Goal: Task Accomplishment & Management: Manage account settings

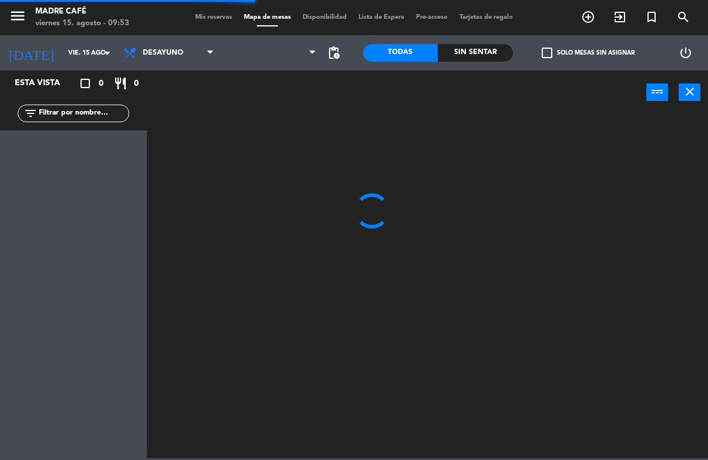
click at [82, 135] on div "Esta vista crop_square 0 restaurant 0 filter_list" at bounding box center [73, 266] width 147 height 390
click at [92, 117] on input "text" at bounding box center [83, 113] width 91 height 13
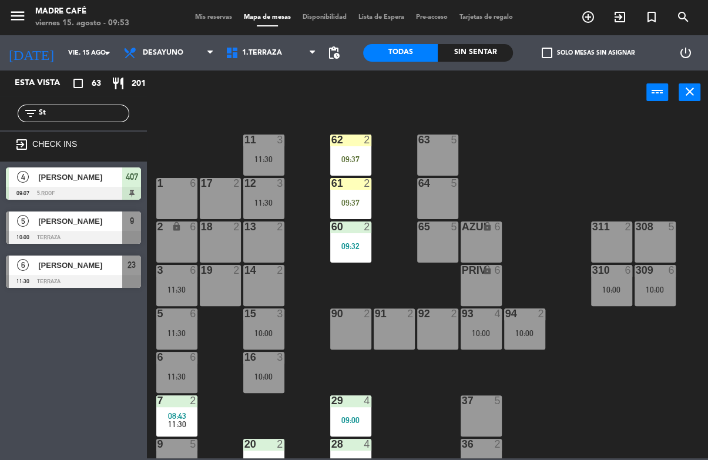
type input "St"
click at [548, 119] on div "11 3 11:30 63 5 62 2 09:37 12 3 11:30 1 6 61 2 09:37 64 5 17 2 13 2 2 lock 6 60…" at bounding box center [431, 285] width 554 height 345
click at [101, 239] on div at bounding box center [73, 237] width 135 height 13
click at [101, 228] on div "[PERSON_NAME]" at bounding box center [79, 221] width 85 height 19
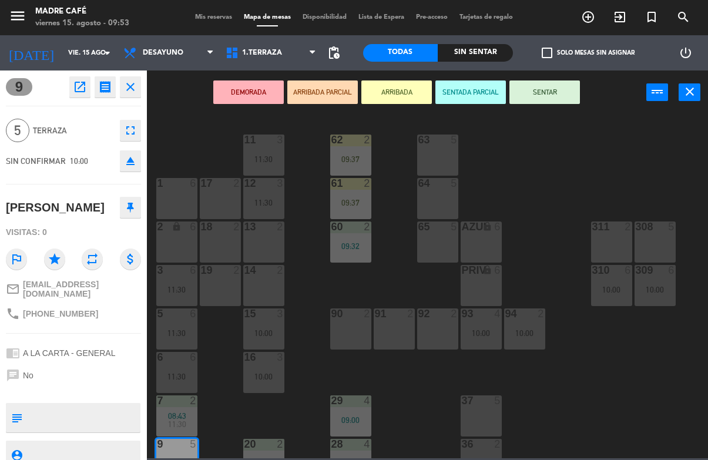
click at [423, 103] on button "ARRIBADA" at bounding box center [397, 93] width 71 height 24
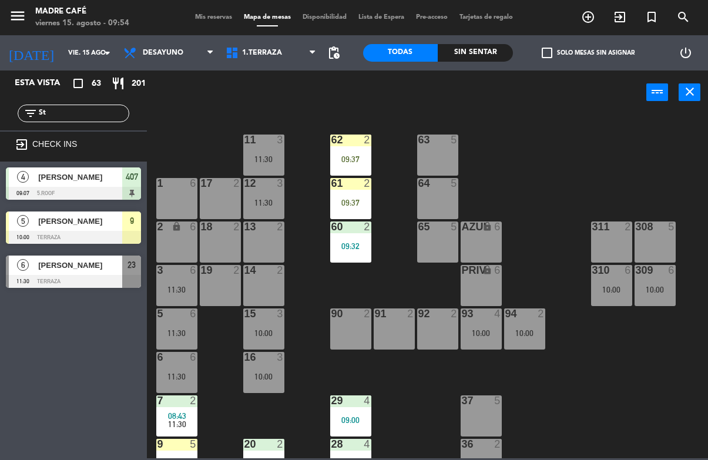
click at [360, 145] on div at bounding box center [350, 140] width 19 height 11
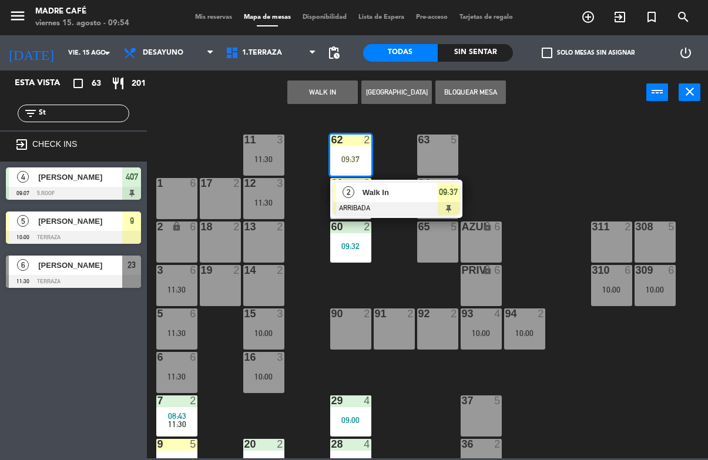
click at [411, 193] on span "Walk In" at bounding box center [400, 192] width 75 height 12
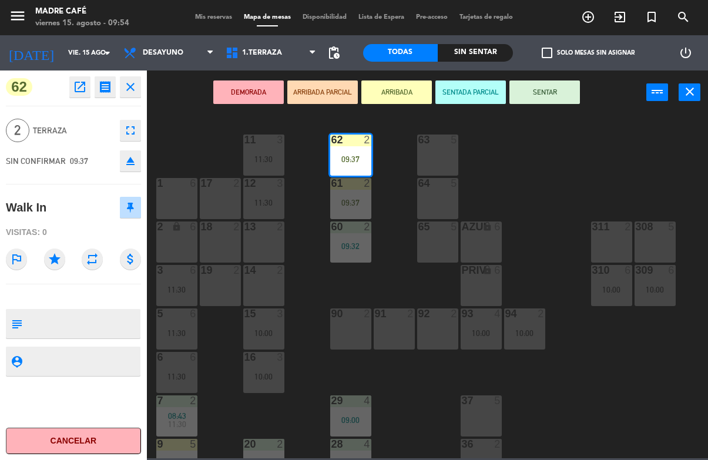
click at [549, 90] on button "SENTAR" at bounding box center [545, 93] width 71 height 24
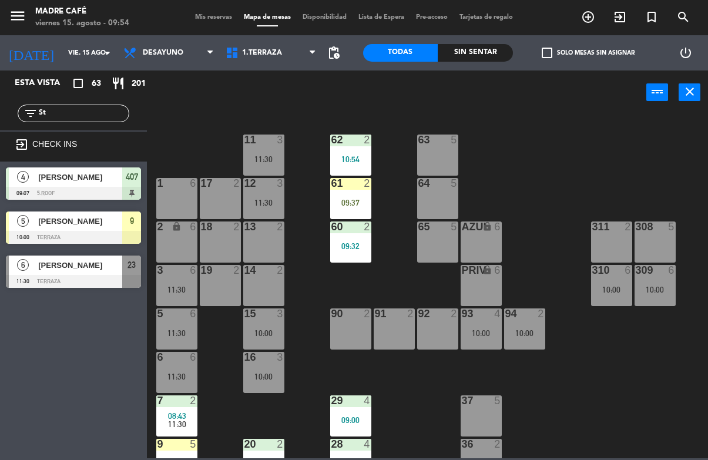
click at [349, 205] on div "09:37" at bounding box center [350, 203] width 41 height 8
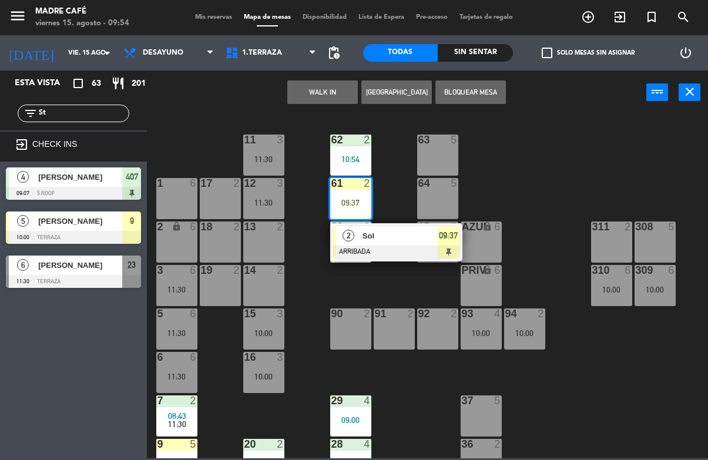
click at [423, 236] on span "Sol" at bounding box center [400, 236] width 75 height 12
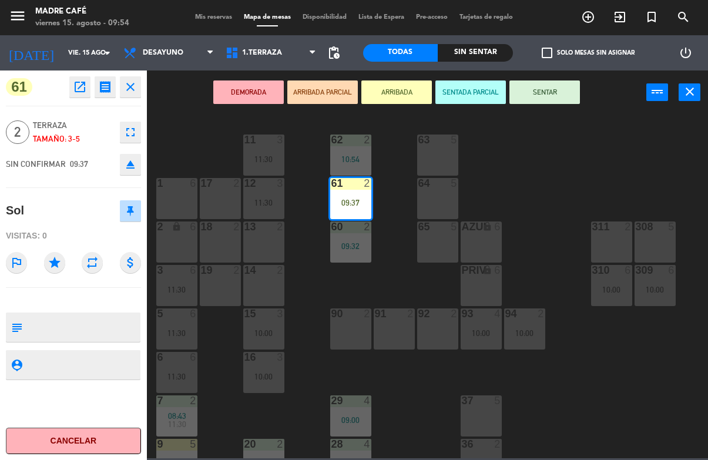
click at [554, 89] on button "SENTAR" at bounding box center [545, 93] width 71 height 24
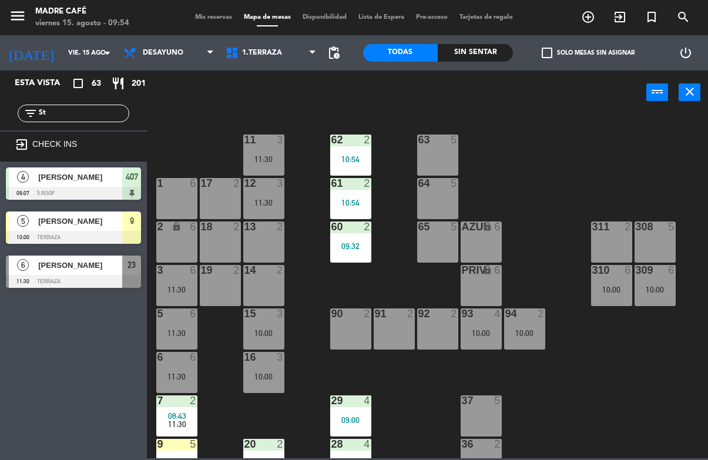
click at [643, 205] on div "11 3 11:30 63 5 62 2 10:54 12 3 11:30 1 6 61 2 10:54 64 5 17 2 13 2 2 lock 6 60…" at bounding box center [431, 285] width 554 height 345
click at [442, 145] on div at bounding box center [437, 140] width 19 height 11
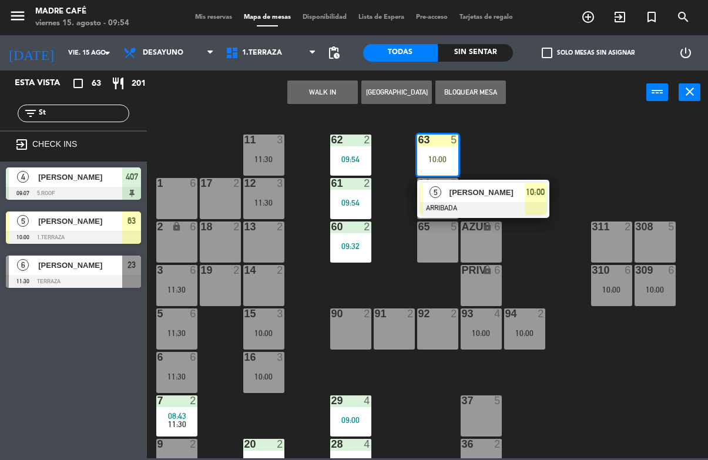
click at [513, 185] on div "[PERSON_NAME]" at bounding box center [487, 192] width 76 height 19
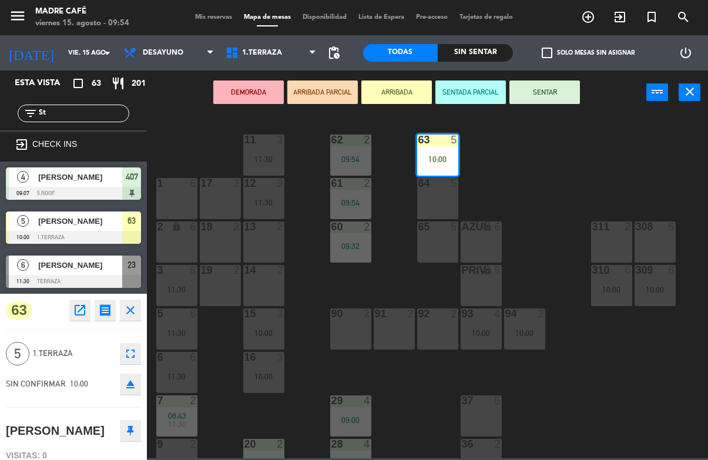
click at [549, 92] on button "SENTAR" at bounding box center [545, 93] width 71 height 24
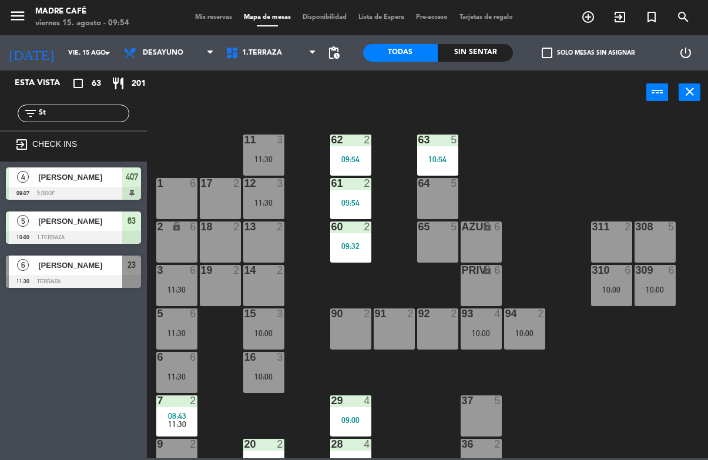
click at [640, 179] on div "11 3 11:30 63 5 10:54 62 2 09:54 12 3 11:30 1 6 61 2 09:54 64 5 17 2 13 2 2 loc…" at bounding box center [431, 285] width 554 height 345
click at [95, 114] on input "St" at bounding box center [83, 113] width 91 height 13
type input "S"
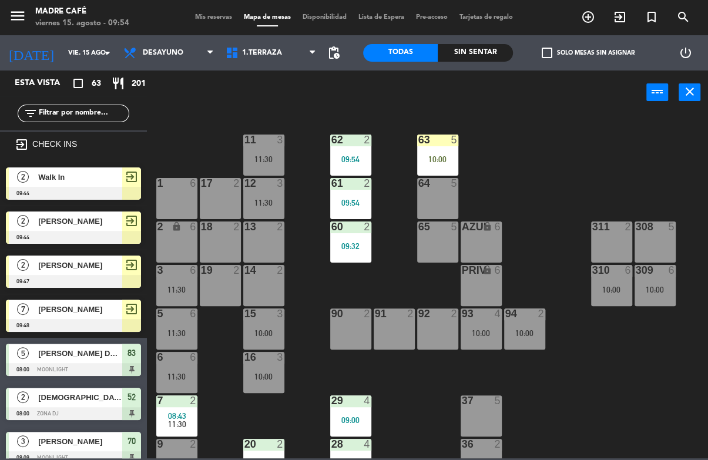
click at [568, 125] on div "11 3 11:30 63 5 10:00 62 2 09:54 12 3 11:30 1 6 61 2 09:54 64 5 17 2 13 2 2 loc…" at bounding box center [431, 285] width 554 height 345
click at [91, 115] on input "text" at bounding box center [83, 113] width 91 height 13
click at [570, 143] on div "11 3 11:30 63 5 10:00 62 2 09:54 12 3 11:30 1 6 61 2 09:54 64 5 17 2 13 2 2 loc…" at bounding box center [431, 285] width 554 height 345
click at [443, 159] on div "10:00" at bounding box center [437, 159] width 41 height 8
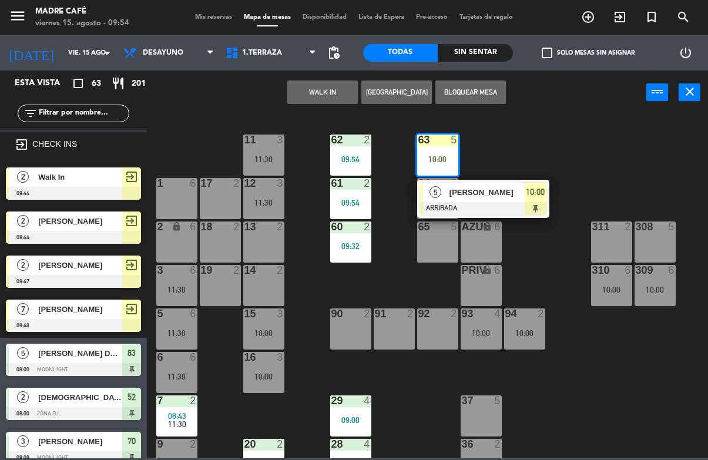
click at [534, 202] on div at bounding box center [483, 208] width 126 height 13
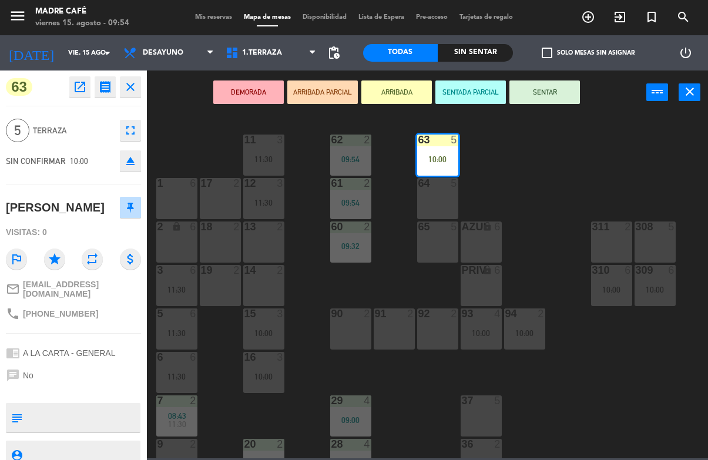
click at [553, 89] on button "SENTAR" at bounding box center [545, 93] width 71 height 24
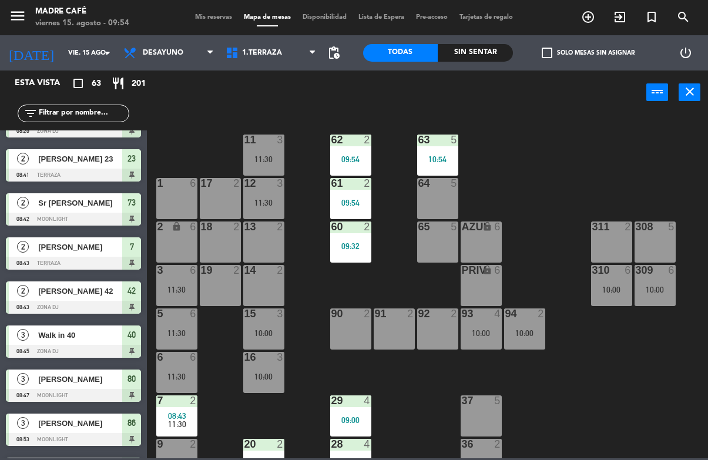
click at [597, 194] on div "11 3 11:30 63 5 10:54 62 2 09:54 12 3 11:30 1 6 61 2 09:54 64 5 17 2 13 2 2 loc…" at bounding box center [431, 285] width 554 height 345
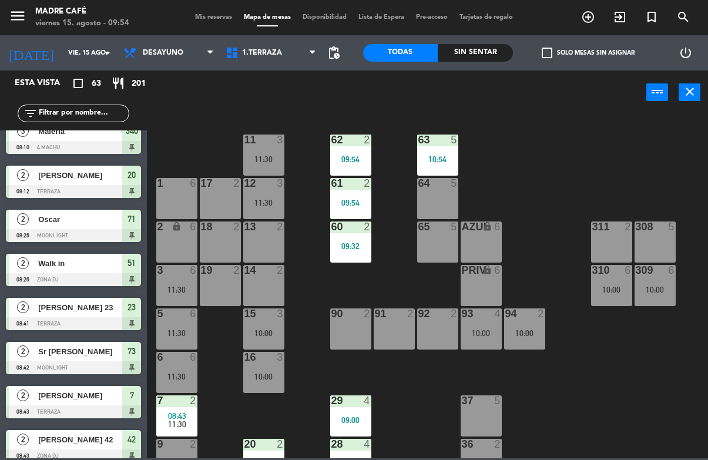
click at [489, 55] on div "Sin sentar" at bounding box center [475, 53] width 75 height 18
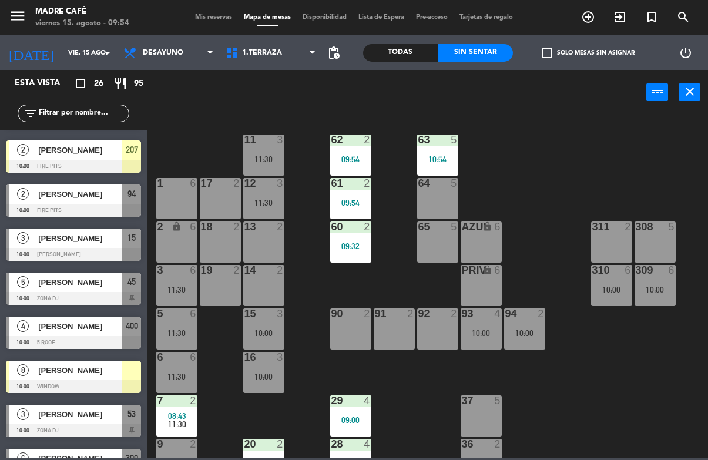
scroll to position [287, 0]
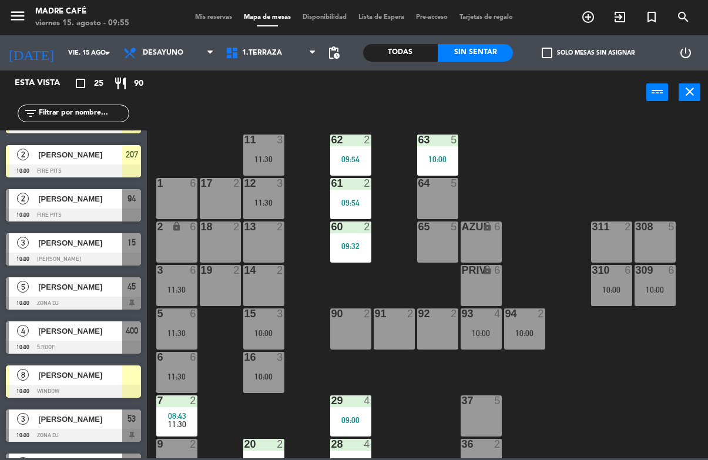
click at [259, 42] on span "1.Terraza" at bounding box center [271, 53] width 102 height 26
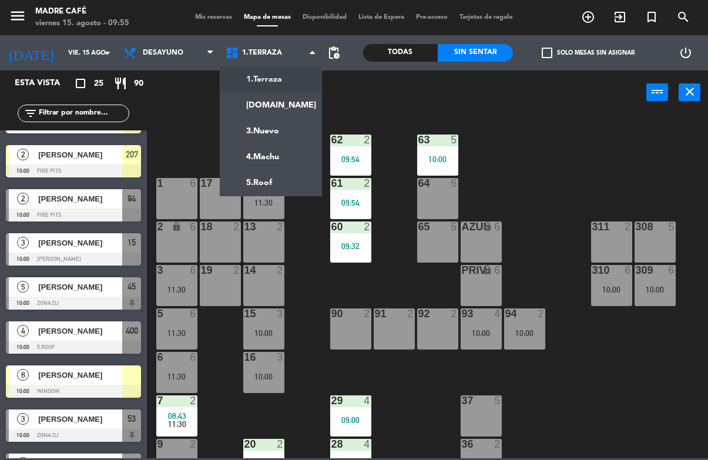
click at [279, 188] on ng-component "menu Madre Café viernes 15. agosto - 09:55 Mis reservas Mapa de mesas Disponibi…" at bounding box center [354, 229] width 708 height 459
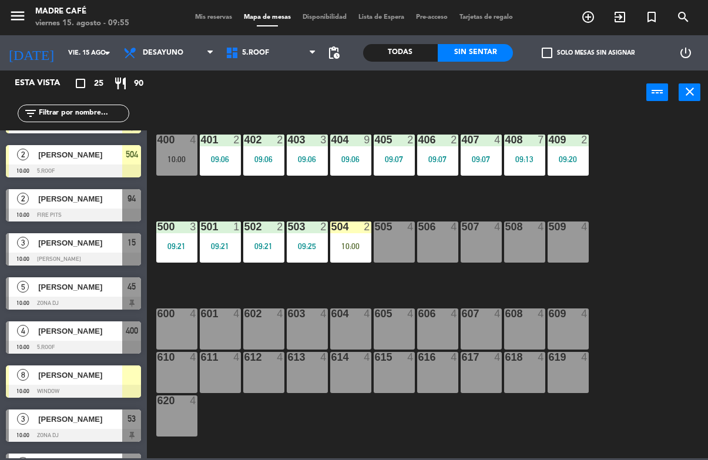
click at [355, 255] on div "504 2 10:00" at bounding box center [350, 242] width 41 height 41
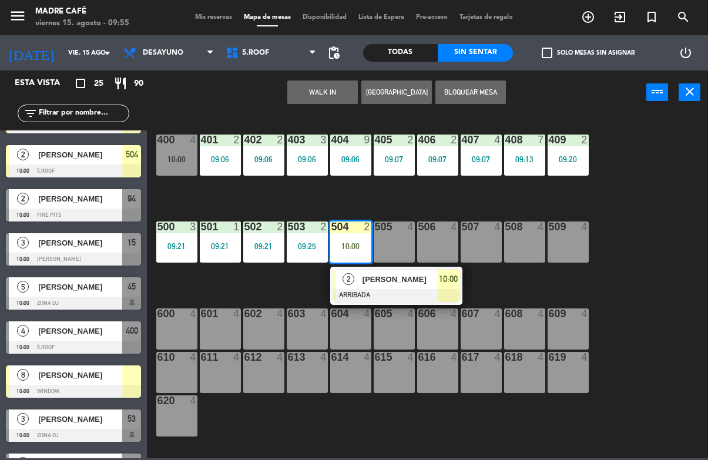
click at [421, 276] on span "[PERSON_NAME]" at bounding box center [400, 279] width 75 height 12
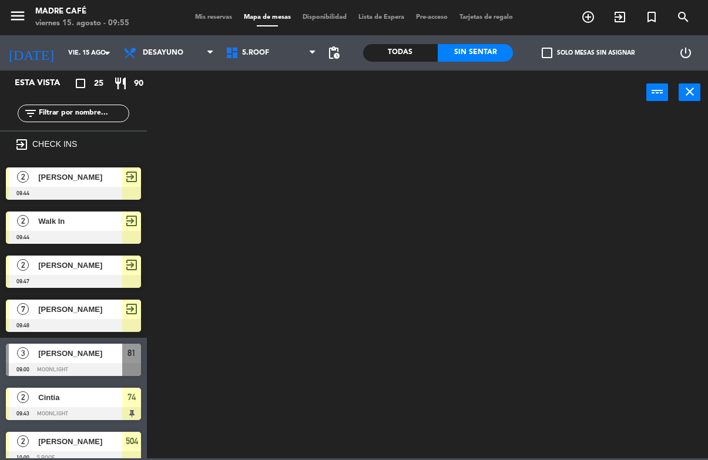
scroll to position [0, 0]
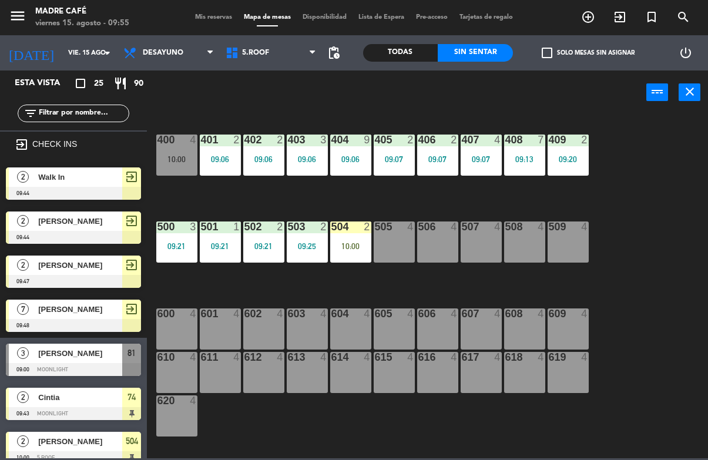
click at [332, 252] on div "504 2 10:00" at bounding box center [350, 242] width 41 height 41
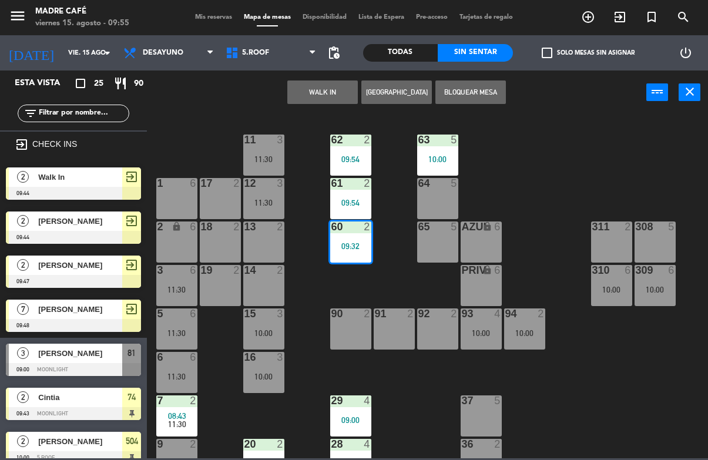
click at [436, 282] on div "11 3 11:30 63 5 10:00 62 2 09:54 12 3 11:30 1 6 61 2 09:54 64 5 17 2 13 2 2 loc…" at bounding box center [431, 285] width 554 height 345
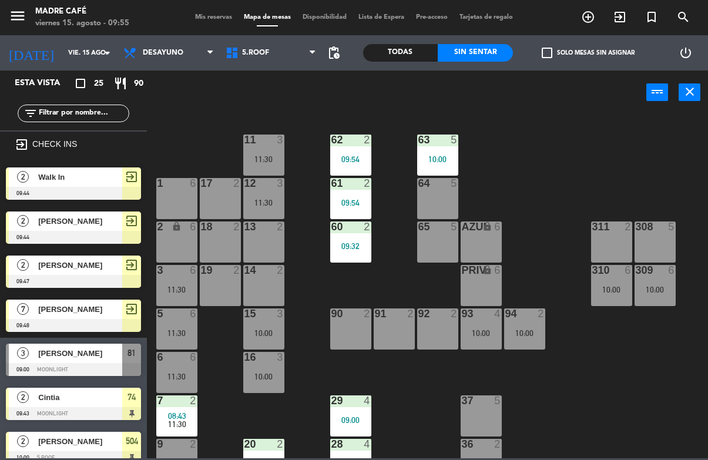
click at [610, 183] on div "11 3 11:30 63 5 10:00 62 2 09:54 12 3 11:30 1 6 61 2 09:54 64 5 17 2 13 2 2 loc…" at bounding box center [431, 285] width 554 height 345
click at [261, 42] on span "5.Roof" at bounding box center [271, 53] width 102 height 26
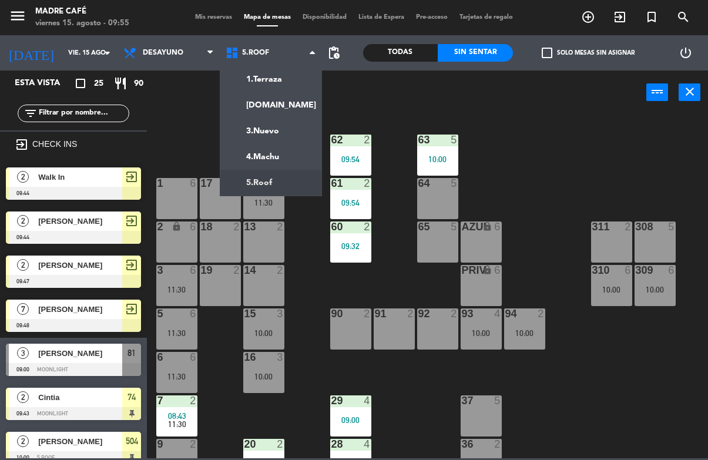
click at [295, 177] on ng-component "menu Madre Café viernes 15. agosto - 09:55 Mis reservas Mapa de mesas Disponibi…" at bounding box center [354, 229] width 708 height 459
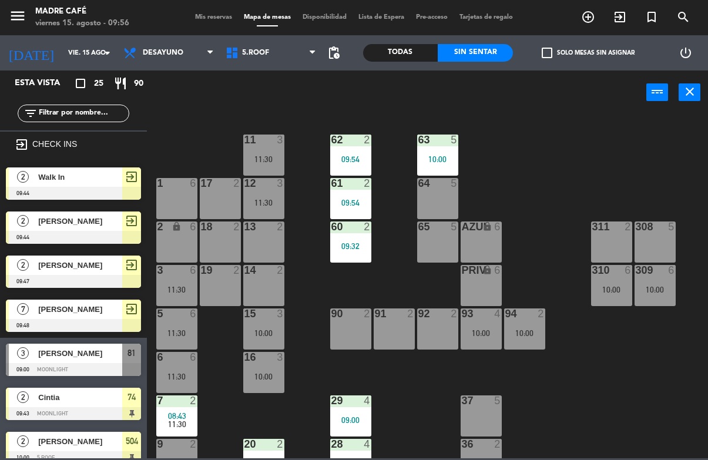
click at [258, 49] on span "5.Roof" at bounding box center [255, 53] width 27 height 8
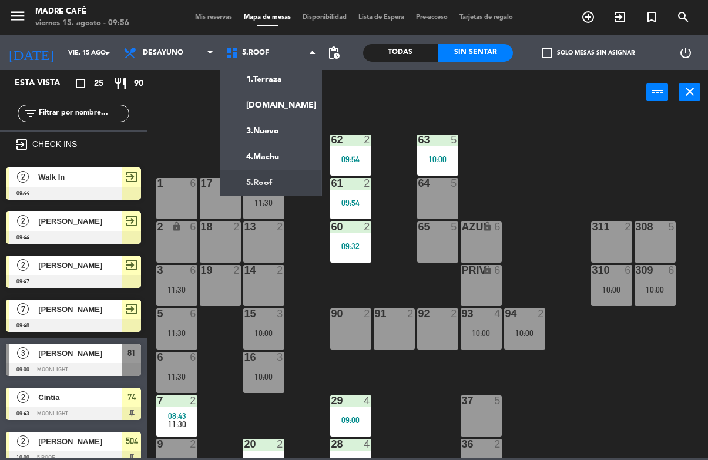
click at [272, 162] on ng-component "menu Madre Café viernes 15. agosto - 09:56 Mis reservas Mapa de mesas Disponibi…" at bounding box center [354, 229] width 708 height 459
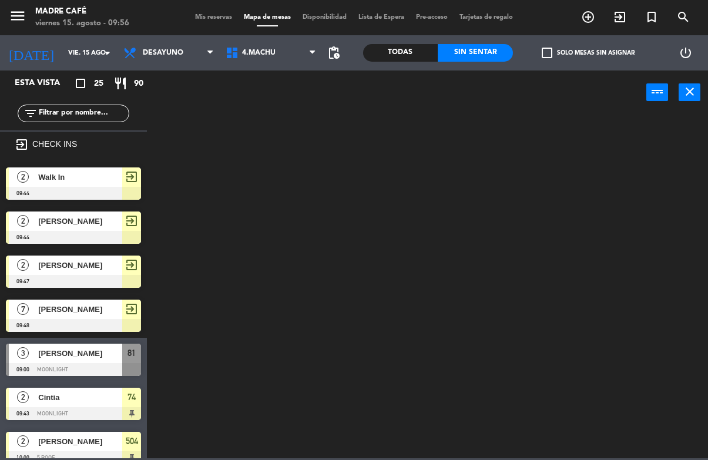
click at [265, 47] on span "4.Machu" at bounding box center [271, 53] width 102 height 26
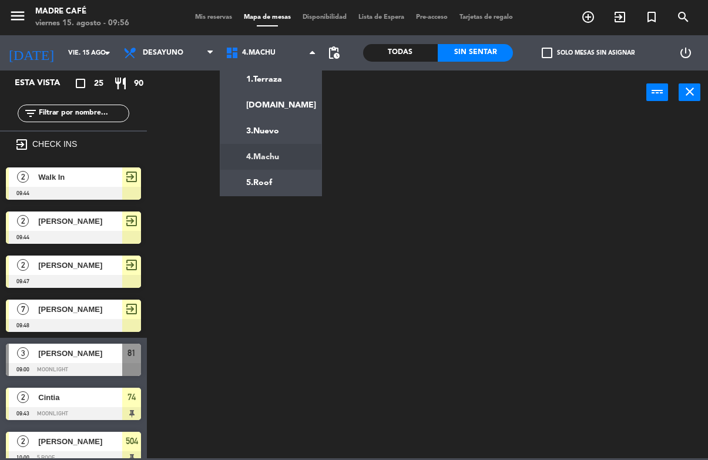
click at [279, 188] on ng-component "menu Madre Café viernes 15. agosto - 09:56 Mis reservas Mapa de mesas Disponibi…" at bounding box center [354, 229] width 708 height 459
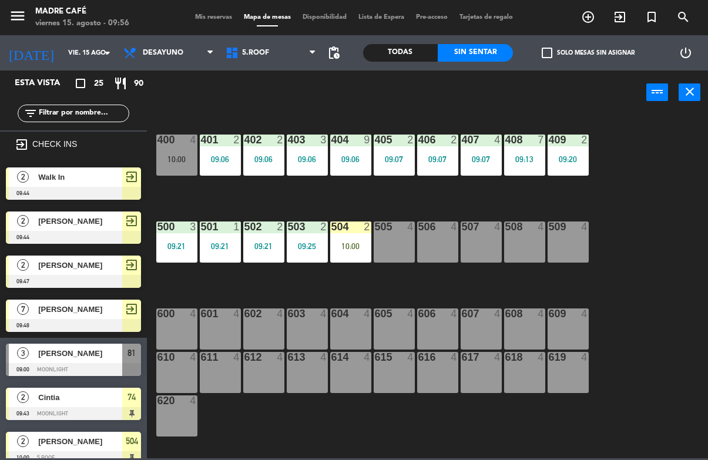
click at [349, 228] on div at bounding box center [350, 227] width 19 height 11
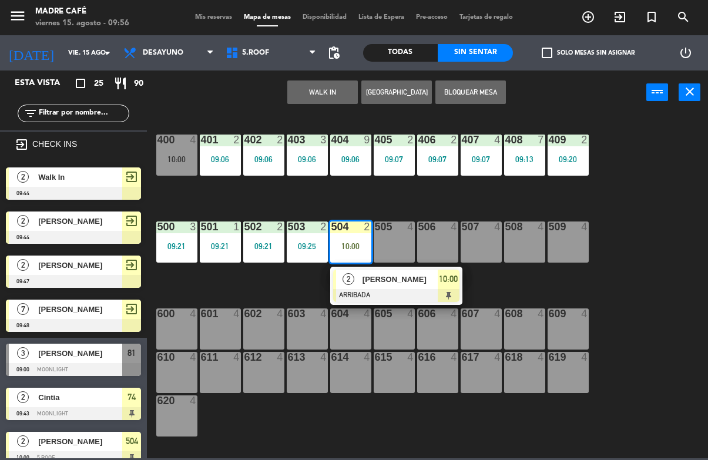
click at [397, 281] on span "[PERSON_NAME]" at bounding box center [400, 279] width 75 height 12
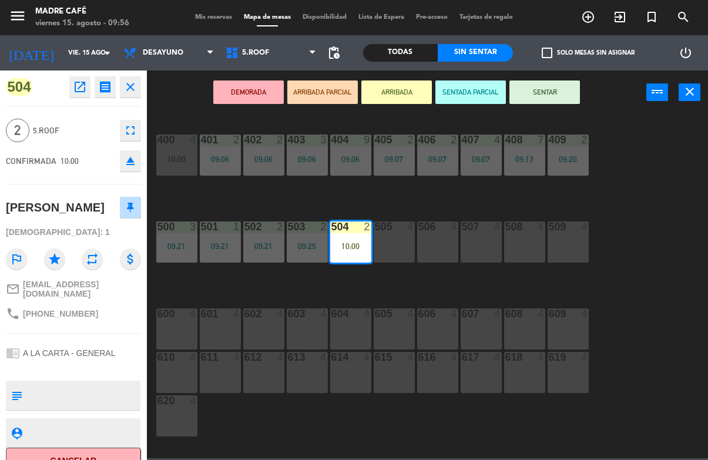
click at [547, 96] on button "SENTAR" at bounding box center [545, 93] width 71 height 24
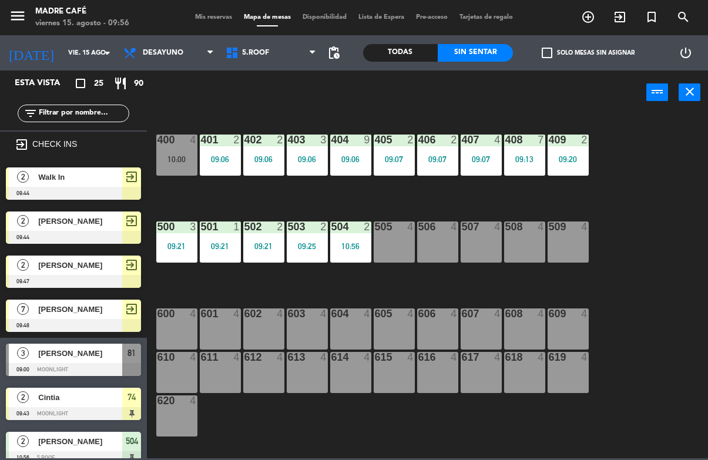
click at [661, 236] on div "400 4 10:00 401 2 09:06 402 2 09:06 403 3 09:06 404 9 09:06 405 2 09:07 406 2 0…" at bounding box center [431, 285] width 554 height 345
click at [395, 241] on div "505 4" at bounding box center [394, 242] width 41 height 41
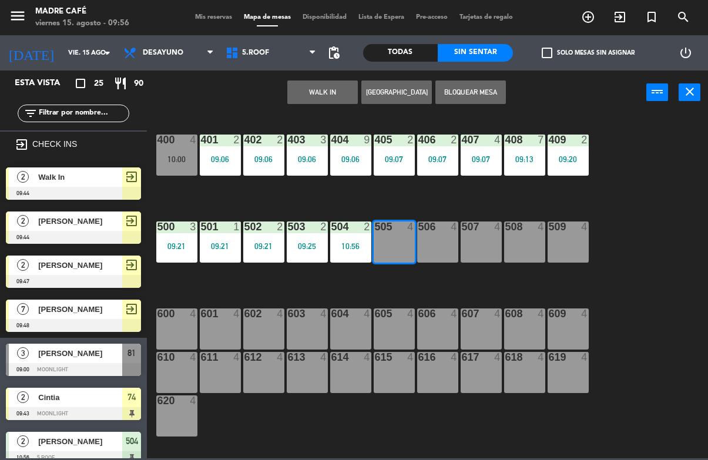
click at [329, 91] on button "WALK IN" at bounding box center [322, 93] width 71 height 24
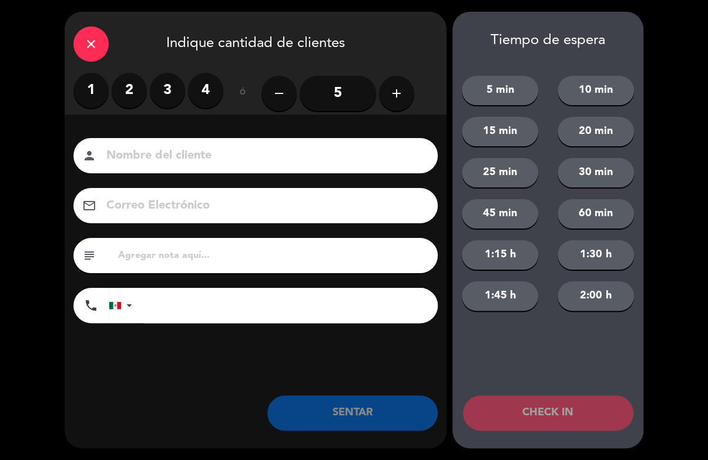
click at [202, 86] on label "4" at bounding box center [205, 90] width 35 height 35
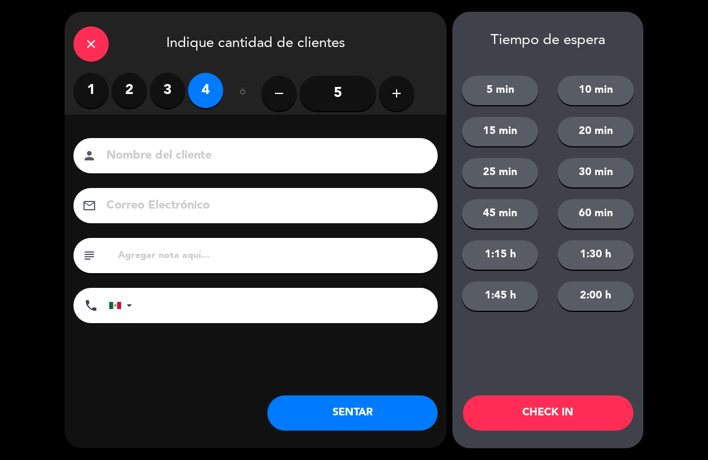
click at [300, 164] on input at bounding box center [263, 156] width 317 height 21
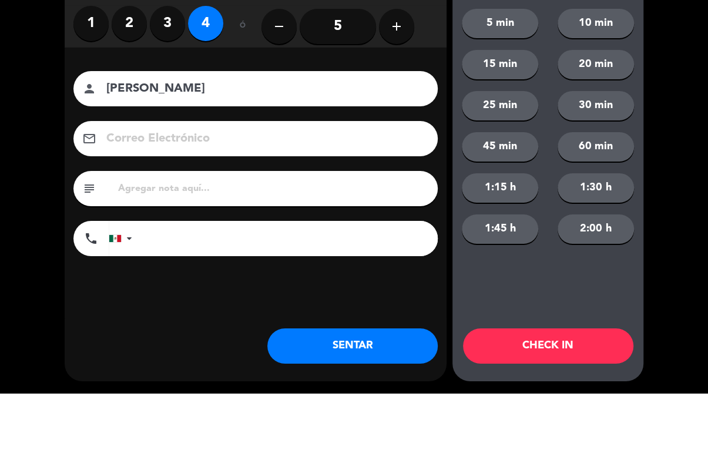
type input "[PERSON_NAME]"
click at [698, 138] on div "close Indique cantidad de clientes 1 2 3 4 ó remove 5 add Nombre del cliente pe…" at bounding box center [354, 230] width 708 height 460
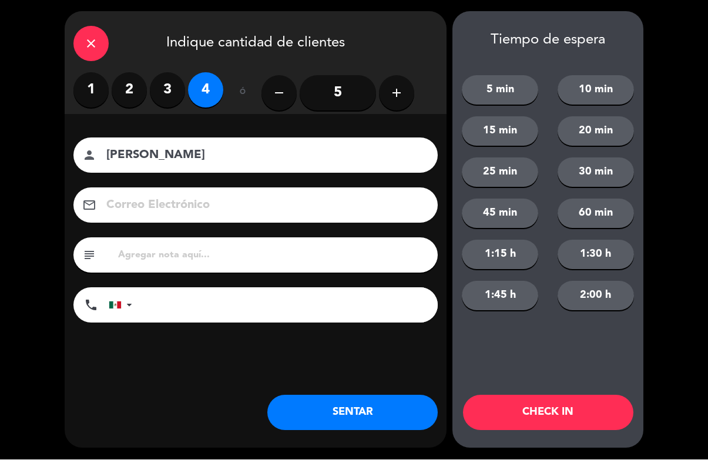
click at [597, 420] on button "CHECK IN" at bounding box center [548, 413] width 170 height 35
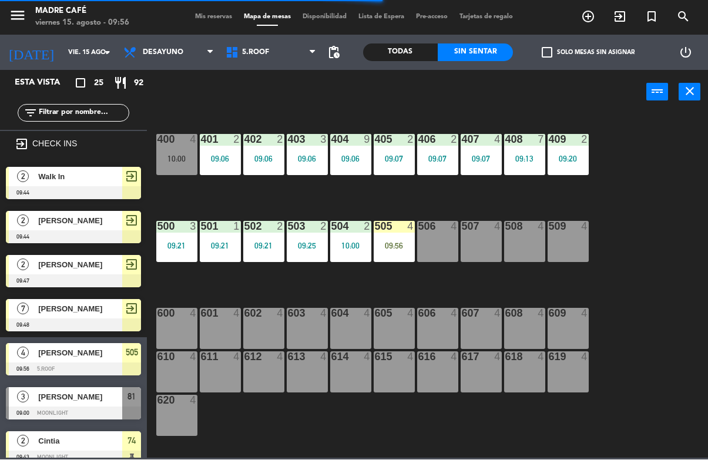
click at [396, 255] on div "505 4 09:56" at bounding box center [394, 242] width 41 height 41
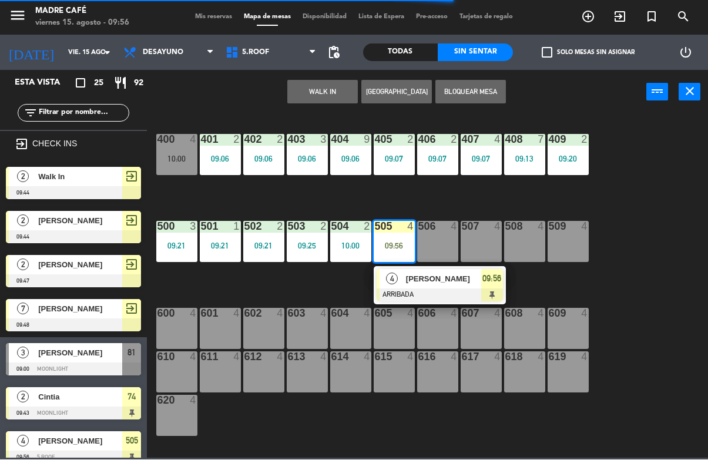
click at [496, 272] on span "09:56" at bounding box center [492, 279] width 19 height 14
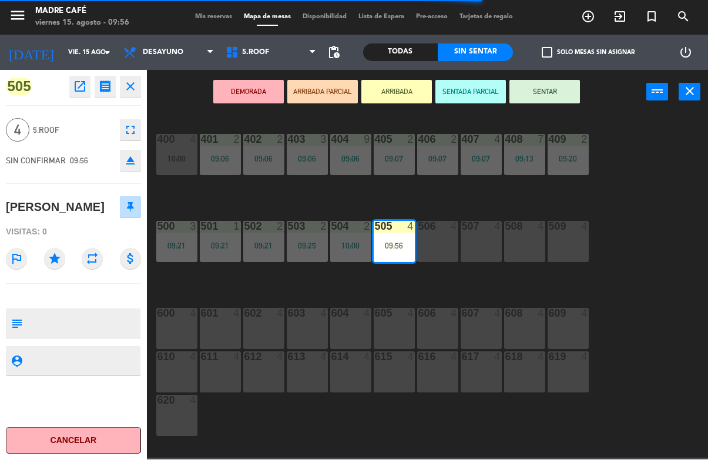
click at [546, 96] on button "SENTAR" at bounding box center [545, 93] width 71 height 24
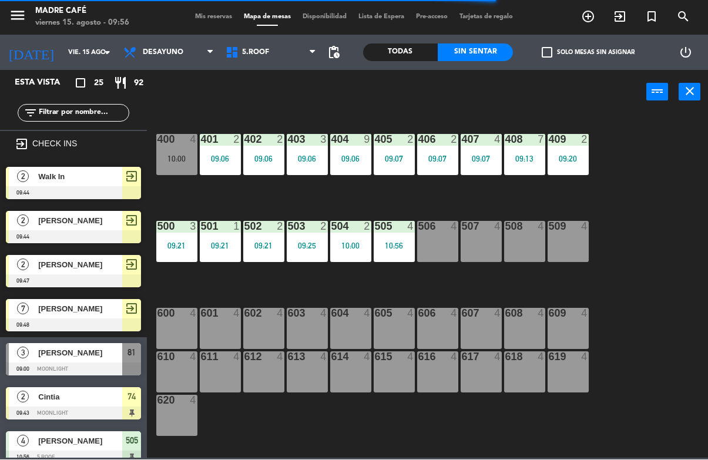
click at [641, 134] on div "400 4 10:00 401 2 09:06 402 2 09:06 403 3 09:06 404 9 09:06 405 2 09:07 406 2 0…" at bounding box center [431, 285] width 554 height 345
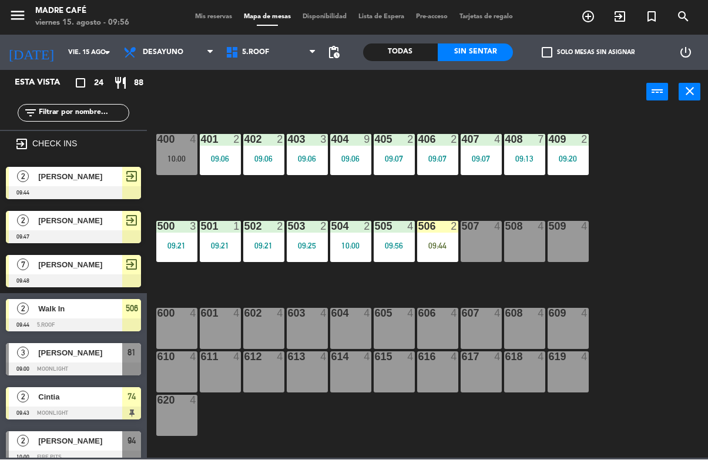
click at [447, 234] on div "506 2 09:44" at bounding box center [437, 242] width 41 height 41
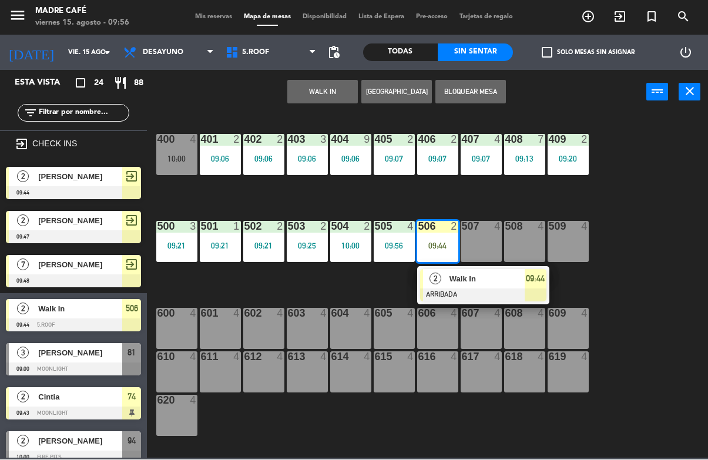
click at [525, 277] on div "09:44" at bounding box center [536, 279] width 22 height 19
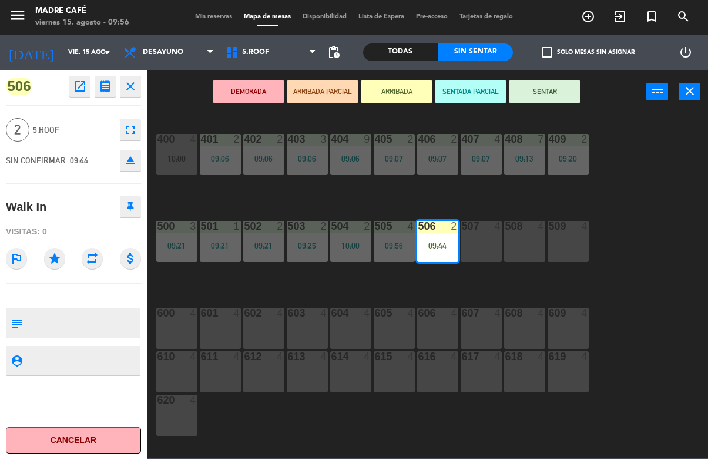
click at [566, 96] on button "SENTAR" at bounding box center [545, 93] width 71 height 24
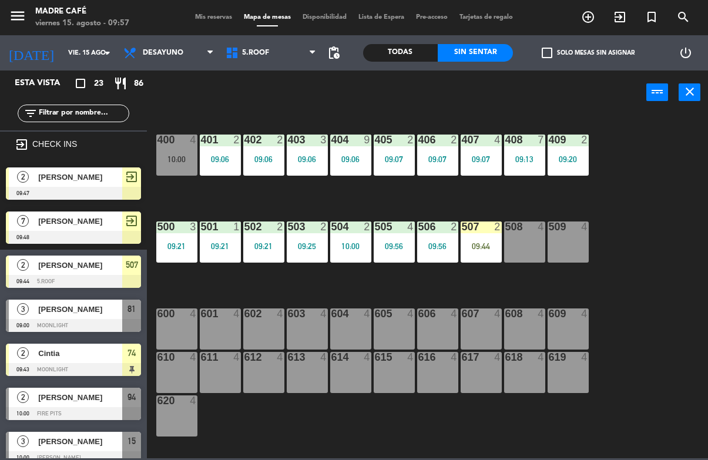
click at [486, 246] on div "09:44" at bounding box center [481, 246] width 41 height 8
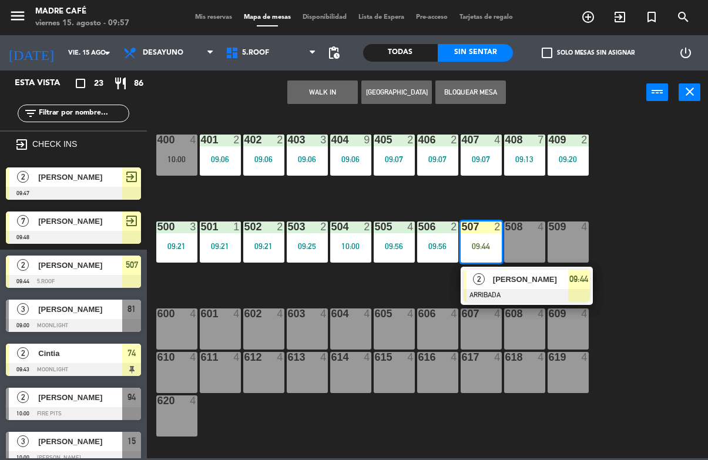
click at [573, 275] on span "09:44" at bounding box center [579, 279] width 19 height 14
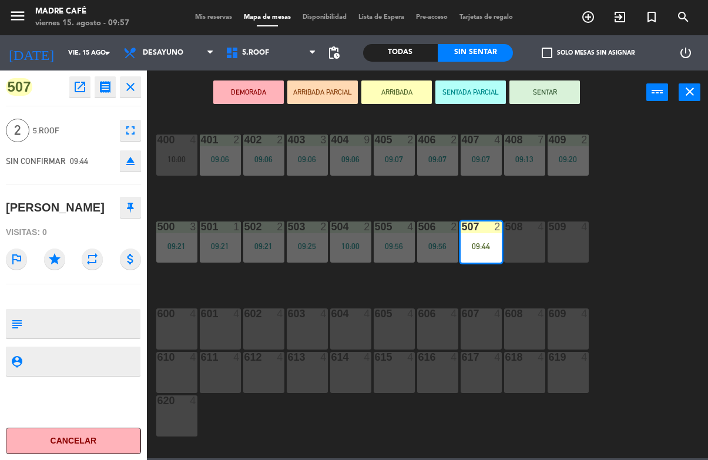
click at [571, 89] on button "SENTAR" at bounding box center [545, 93] width 71 height 24
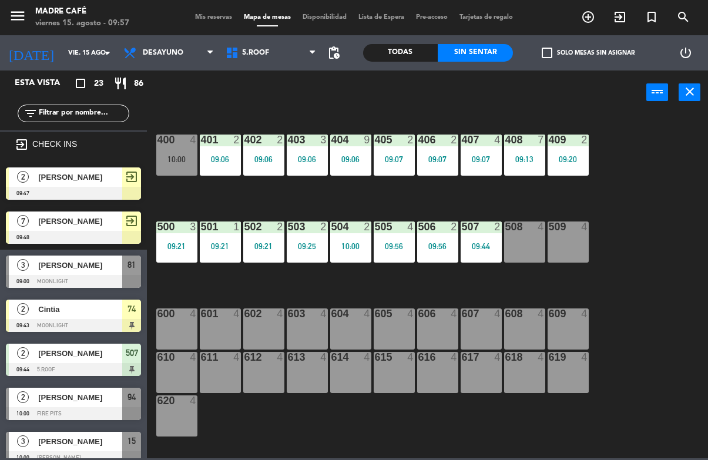
click at [665, 201] on div "400 4 10:00 401 2 09:06 402 2 09:06 403 3 09:06 404 9 09:06 405 2 09:07 406 2 0…" at bounding box center [431, 285] width 554 height 345
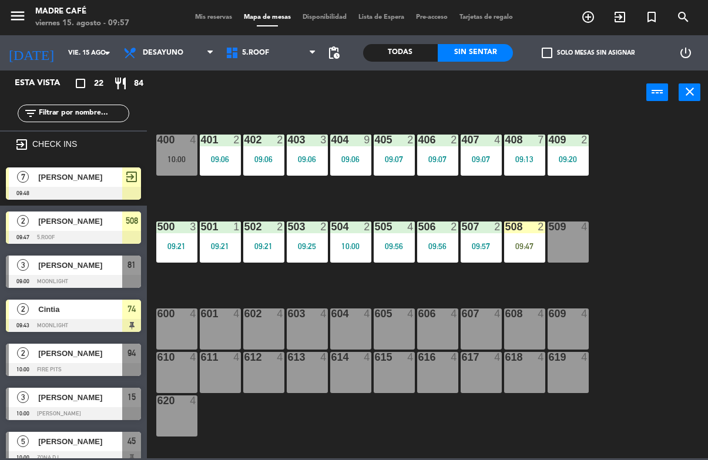
click at [522, 235] on div "508 2 09:47" at bounding box center [524, 242] width 41 height 41
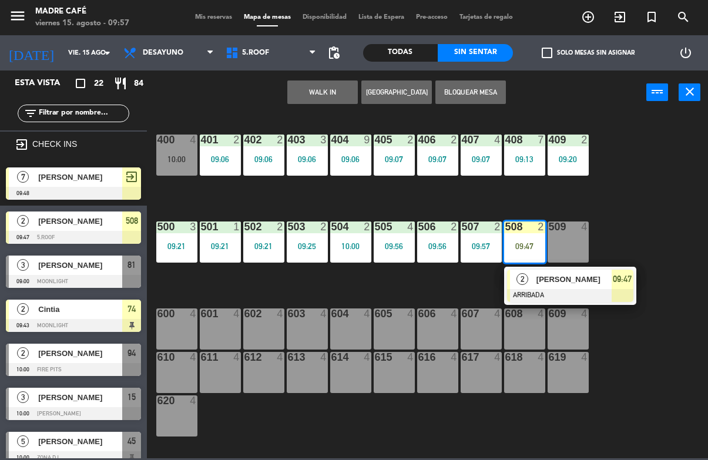
click at [584, 288] on div "[PERSON_NAME]" at bounding box center [574, 279] width 76 height 19
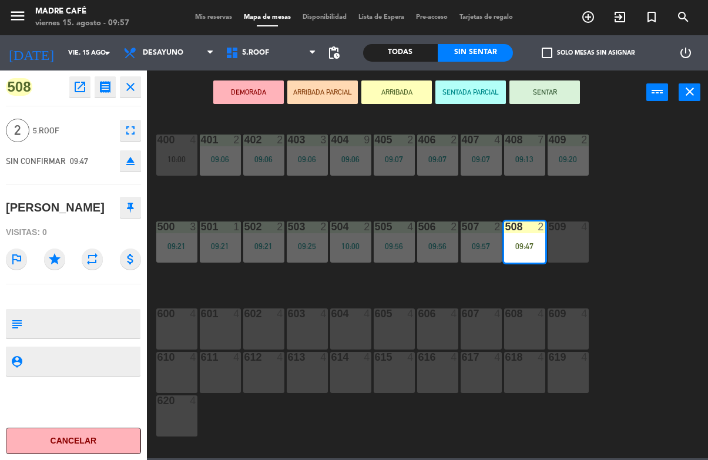
click at [552, 89] on button "SENTAR" at bounding box center [545, 93] width 71 height 24
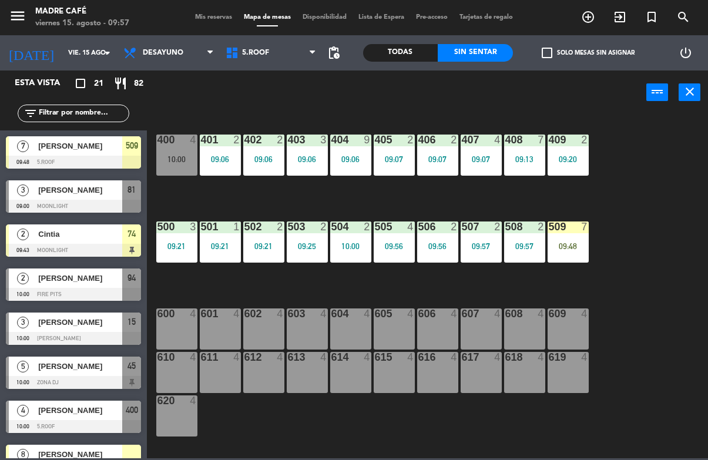
click at [573, 250] on div "09:48" at bounding box center [568, 246] width 41 height 8
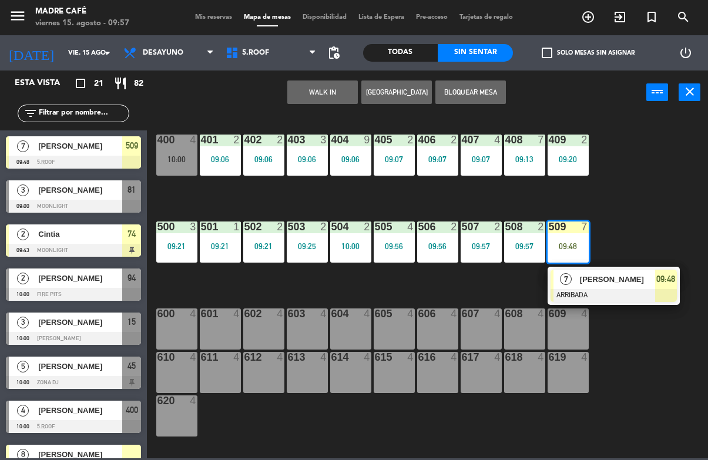
click at [622, 291] on div at bounding box center [614, 295] width 126 height 13
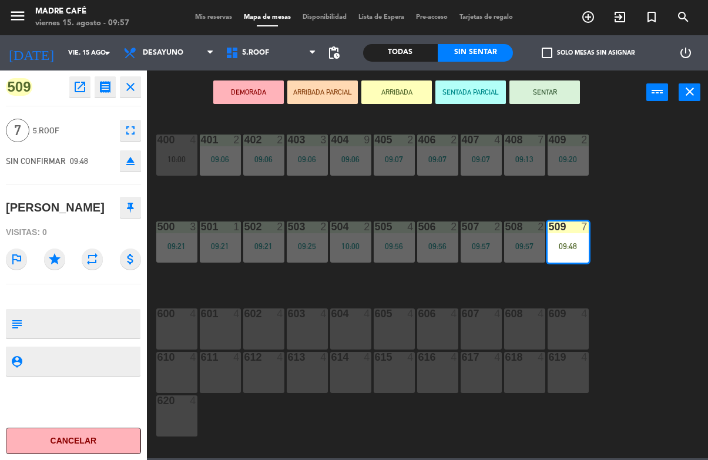
click at [549, 88] on button "SENTAR" at bounding box center [545, 93] width 71 height 24
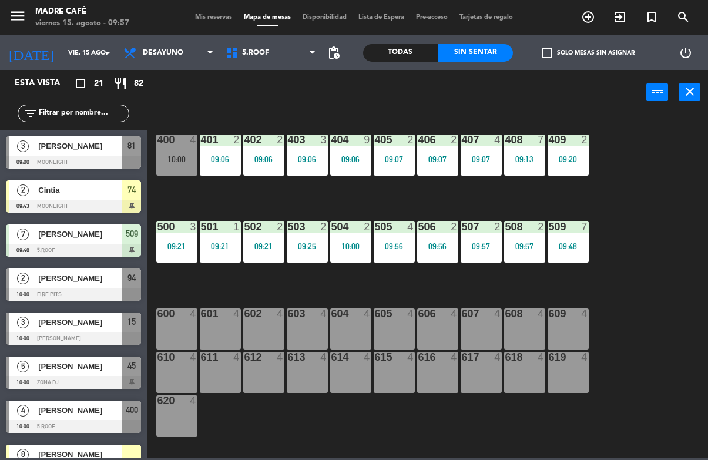
click at [660, 183] on div "400 4 10:00 401 2 09:06 402 2 09:06 403 3 09:06 404 9 09:06 405 2 09:07 406 2 0…" at bounding box center [431, 285] width 554 height 345
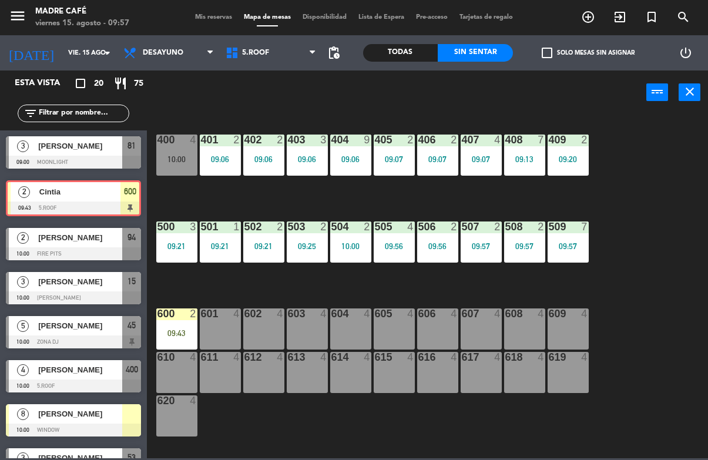
click at [187, 331] on div "09:43" at bounding box center [176, 333] width 41 height 8
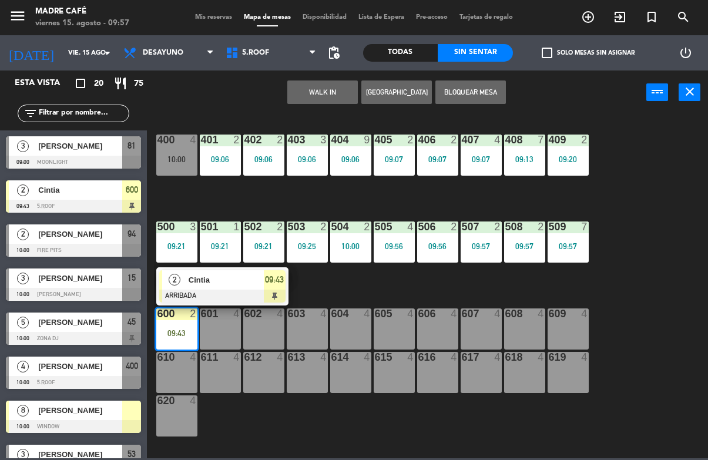
click at [265, 276] on span "09:43" at bounding box center [274, 280] width 19 height 14
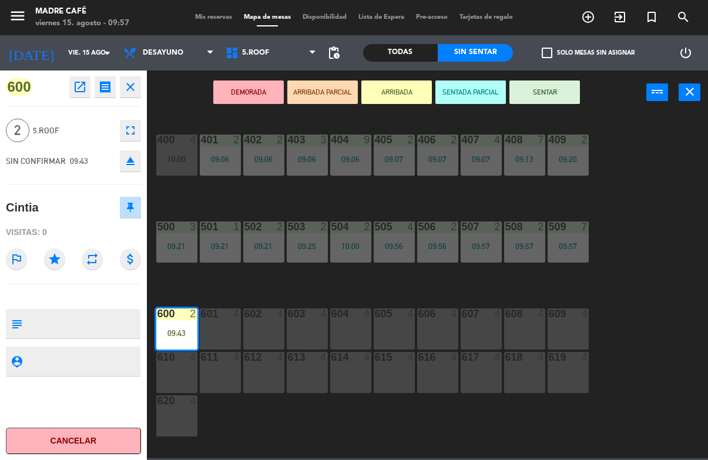
click at [570, 81] on button "SENTAR" at bounding box center [545, 93] width 71 height 24
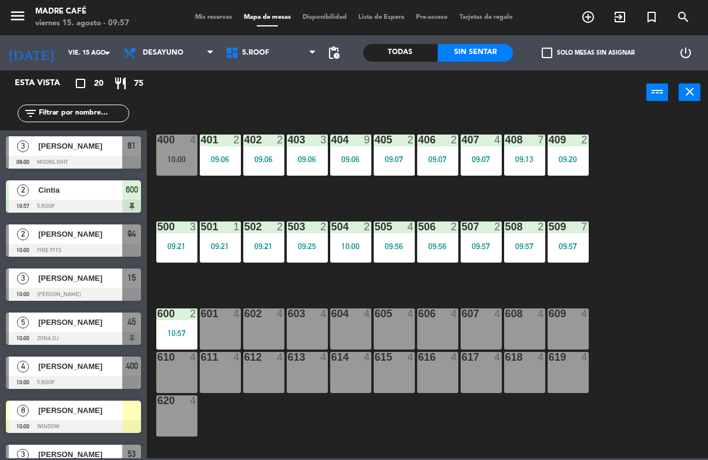
click at [656, 162] on div "400 4 10:00 401 2 09:06 402 2 09:06 403 3 09:06 404 9 09:06 405 2 09:07 406 2 0…" at bounding box center [431, 285] width 554 height 345
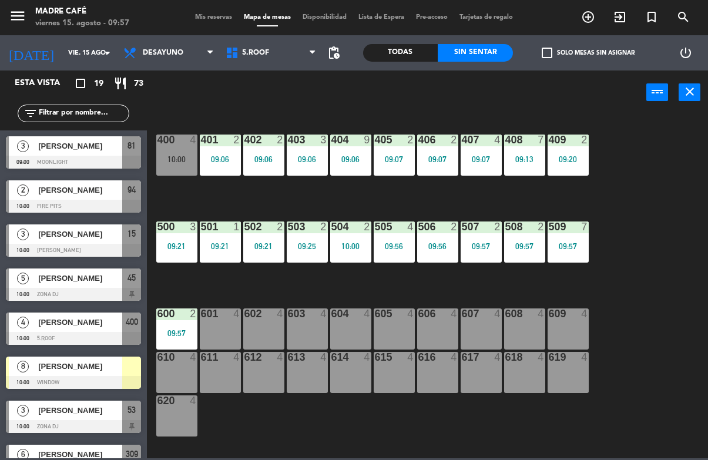
click at [105, 149] on span "[PERSON_NAME]" at bounding box center [80, 146] width 84 height 12
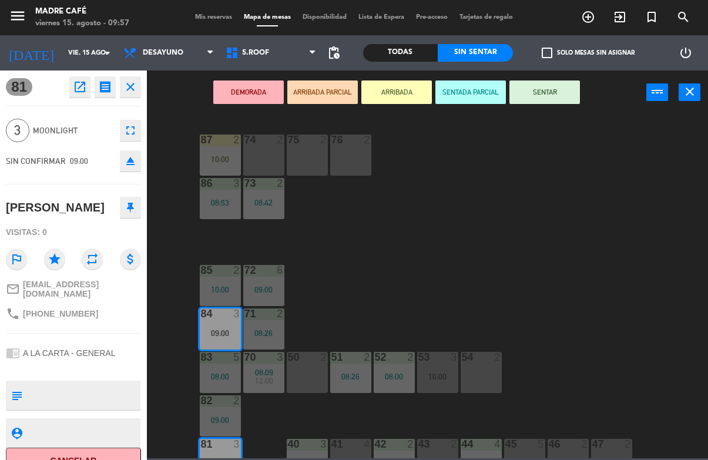
click at [76, 456] on button "Cancelar" at bounding box center [73, 461] width 135 height 26
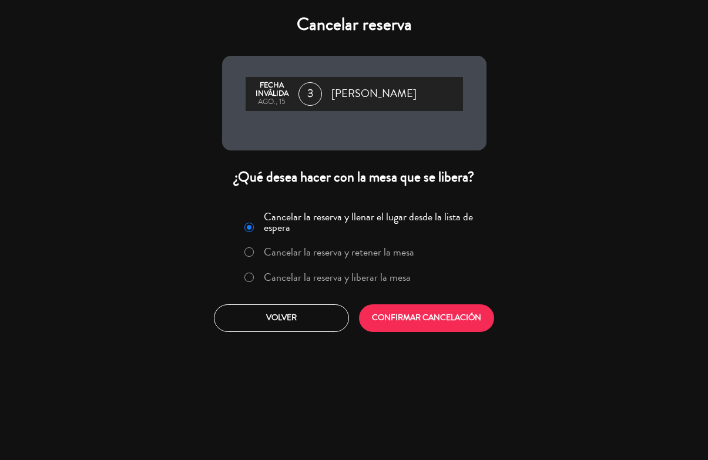
click at [377, 283] on label "Cancelar la reserva y liberar la mesa" at bounding box center [337, 277] width 147 height 11
click at [381, 326] on button "CONFIRMAR CANCELACIÓN" at bounding box center [426, 319] width 135 height 28
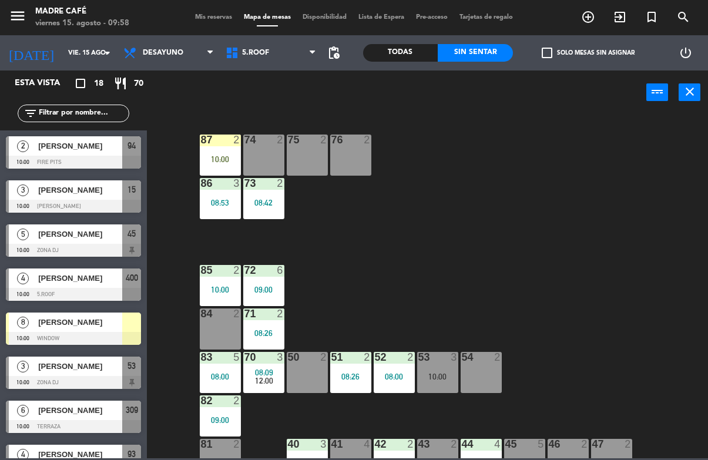
click at [596, 11] on icon "exit_to_app" at bounding box center [588, 17] width 14 height 14
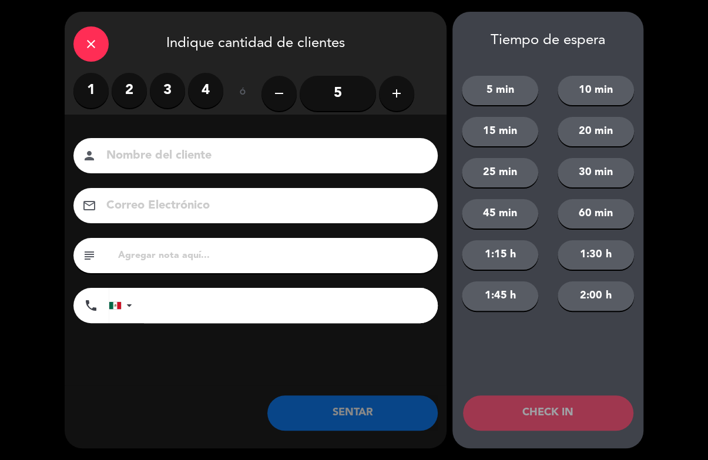
click at [122, 99] on label "2" at bounding box center [129, 90] width 35 height 35
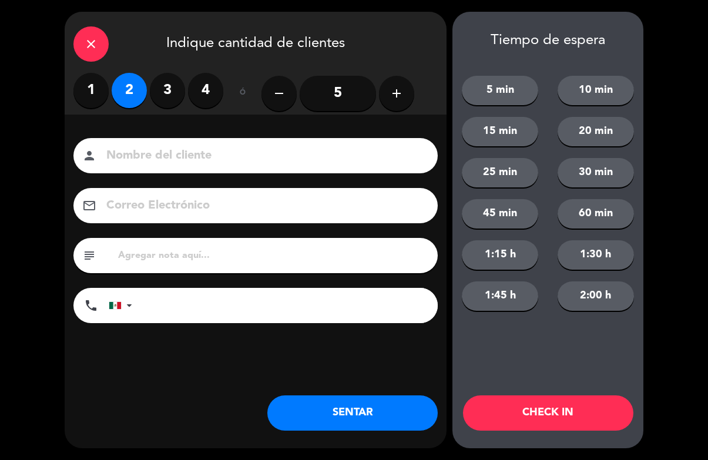
click at [230, 154] on input at bounding box center [263, 156] width 317 height 21
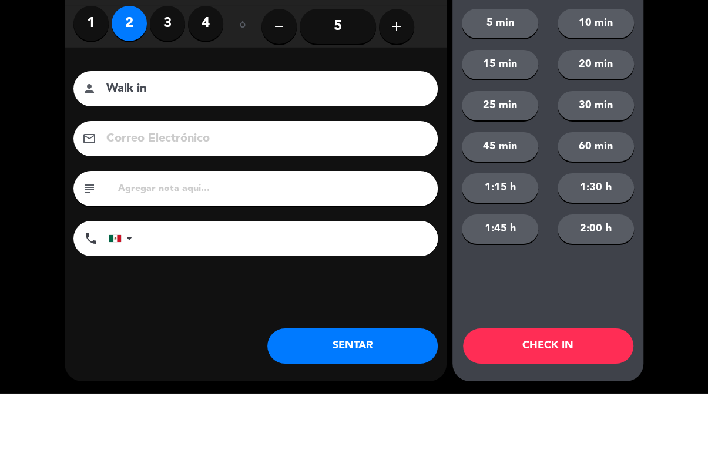
type input "Walk in"
click at [687, 150] on div "close Indique cantidad de clientes 1 2 3 4 ó remove 5 add Nombre del cliente pe…" at bounding box center [354, 230] width 708 height 460
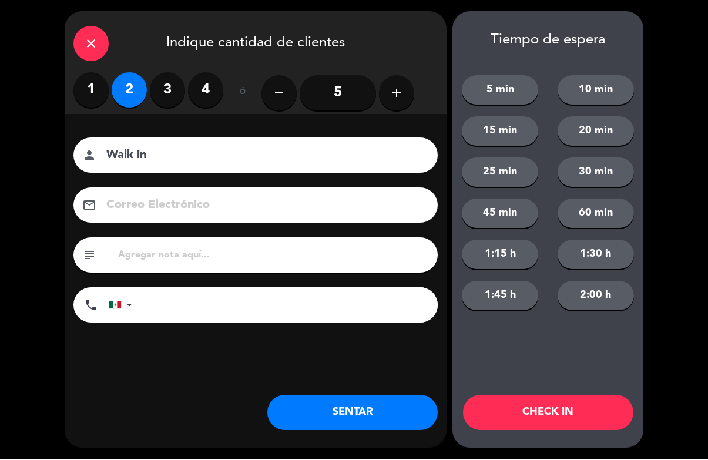
click at [550, 413] on button "CHECK IN" at bounding box center [548, 413] width 170 height 35
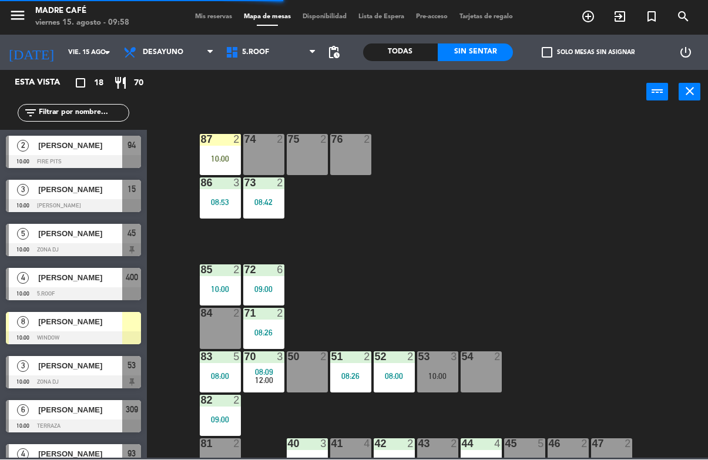
click at [221, 149] on div "87 2 10:00" at bounding box center [220, 155] width 41 height 41
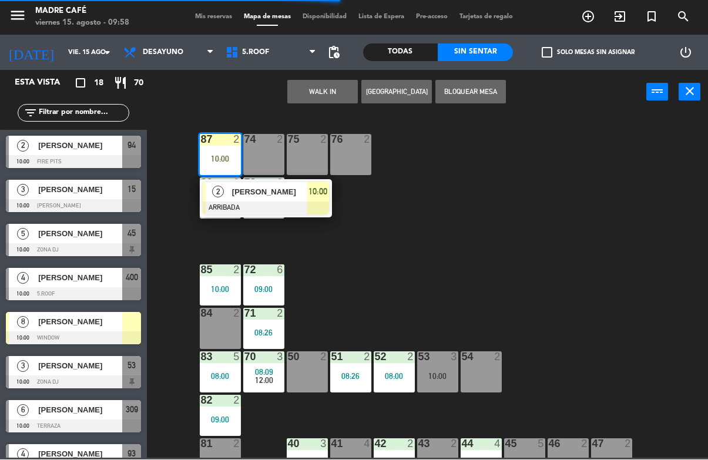
click at [320, 205] on div at bounding box center [266, 208] width 126 height 13
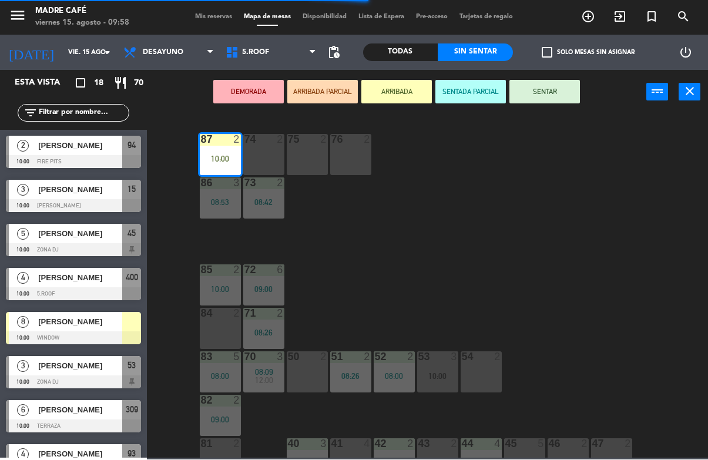
click at [551, 94] on button "SENTAR" at bounding box center [545, 93] width 71 height 24
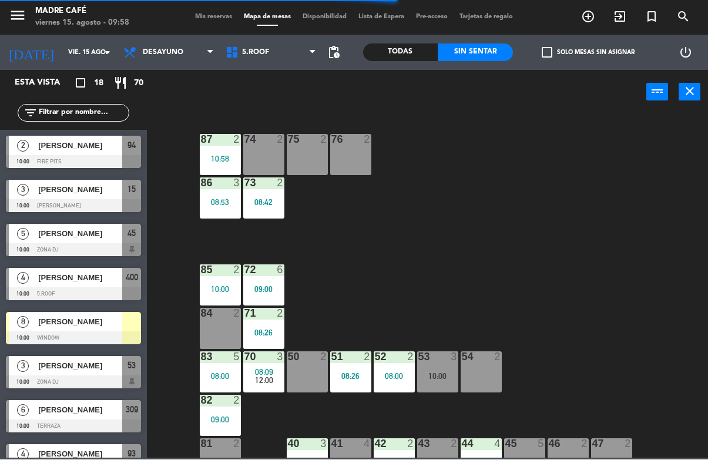
click at [614, 180] on div "87 2 10:58 74 2 75 2 76 2 86 3 08:53 73 2 08:42 72 6 09:00 85 2 10:00 71 2 08:2…" at bounding box center [431, 285] width 554 height 345
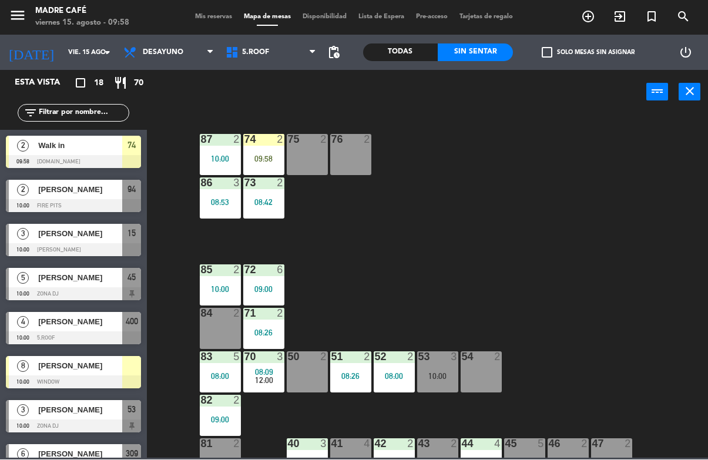
click at [268, 167] on div "74 2 09:58" at bounding box center [263, 155] width 41 height 41
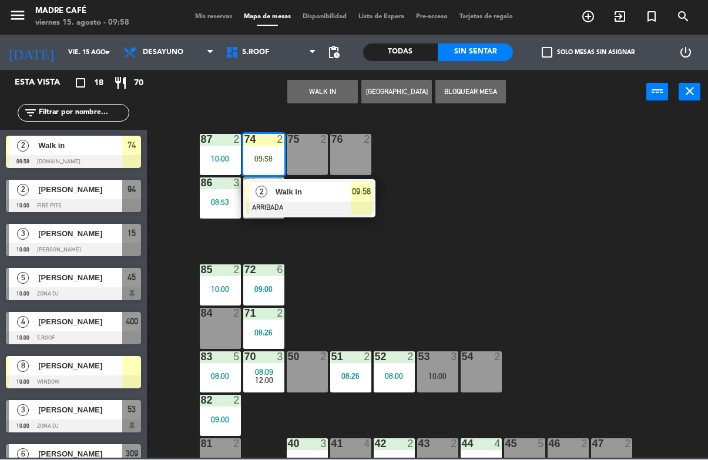
click at [354, 184] on div "09:58" at bounding box center [362, 192] width 22 height 19
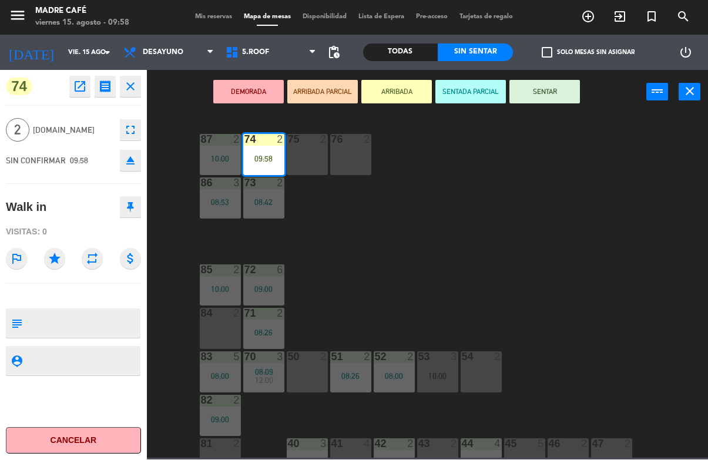
click at [570, 98] on button "SENTAR" at bounding box center [545, 93] width 71 height 24
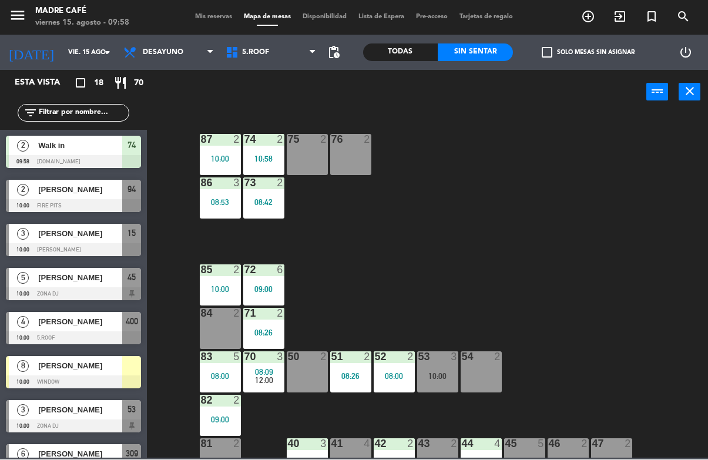
click at [590, 147] on div "87 2 10:00 74 2 10:58 75 2 76 2 86 3 08:53 73 2 08:42 72 6 09:00 85 2 10:00 71 …" at bounding box center [431, 285] width 554 height 345
click at [255, 167] on div "74 2 09:58" at bounding box center [263, 155] width 41 height 41
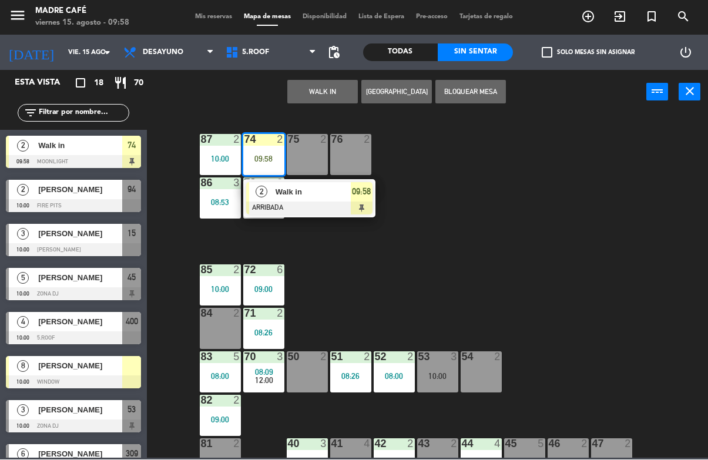
click at [351, 196] on div "09:58" at bounding box center [362, 192] width 22 height 19
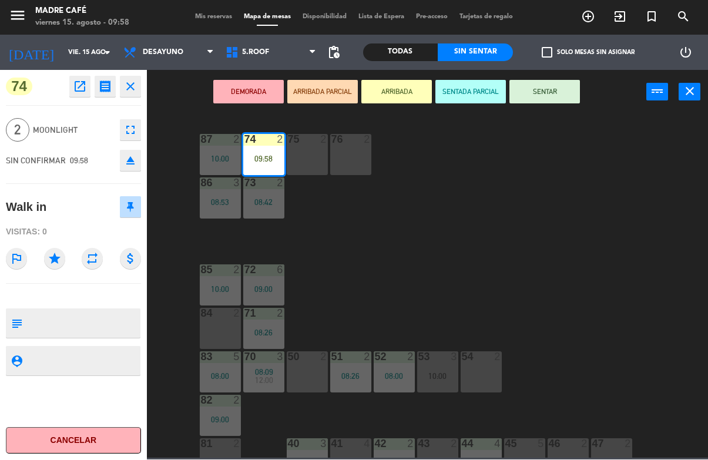
click at [551, 92] on button "SENTAR" at bounding box center [545, 93] width 71 height 24
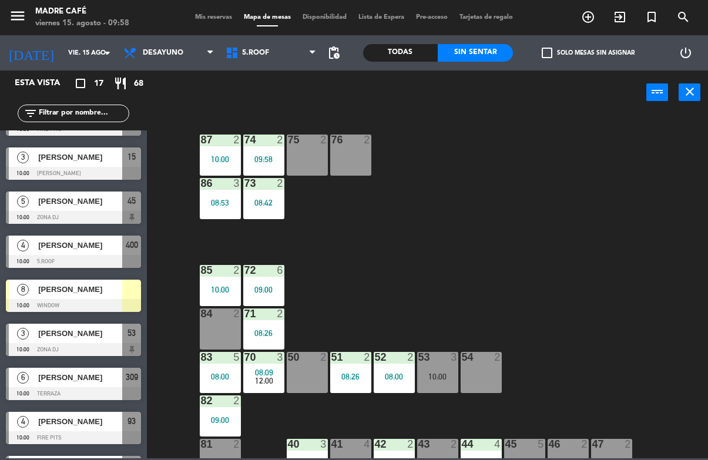
scroll to position [33, 0]
click at [309, 161] on div "75 2" at bounding box center [307, 155] width 41 height 41
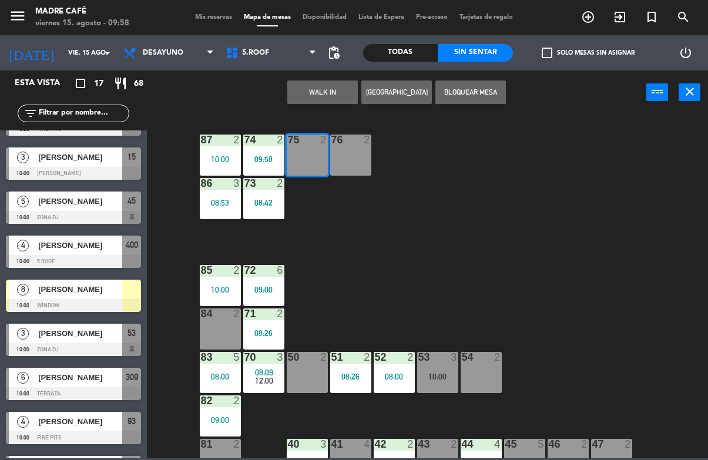
click at [330, 98] on button "WALK IN" at bounding box center [322, 93] width 71 height 24
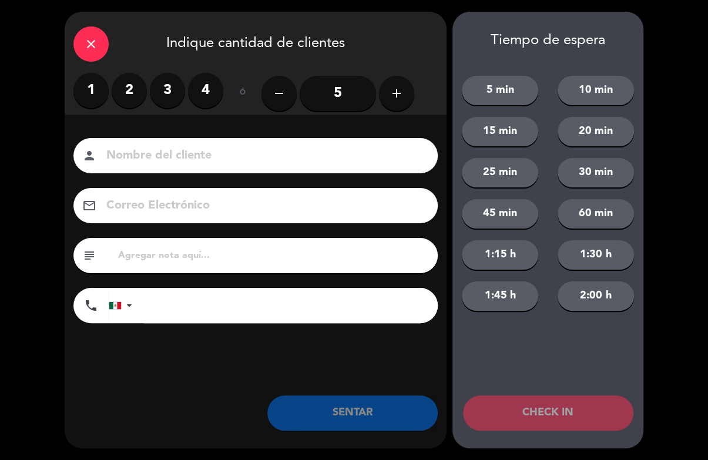
click at [214, 81] on label "4" at bounding box center [205, 90] width 35 height 35
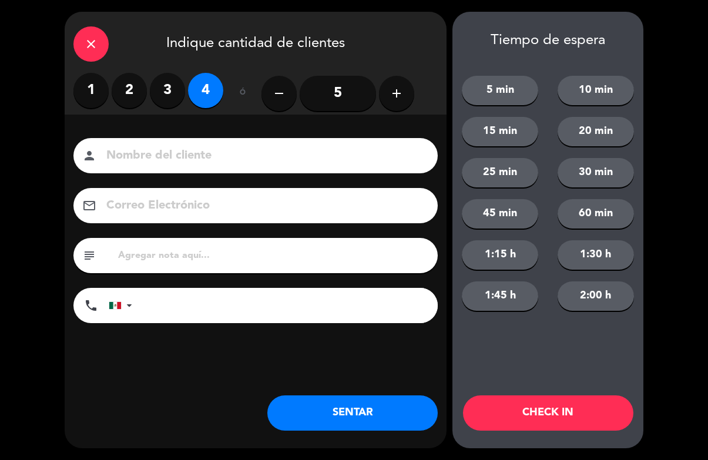
click at [356, 156] on input at bounding box center [263, 156] width 317 height 21
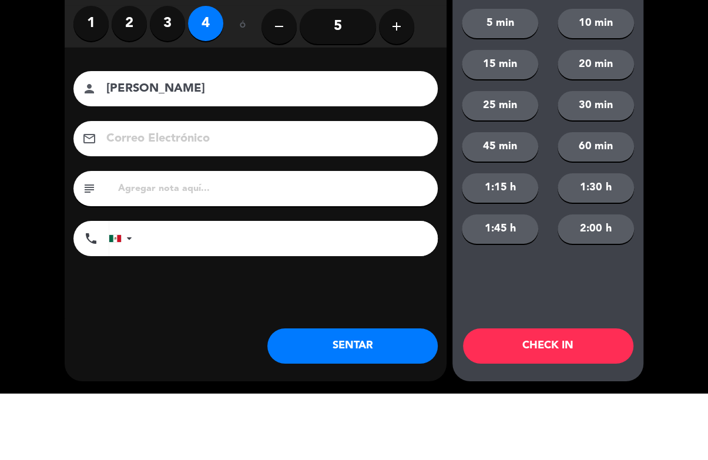
type input "[PERSON_NAME]"
click at [668, 132] on div "close Indique cantidad de clientes 1 2 3 4 ó remove 5 add Nombre del cliente pe…" at bounding box center [354, 230] width 708 height 460
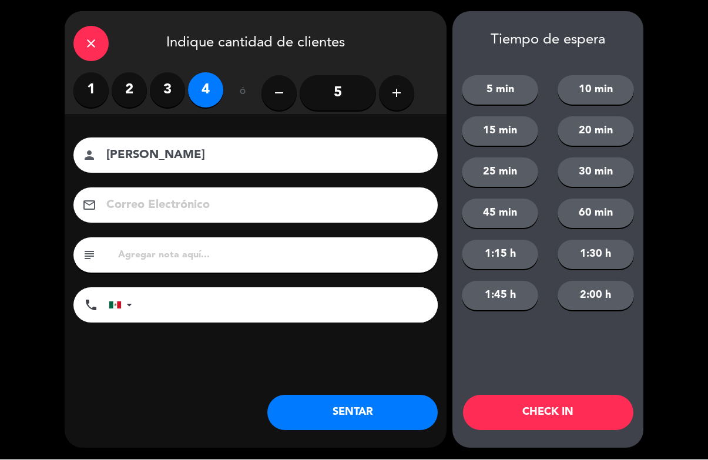
click at [561, 403] on button "CHECK IN" at bounding box center [548, 413] width 170 height 35
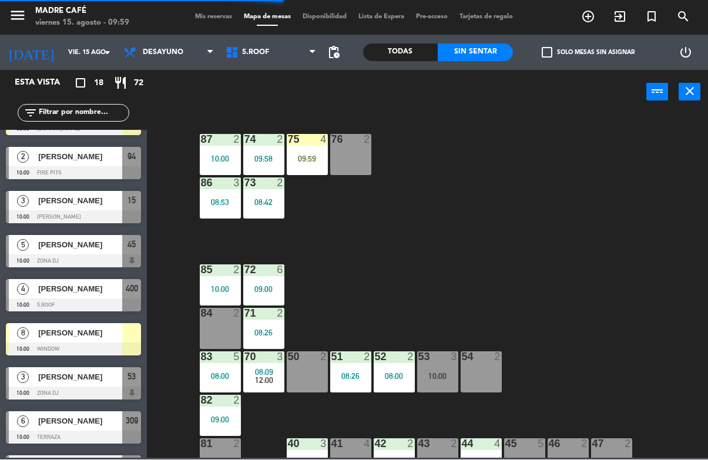
scroll to position [0, 0]
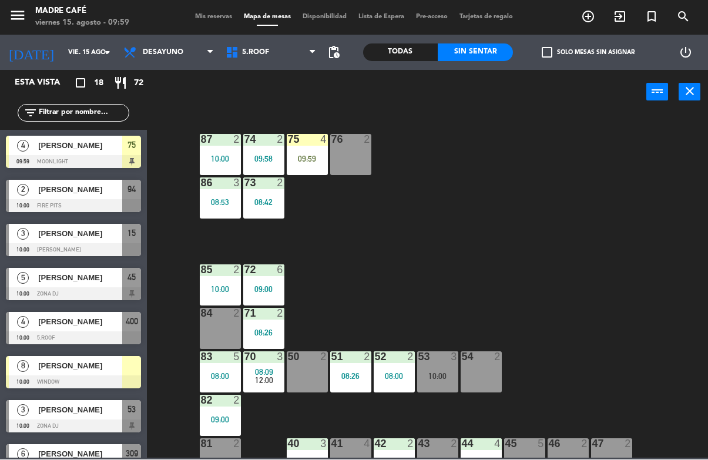
click at [316, 162] on div "09:59" at bounding box center [307, 159] width 41 height 8
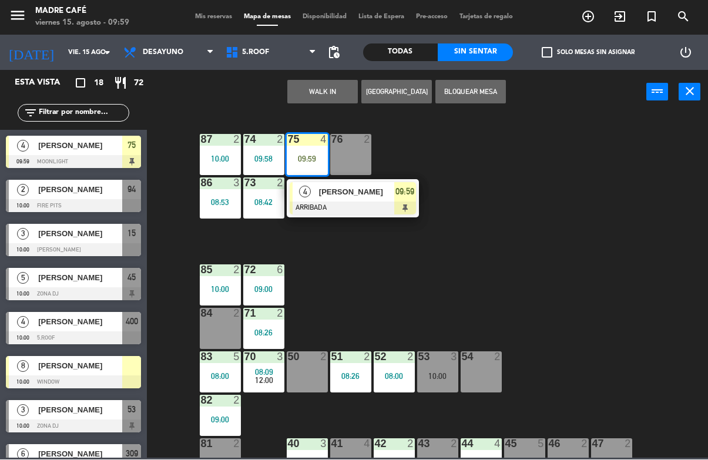
click at [380, 199] on div "[PERSON_NAME]" at bounding box center [356, 192] width 76 height 19
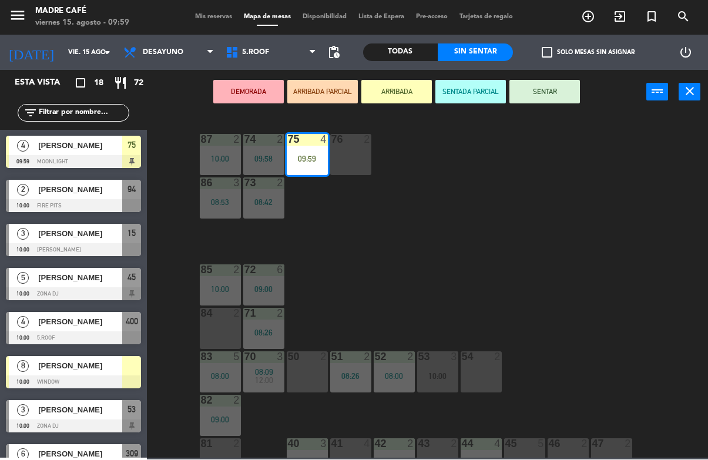
click at [558, 95] on button "SENTAR" at bounding box center [545, 93] width 71 height 24
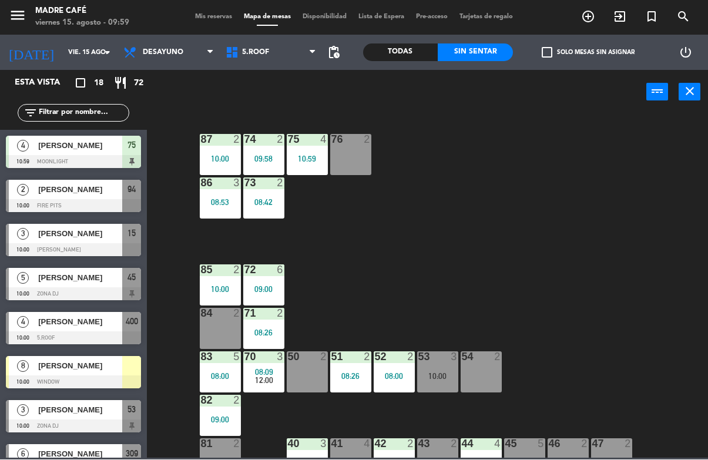
click at [571, 160] on div "87 2 10:00 74 2 09:58 75 4 10:59 76 2 86 3 08:53 73 2 08:42 72 6 09:00 85 2 10:…" at bounding box center [431, 285] width 554 height 345
click at [596, 16] on icon "exit_to_app" at bounding box center [588, 17] width 14 height 14
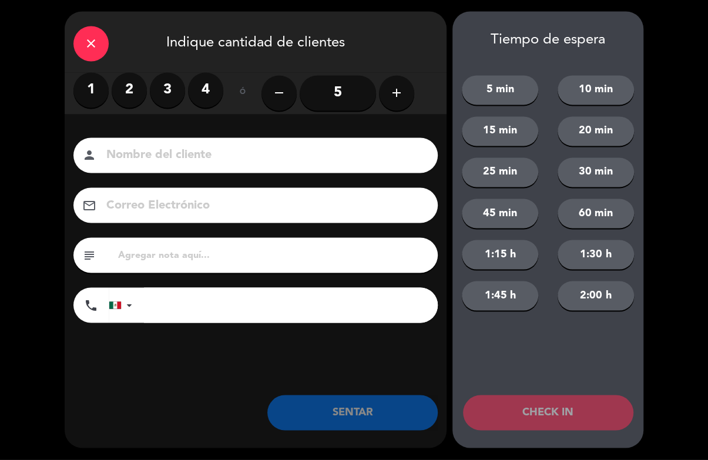
click at [336, 92] on input "5" at bounding box center [338, 93] width 76 height 35
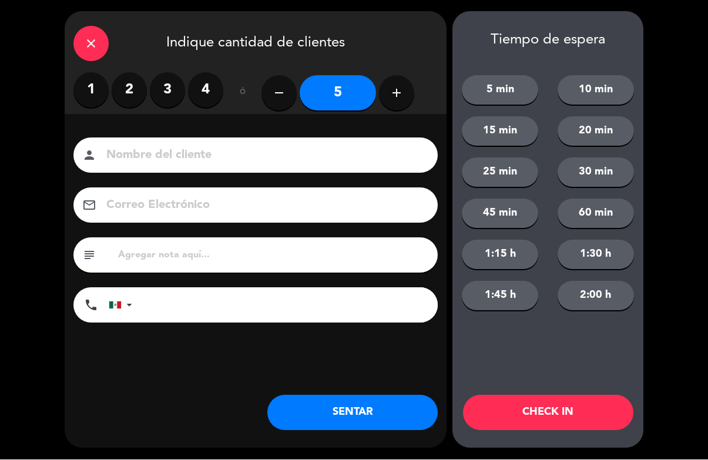
click at [349, 166] on input at bounding box center [263, 156] width 317 height 21
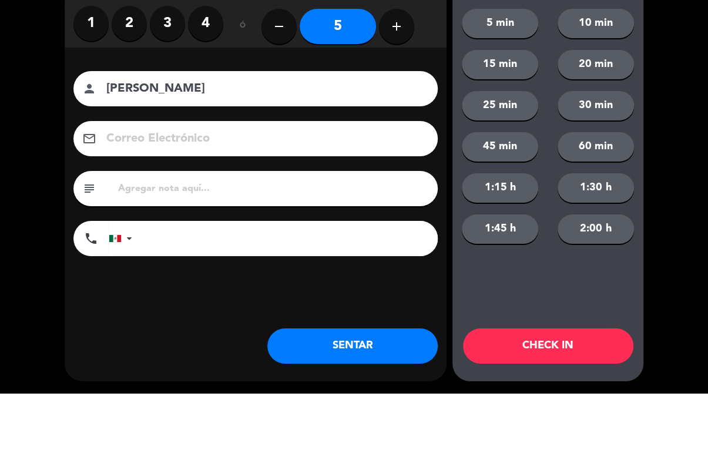
type input "[PERSON_NAME]"
click at [663, 141] on div "close Indique cantidad de clientes 1 2 3 4 ó remove 5 add Nombre del cliente pe…" at bounding box center [354, 230] width 708 height 460
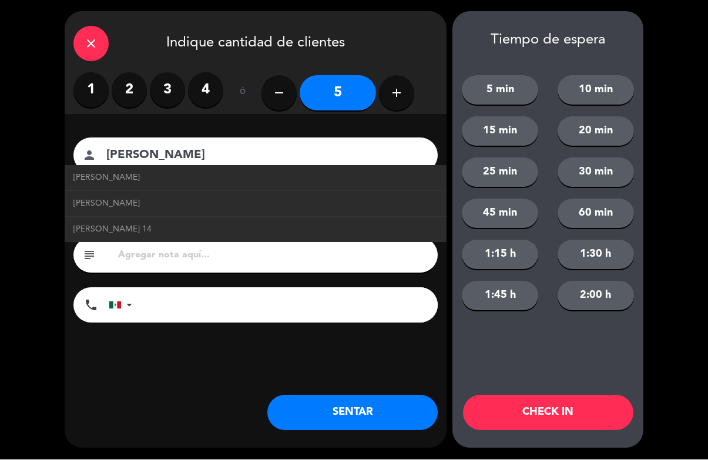
click at [559, 402] on button "CHECK IN" at bounding box center [548, 413] width 170 height 35
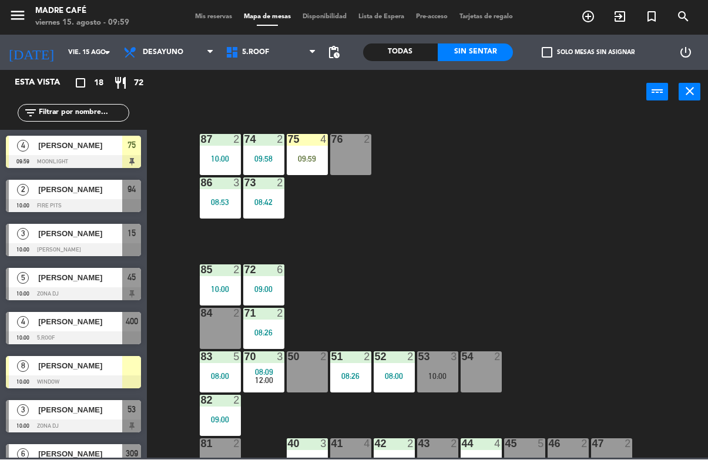
click at [86, 118] on input "text" at bounding box center [83, 113] width 91 height 13
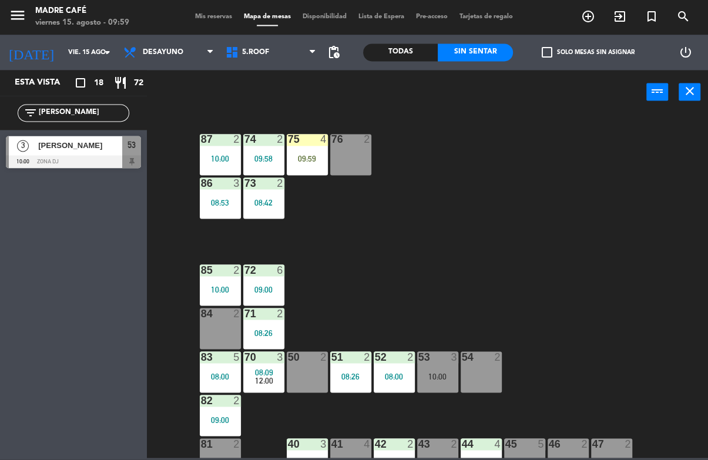
type input "[PERSON_NAME]"
click at [571, 157] on div "87 2 10:00 74 2 09:58 75 4 09:59 76 2 86 3 08:53 73 2 08:42 72 6 09:00 85 2 10:…" at bounding box center [431, 285] width 554 height 345
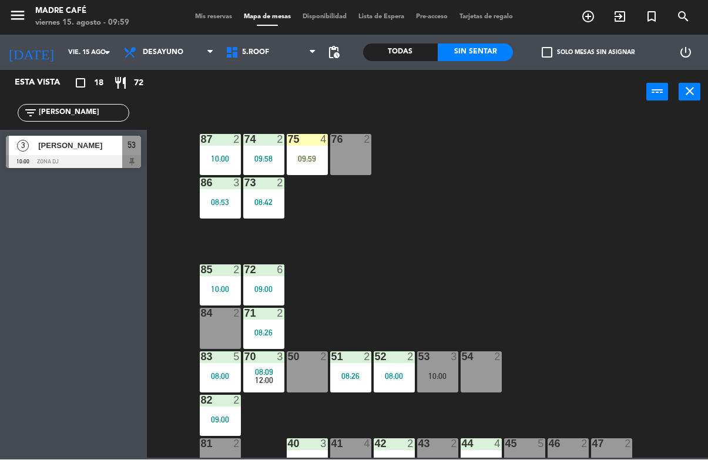
click at [93, 152] on span "[PERSON_NAME]" at bounding box center [80, 146] width 84 height 12
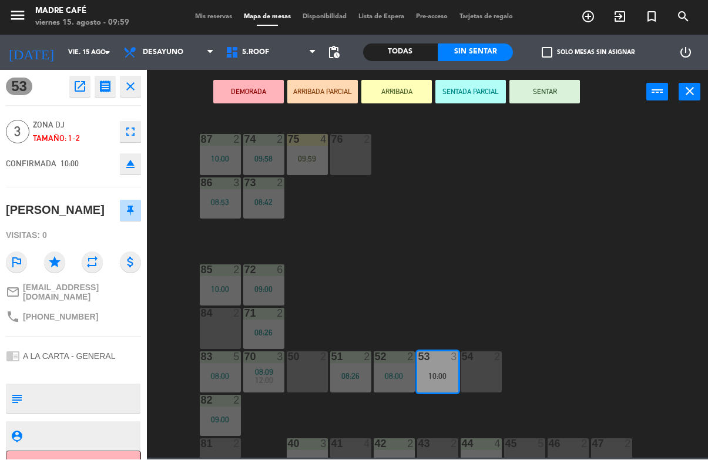
click at [401, 95] on button "ARRIBADA" at bounding box center [397, 93] width 71 height 24
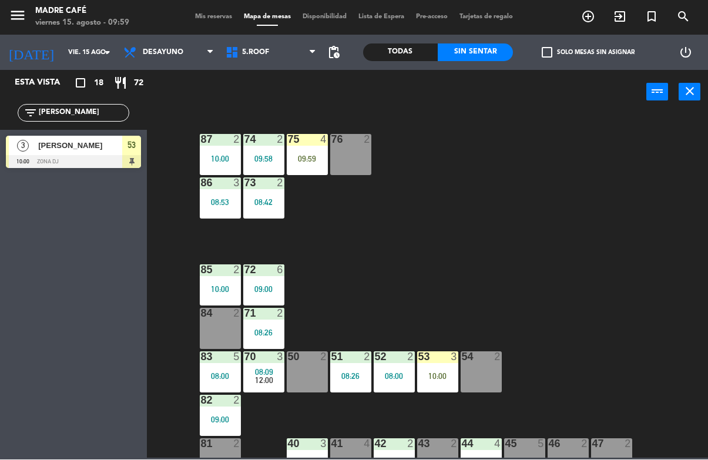
click at [436, 204] on div "87 2 10:00 74 2 09:58 75 4 09:59 76 2 86 3 08:53 73 2 08:42 72 6 09:00 85 2 10:…" at bounding box center [431, 285] width 554 height 345
click at [499, 280] on div "87 2 10:00 74 2 09:58 75 4 09:59 76 2 86 3 08:53 73 2 08:42 72 6 09:00 85 2 10:…" at bounding box center [431, 285] width 554 height 345
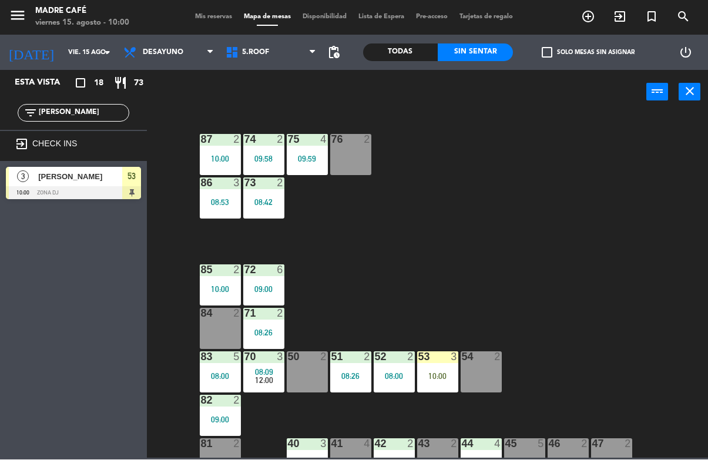
click at [98, 119] on input "[PERSON_NAME]" at bounding box center [83, 113] width 91 height 13
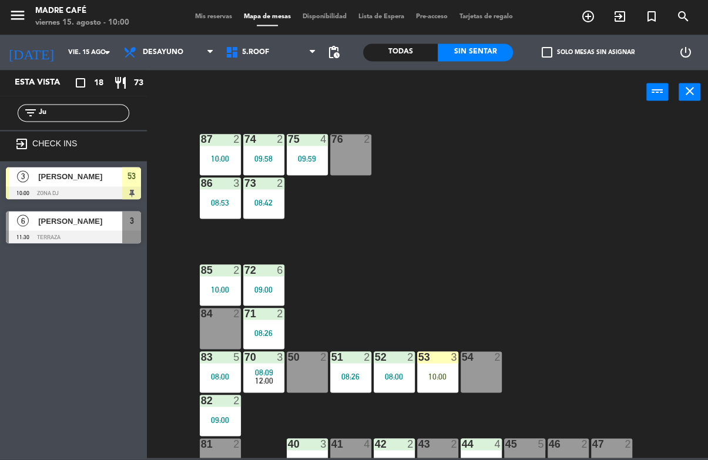
type input "J"
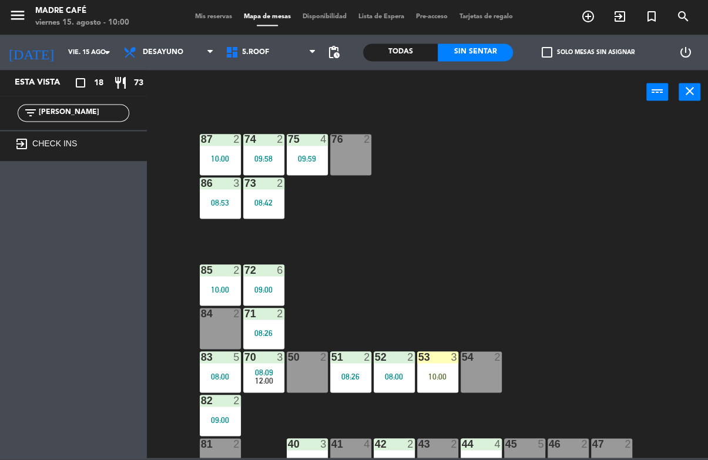
type input "[PERSON_NAME]"
click at [625, 153] on div "87 2 10:00 74 2 09:58 75 4 09:59 76 2 86 3 08:53 73 2 08:42 72 6 09:00 85 2 10:…" at bounding box center [431, 285] width 554 height 345
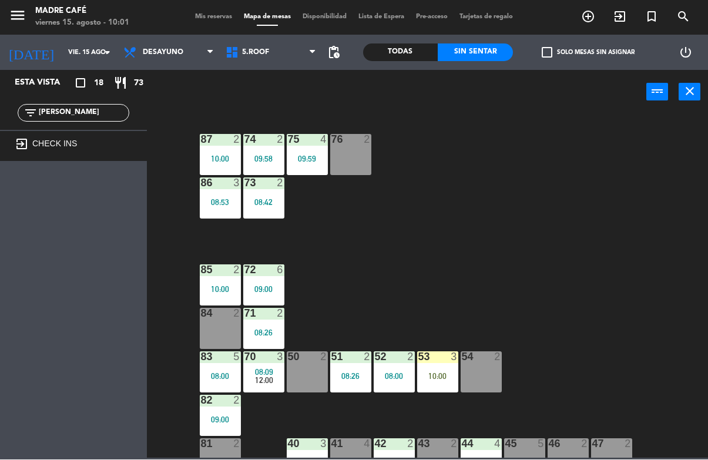
click at [432, 360] on div at bounding box center [437, 357] width 19 height 11
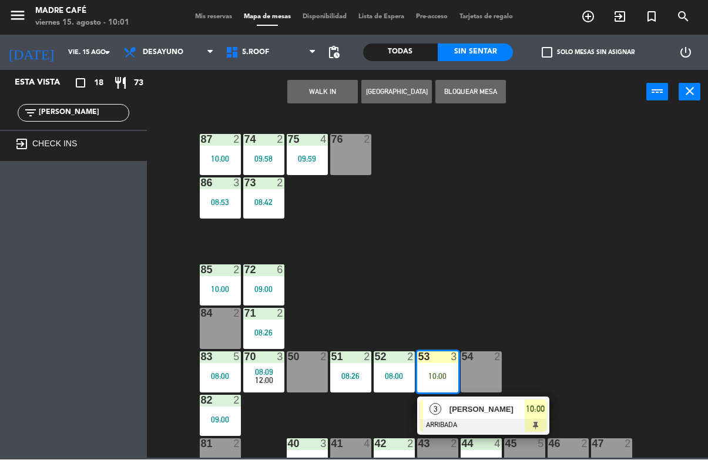
click at [503, 413] on span "[PERSON_NAME]" at bounding box center [487, 410] width 75 height 12
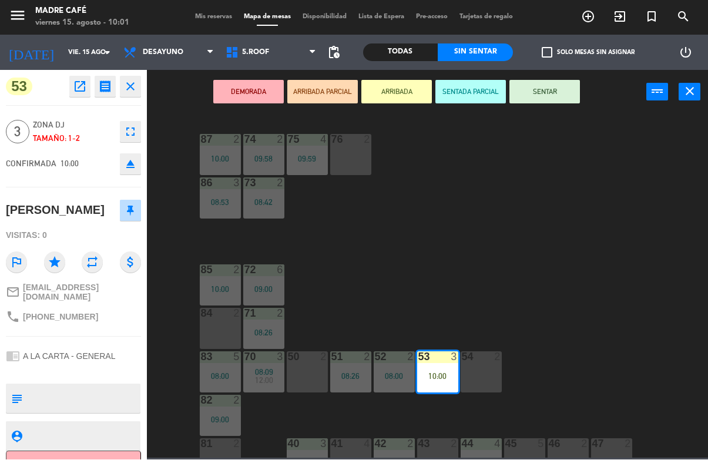
click at [550, 93] on button "SENTAR" at bounding box center [545, 93] width 71 height 24
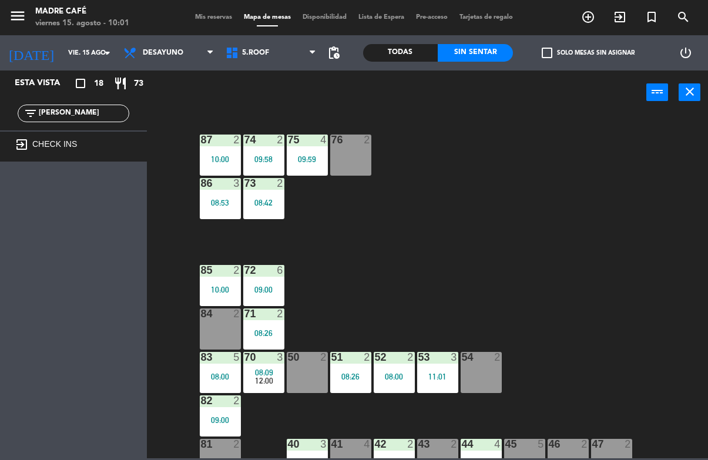
click at [487, 369] on div "54 2" at bounding box center [481, 372] width 41 height 41
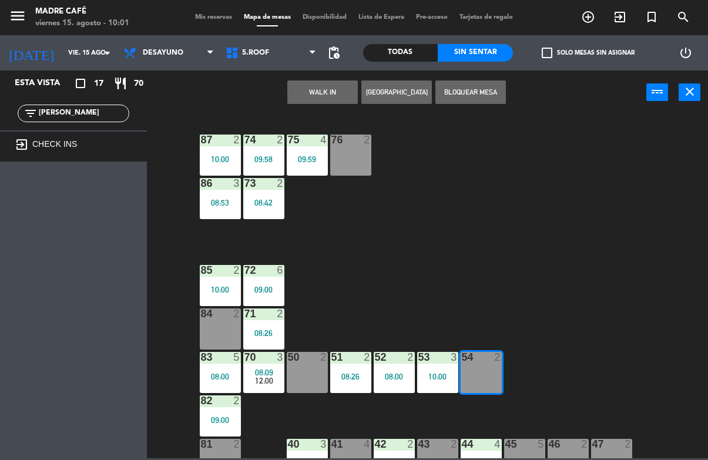
click at [332, 89] on button "WALK IN" at bounding box center [322, 93] width 71 height 24
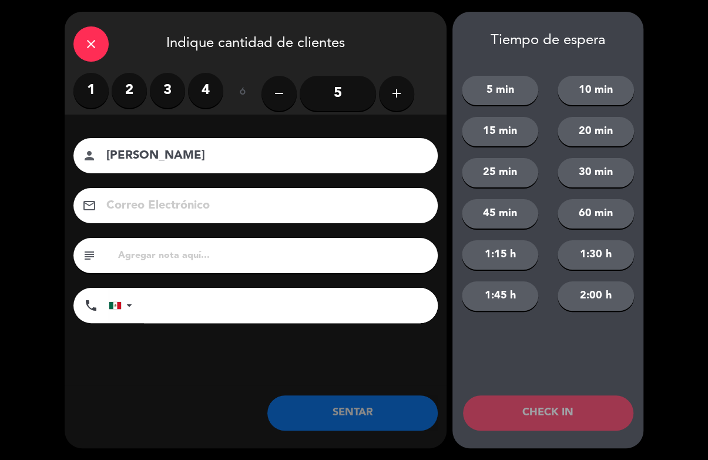
type input "[PERSON_NAME]"
click at [656, 82] on div "close Indique cantidad de clientes 1 2 3 4 ó remove 5 add Nombre del cliente pe…" at bounding box center [354, 230] width 708 height 460
click at [154, 82] on label "3" at bounding box center [167, 90] width 35 height 35
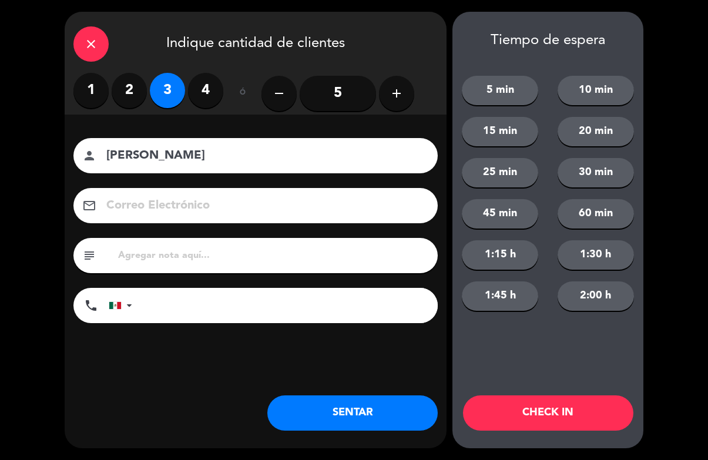
click at [543, 422] on button "CHECK IN" at bounding box center [548, 413] width 170 height 35
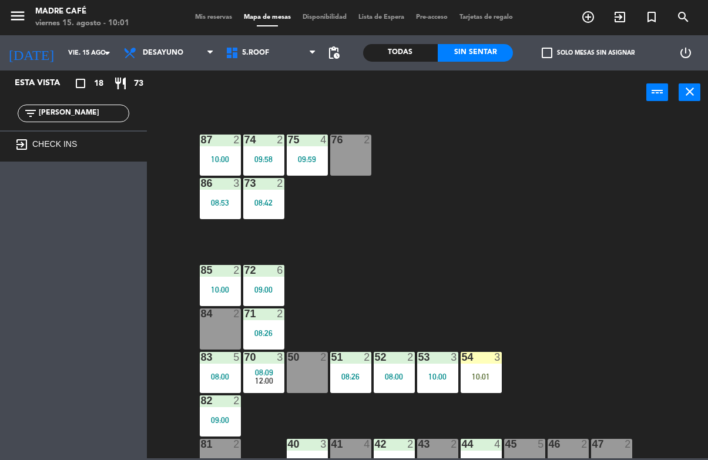
click at [465, 370] on div "54 3 10:01" at bounding box center [481, 372] width 41 height 41
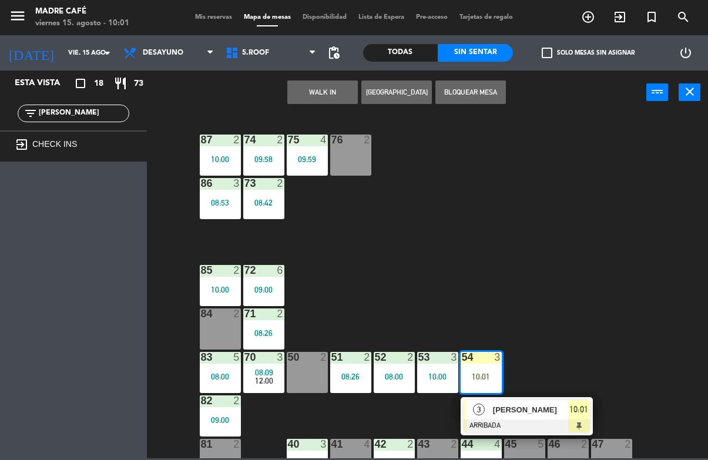
click at [554, 407] on span "[PERSON_NAME]" at bounding box center [530, 410] width 75 height 12
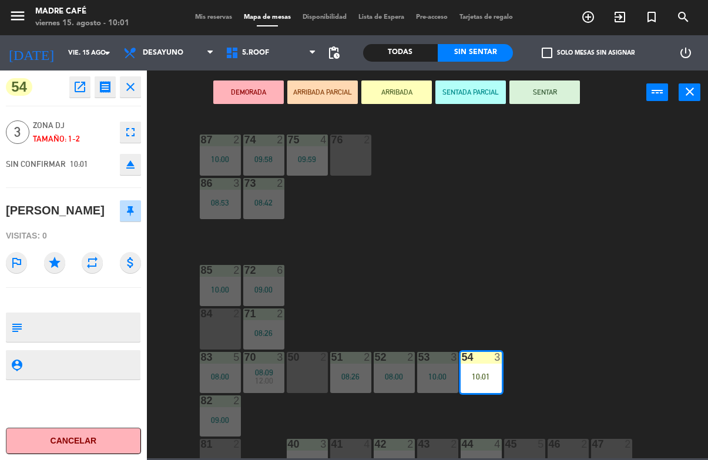
click at [553, 86] on button "SENTAR" at bounding box center [545, 93] width 71 height 24
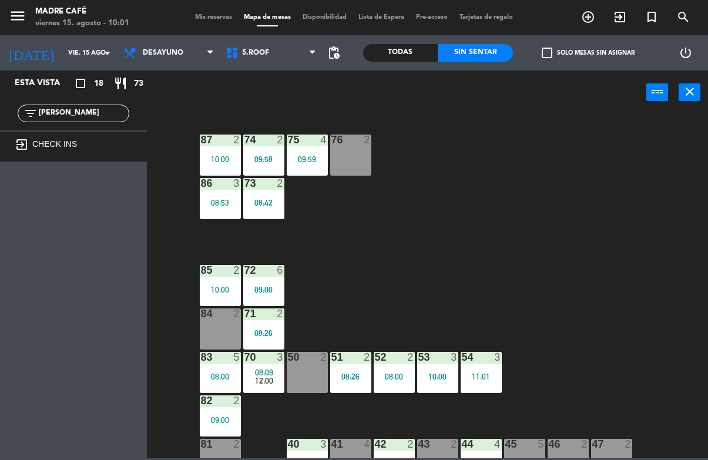
click at [583, 118] on div "87 2 10:00 74 2 09:58 75 4 09:59 76 2 86 3 08:53 73 2 08:42 72 6 09:00 85 2 10:…" at bounding box center [431, 285] width 554 height 345
click at [102, 111] on input "[PERSON_NAME]" at bounding box center [83, 113] width 91 height 13
type input "J"
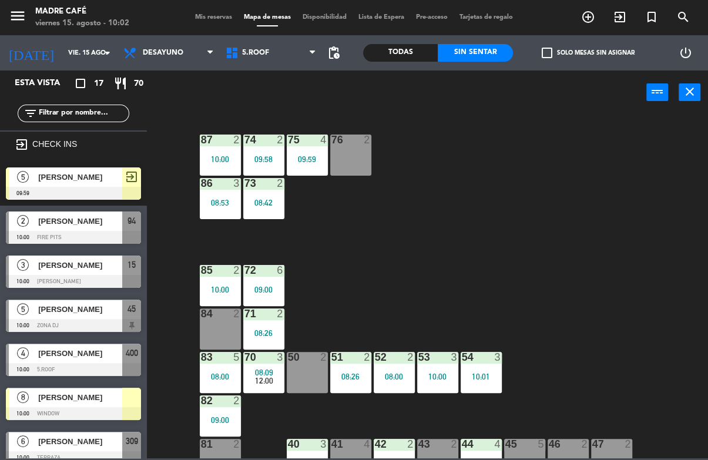
click at [605, 143] on div "87 2 10:00 74 2 09:58 75 4 09:59 76 2 86 3 08:53 73 2 08:42 72 6 09:00 85 2 10:…" at bounding box center [431, 285] width 554 height 345
click at [566, 251] on div "87 2 10:00 74 2 09:58 75 4 09:59 76 2 86 3 08:53 73 2 08:42 72 6 09:00 85 2 10:…" at bounding box center [431, 285] width 554 height 345
click at [310, 65] on span "5.Roof" at bounding box center [271, 53] width 102 height 26
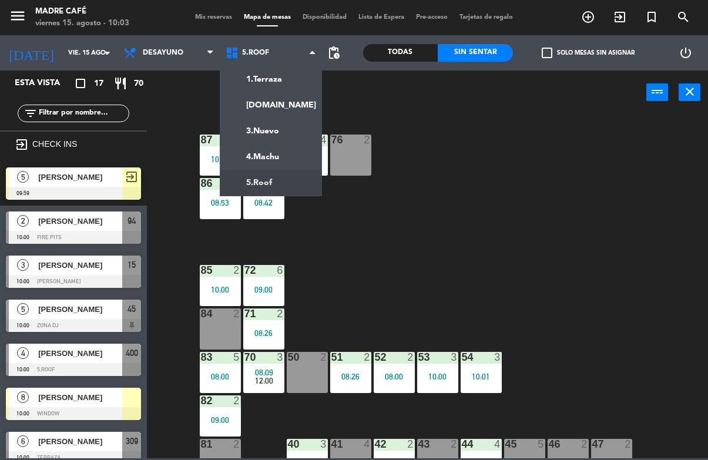
click at [287, 192] on ng-component "menu Madre Café viernes 15. agosto - 10:03 Mis reservas Mapa de mesas Disponibi…" at bounding box center [354, 229] width 708 height 459
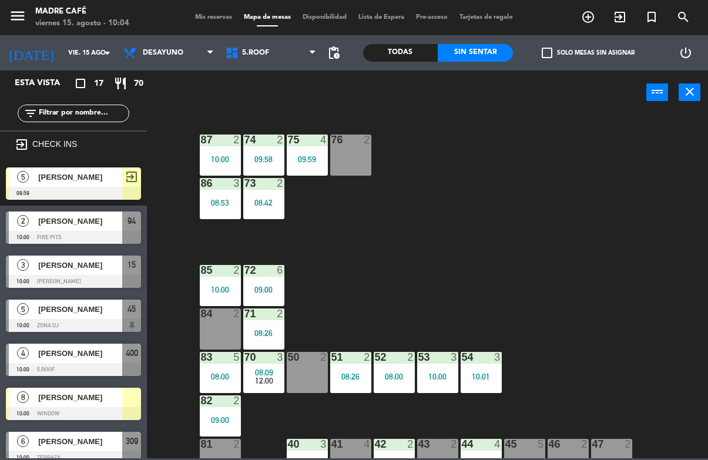
click at [349, 161] on div "76 2" at bounding box center [350, 155] width 41 height 41
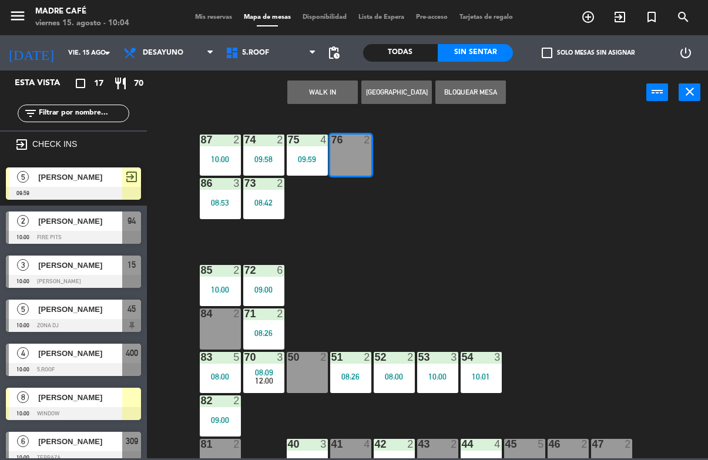
click at [326, 85] on button "WALK IN" at bounding box center [322, 93] width 71 height 24
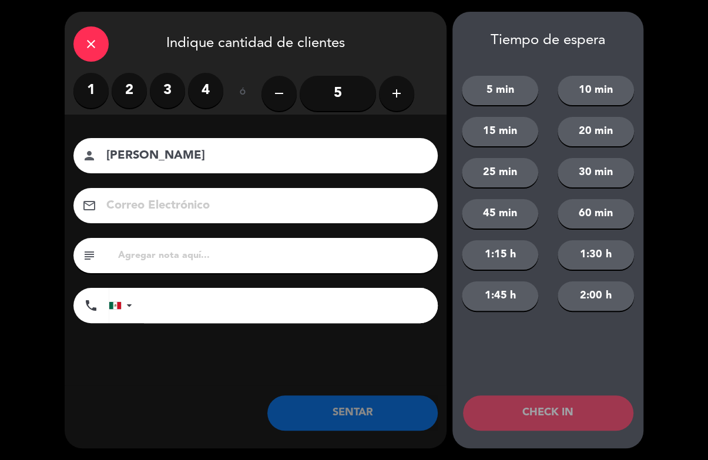
type input "[PERSON_NAME]"
click at [674, 122] on div "close Indique cantidad de clientes 1 2 3 4 ó remove 5 add Nombre del cliente pe…" at bounding box center [354, 230] width 708 height 460
click at [124, 90] on label "2" at bounding box center [129, 90] width 35 height 35
click at [567, 423] on button "CHECK IN" at bounding box center [548, 413] width 170 height 35
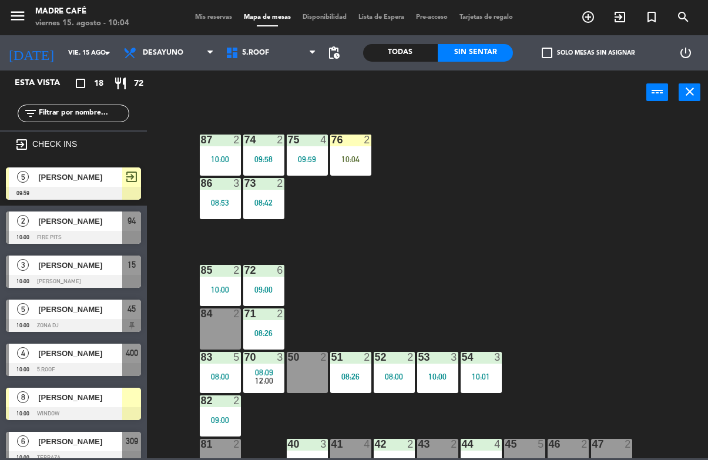
click at [98, 120] on input "text" at bounding box center [83, 113] width 91 height 13
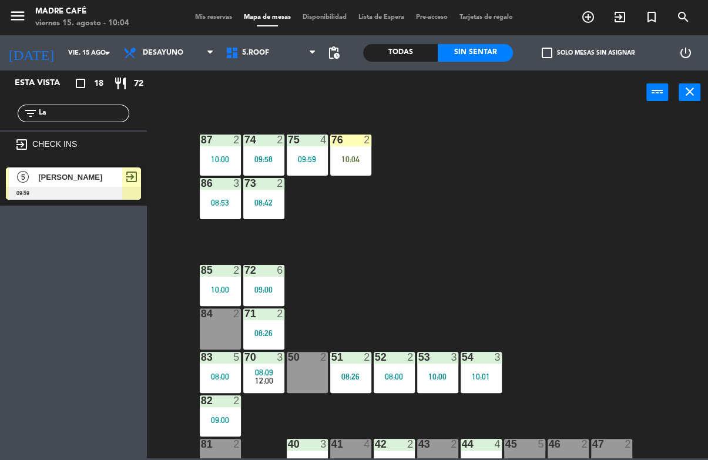
click at [665, 149] on div "87 2 10:00 74 2 09:58 75 4 09:59 76 2 10:04 86 3 08:53 73 2 08:42 72 6 09:00 85…" at bounding box center [431, 285] width 554 height 345
click at [95, 109] on input "La" at bounding box center [83, 113] width 91 height 13
type input "L"
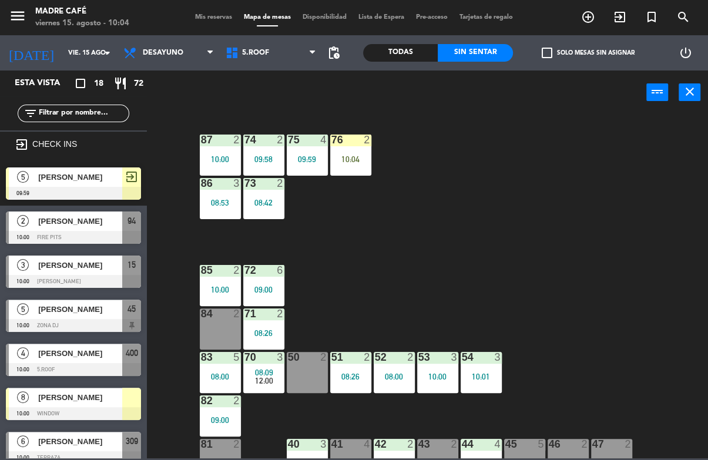
click at [669, 149] on div "87 2 10:00 74 2 09:58 75 4 09:59 76 2 10:04 86 3 08:53 73 2 08:42 72 6 09:00 85…" at bounding box center [431, 285] width 554 height 345
click at [215, 324] on div "84 2" at bounding box center [220, 329] width 41 height 41
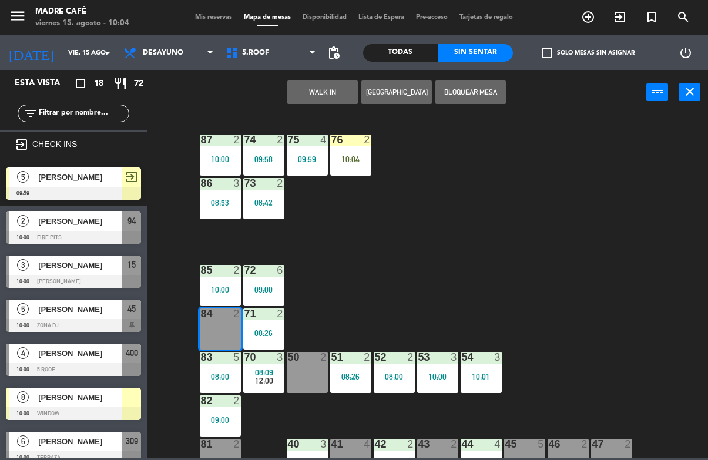
click at [332, 88] on button "WALK IN" at bounding box center [322, 93] width 71 height 24
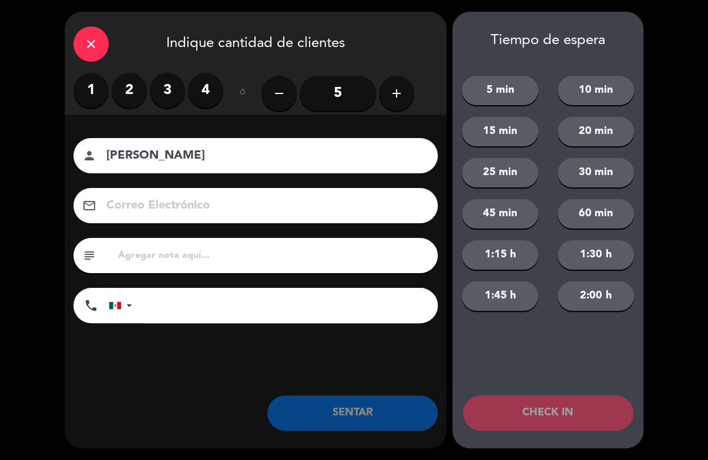
type input "[PERSON_NAME]"
click at [679, 132] on div "close Indique cantidad de clientes 1 2 3 4 ó remove 5 add Nombre del cliente pe…" at bounding box center [354, 230] width 708 height 460
click at [125, 79] on label "2" at bounding box center [129, 90] width 35 height 35
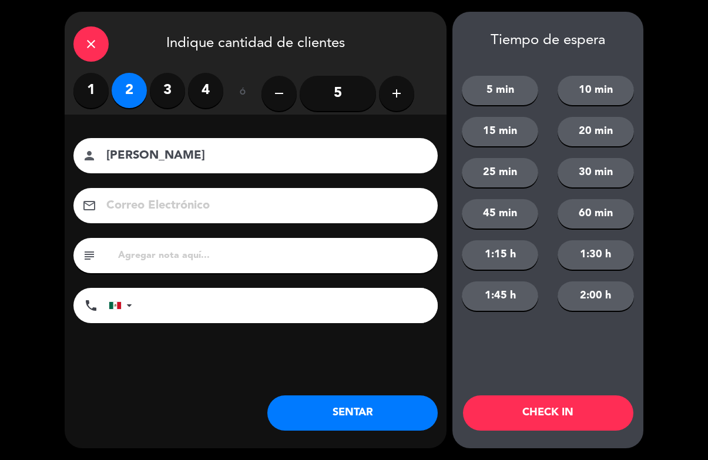
click at [539, 420] on button "CHECK IN" at bounding box center [548, 413] width 170 height 35
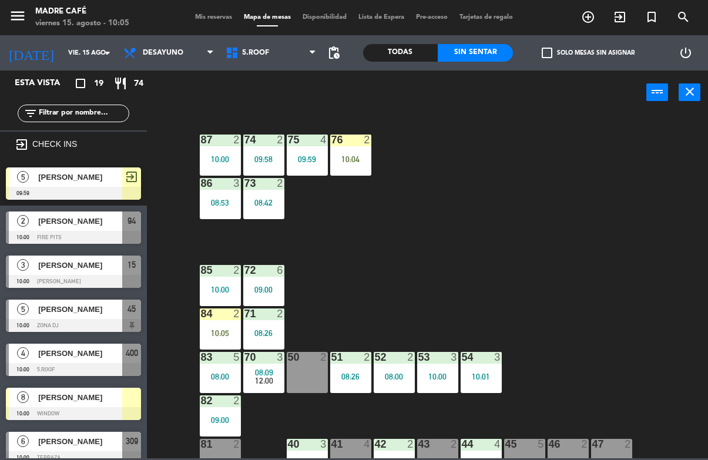
click at [351, 155] on div "10:04" at bounding box center [350, 159] width 41 height 8
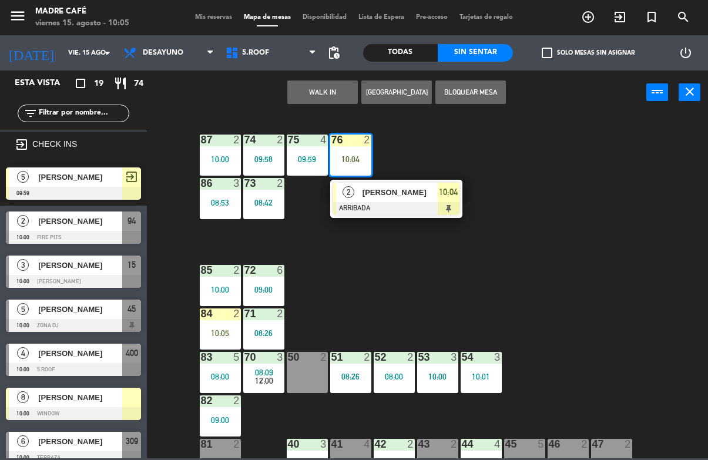
click at [430, 193] on span "[PERSON_NAME]" at bounding box center [400, 192] width 75 height 12
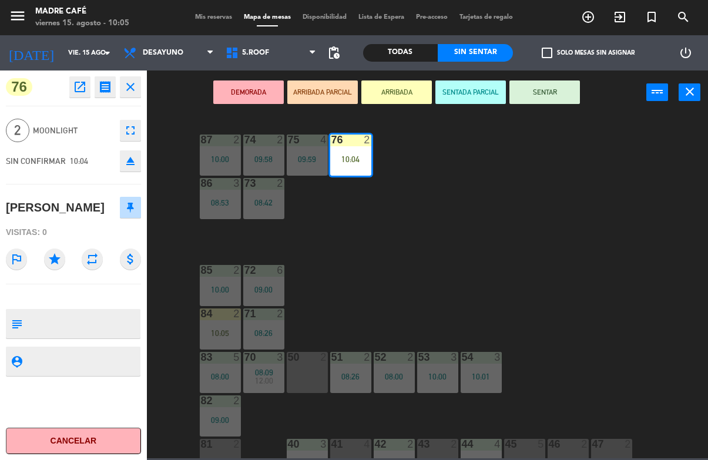
click at [564, 93] on button "SENTAR" at bounding box center [545, 93] width 71 height 24
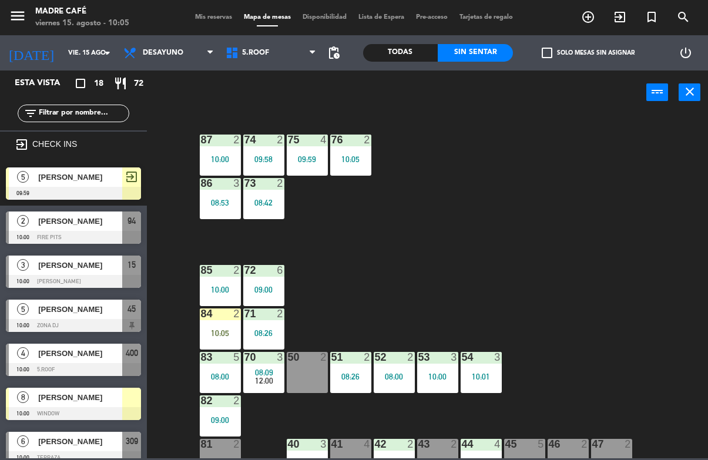
click at [297, 360] on div at bounding box center [306, 357] width 19 height 11
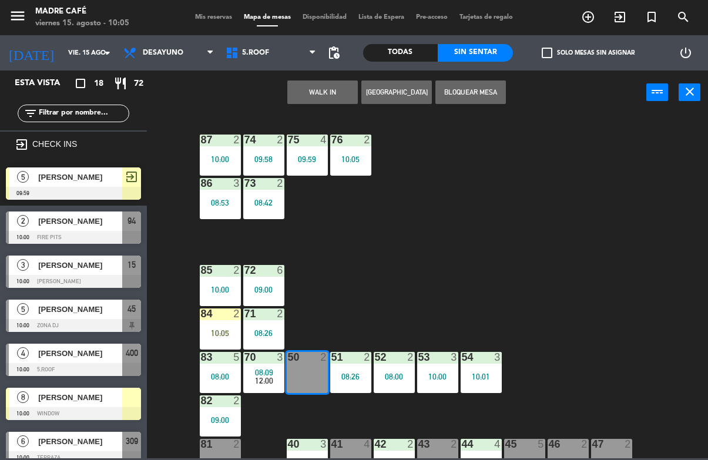
click at [319, 95] on button "WALK IN" at bounding box center [322, 93] width 71 height 24
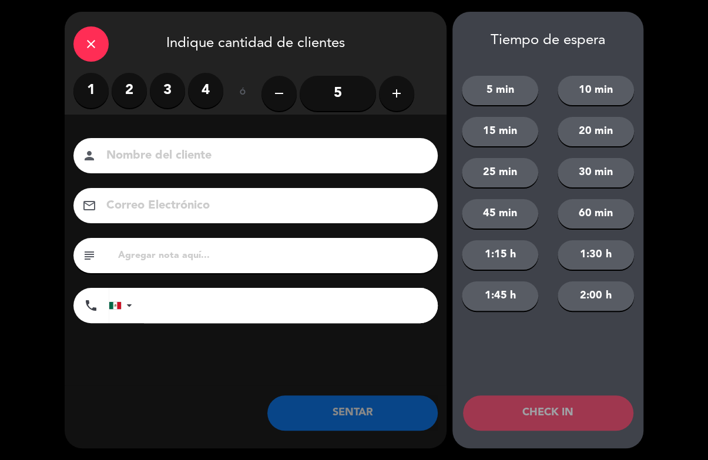
click at [221, 87] on label "4" at bounding box center [205, 90] width 35 height 35
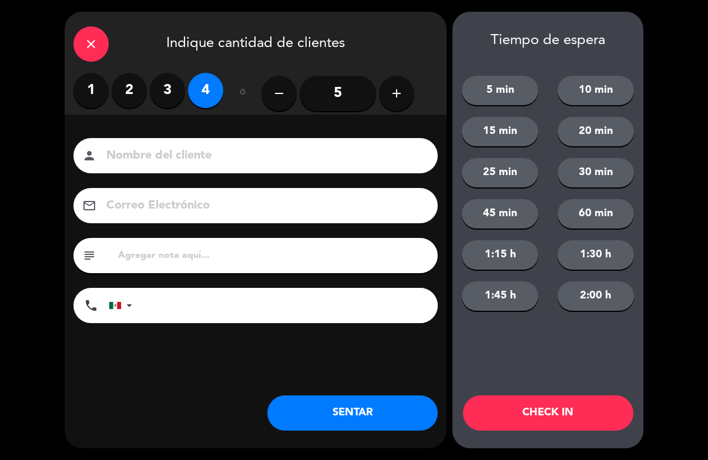
click at [289, 165] on input at bounding box center [263, 156] width 317 height 21
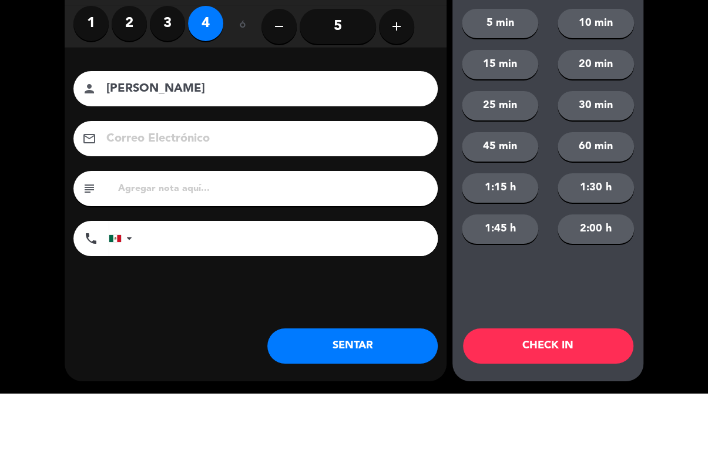
type input "[PERSON_NAME]"
click at [706, 97] on div "close Indique cantidad de clientes 1 2 3 4 ó remove 5 add Nombre del cliente pe…" at bounding box center [354, 230] width 708 height 460
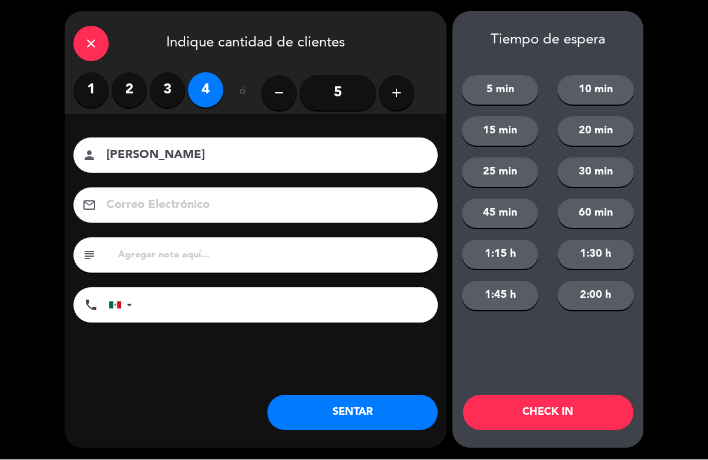
click at [589, 406] on button "CHECK IN" at bounding box center [548, 413] width 170 height 35
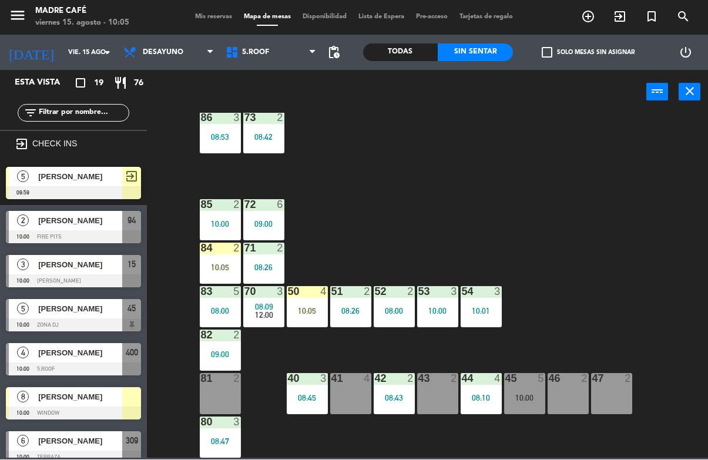
click at [93, 113] on input "text" at bounding box center [83, 113] width 91 height 13
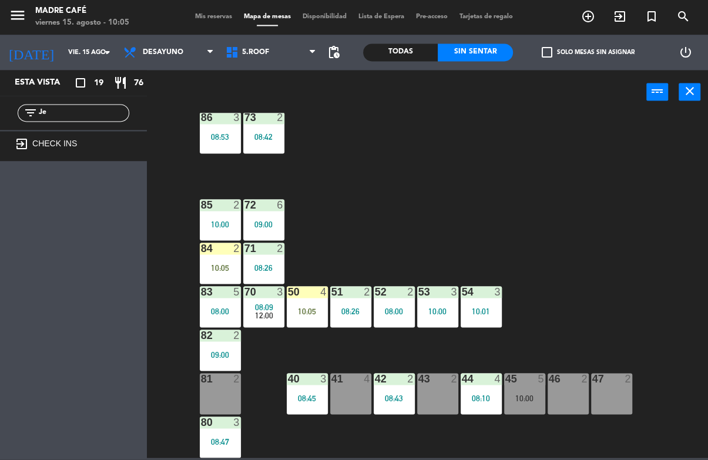
click at [499, 123] on div "87 2 10:00 74 2 09:58 75 4 09:59 76 2 10:05 86 3 08:53 73 2 08:42 72 6 09:00 85…" at bounding box center [431, 285] width 554 height 345
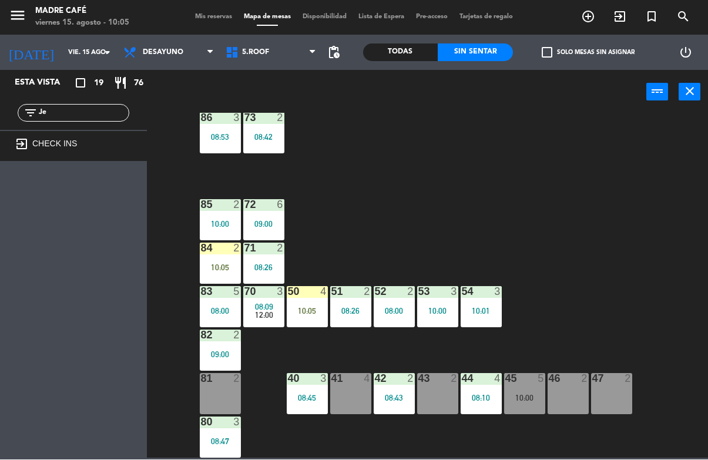
click at [93, 101] on div "filter_list Je" at bounding box center [73, 113] width 147 height 34
click at [106, 119] on input "Je" at bounding box center [83, 113] width 91 height 13
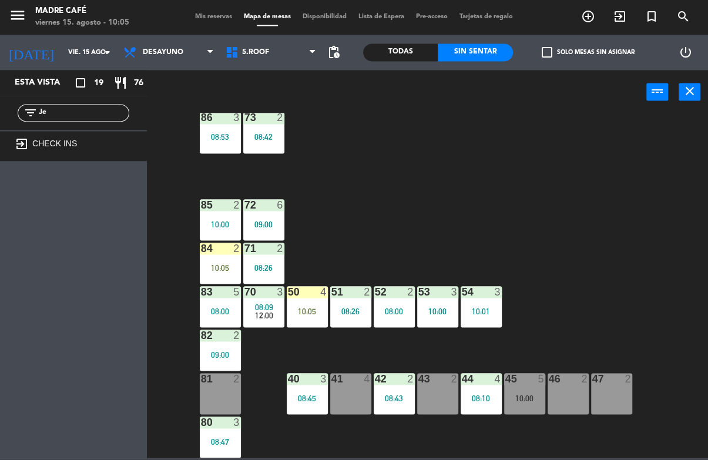
type input "J"
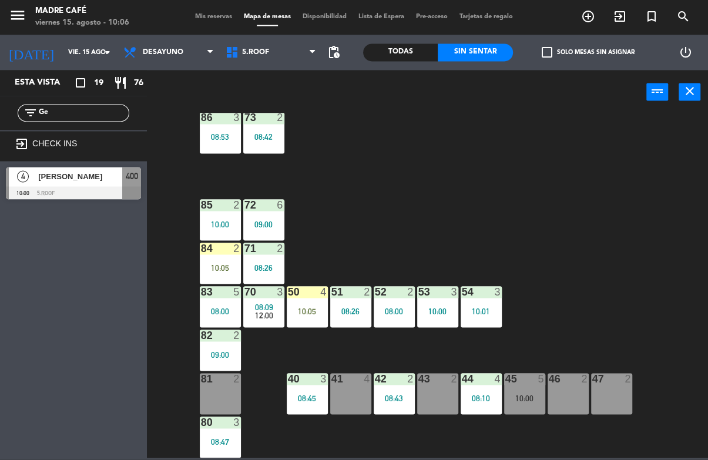
type input "Ge"
click at [531, 147] on div "87 2 10:00 74 2 09:58 75 4 09:59 76 2 10:05 86 3 08:53 73 2 08:42 72 6 09:00 85…" at bounding box center [431, 285] width 554 height 345
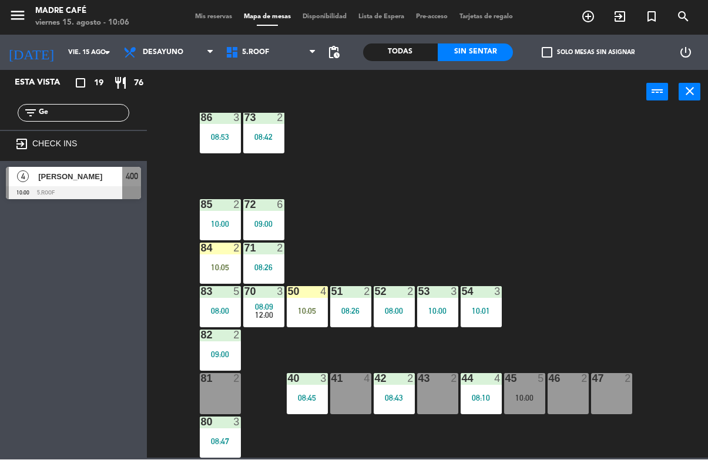
click at [87, 179] on span "[PERSON_NAME]" at bounding box center [80, 177] width 84 height 12
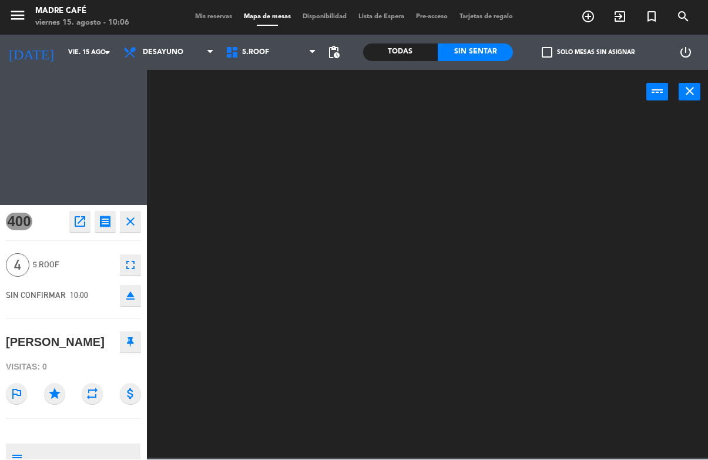
scroll to position [0, 0]
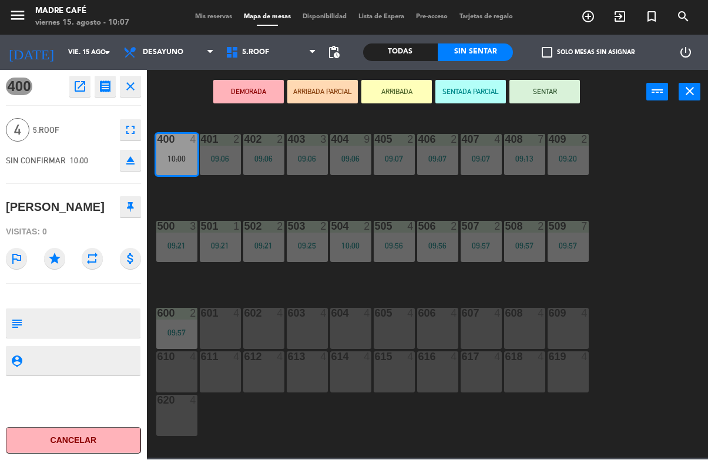
click at [390, 87] on button "ARRIBADA" at bounding box center [397, 93] width 71 height 24
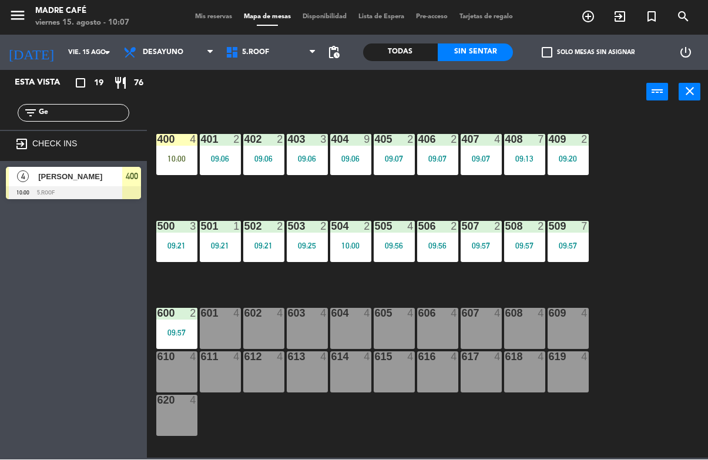
click at [661, 165] on div "400 4 10:00 401 2 09:06 402 2 09:06 403 3 09:06 404 9 09:06 405 2 09:07 406 2 0…" at bounding box center [431, 285] width 554 height 345
click at [193, 161] on div "10:00" at bounding box center [176, 159] width 41 height 8
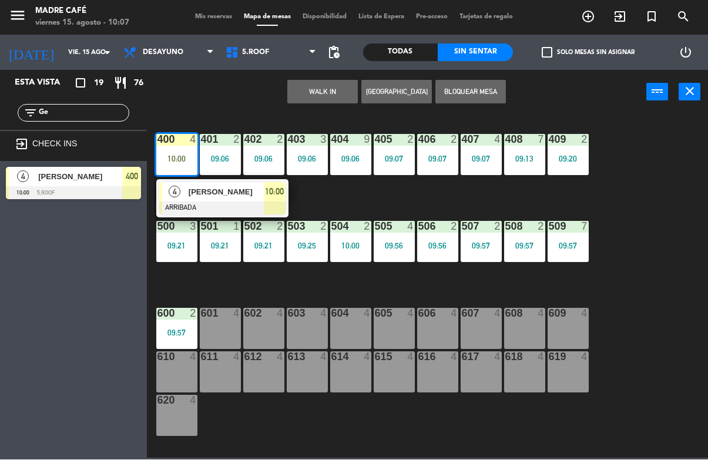
click at [280, 189] on span "10:00" at bounding box center [274, 192] width 19 height 14
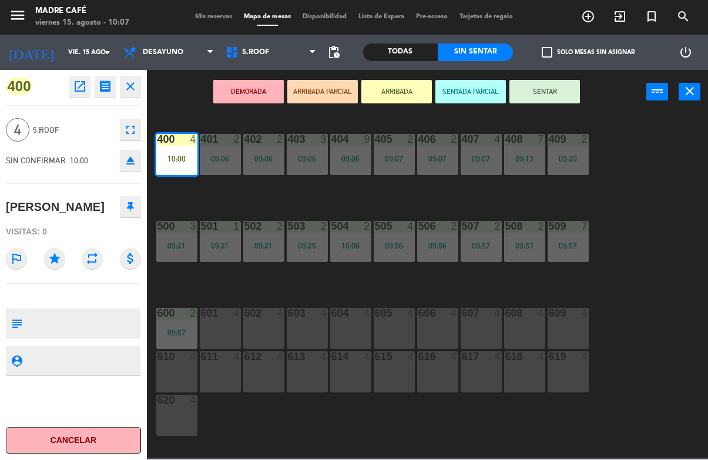
click at [552, 95] on button "SENTAR" at bounding box center [545, 93] width 71 height 24
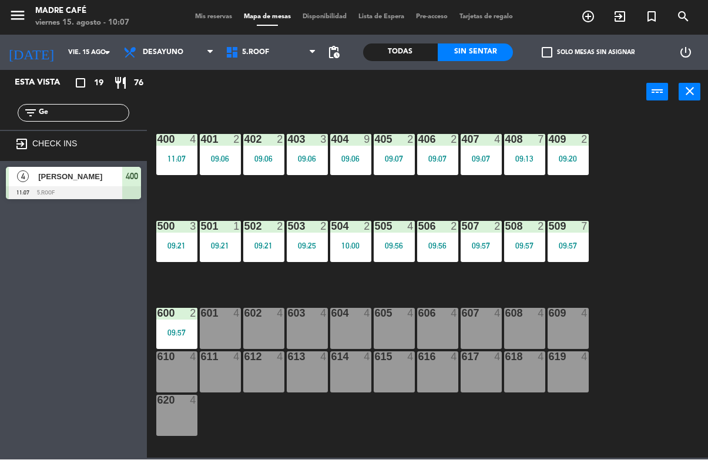
click at [657, 156] on div "400 4 11:07 401 2 09:06 402 2 09:06 403 3 09:06 404 9 09:06 405 2 09:07 406 2 0…" at bounding box center [431, 285] width 554 height 345
click at [680, 193] on div "400 4 11:07 401 2 09:06 402 2 09:06 403 3 09:06 404 9 09:06 405 2 09:07 406 2 0…" at bounding box center [431, 285] width 554 height 345
click at [91, 110] on input "Ge" at bounding box center [83, 113] width 91 height 13
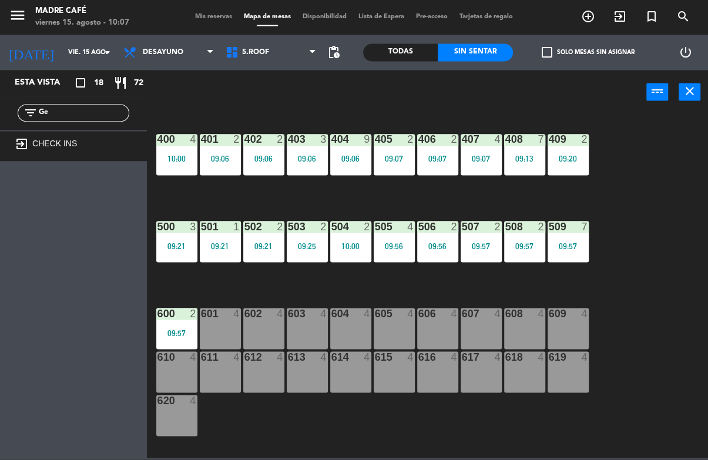
type input "G"
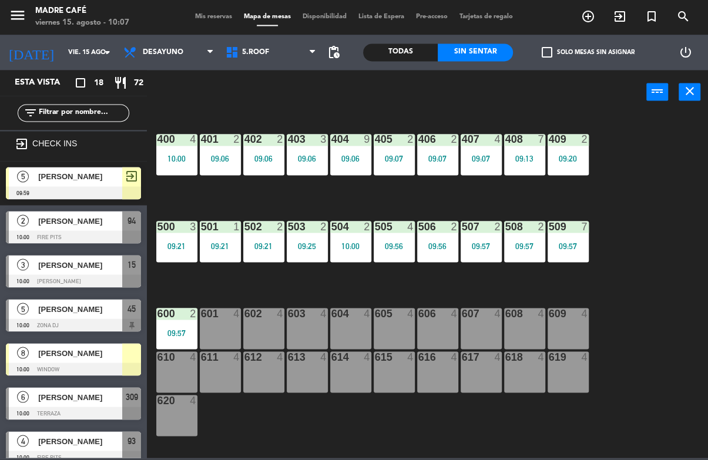
click at [670, 124] on div "400 4 10:00 401 2 09:06 402 2 09:06 403 3 09:06 404 9 09:06 405 2 09:07 406 2 0…" at bounding box center [431, 285] width 554 height 345
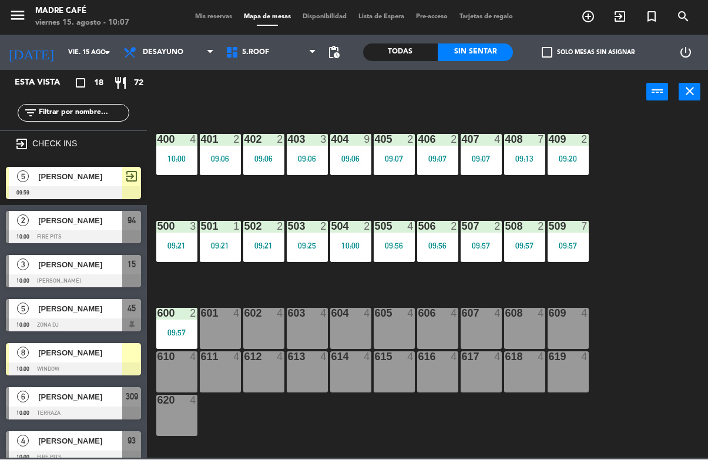
click at [240, 326] on div "601 4" at bounding box center [220, 329] width 41 height 41
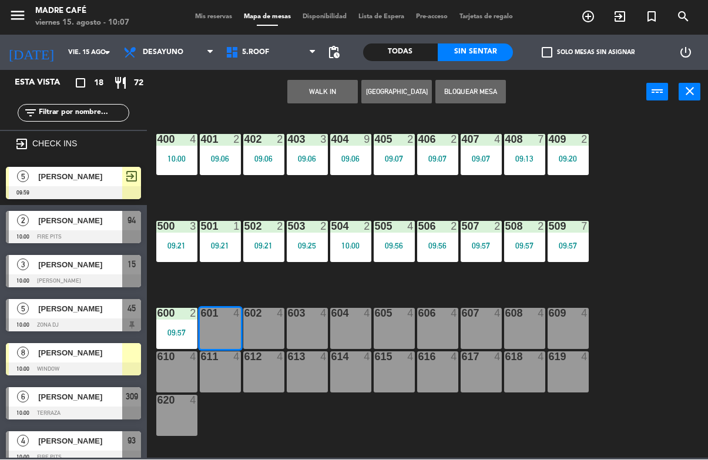
click at [330, 95] on button "WALK IN" at bounding box center [322, 93] width 71 height 24
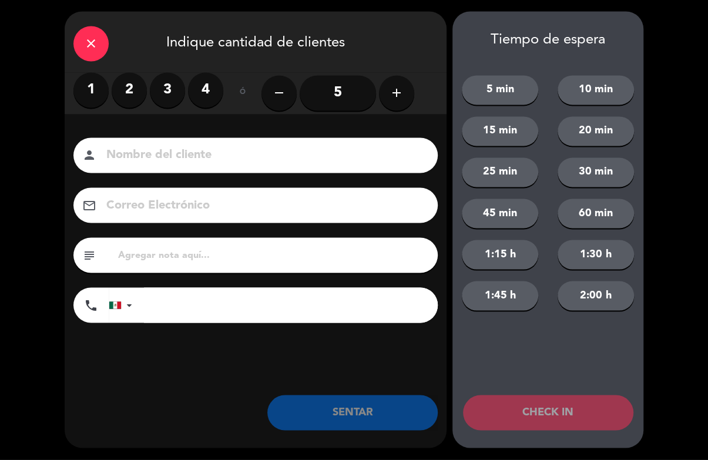
click at [216, 88] on label "4" at bounding box center [205, 90] width 35 height 35
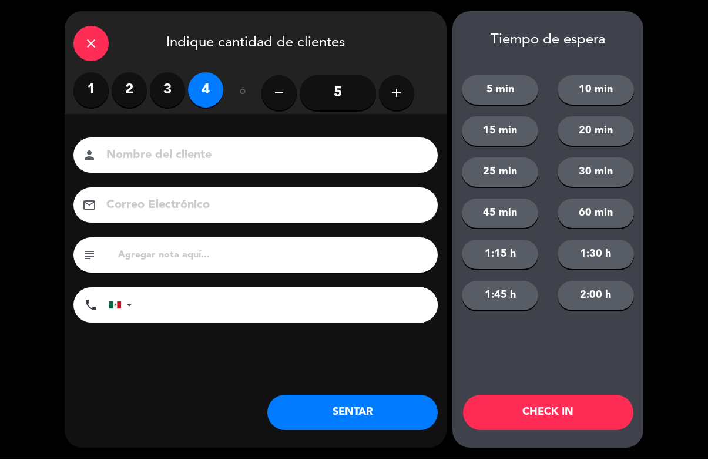
click at [258, 156] on input at bounding box center [263, 156] width 317 height 21
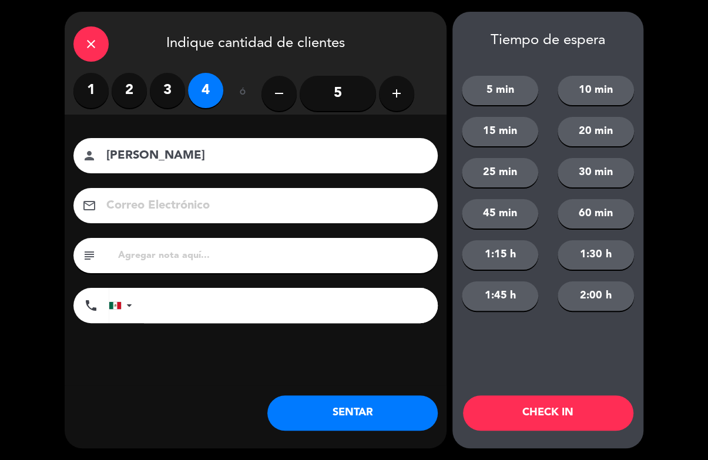
type input "[PERSON_NAME]"
click at [643, 105] on div "10 min" at bounding box center [597, 90] width 96 height 29
click at [559, 417] on button "CHECK IN" at bounding box center [548, 413] width 170 height 35
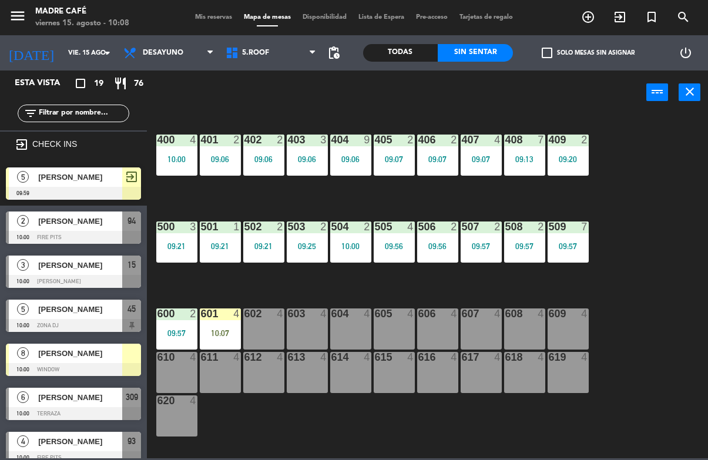
click at [206, 337] on div "10:07" at bounding box center [220, 333] width 41 height 8
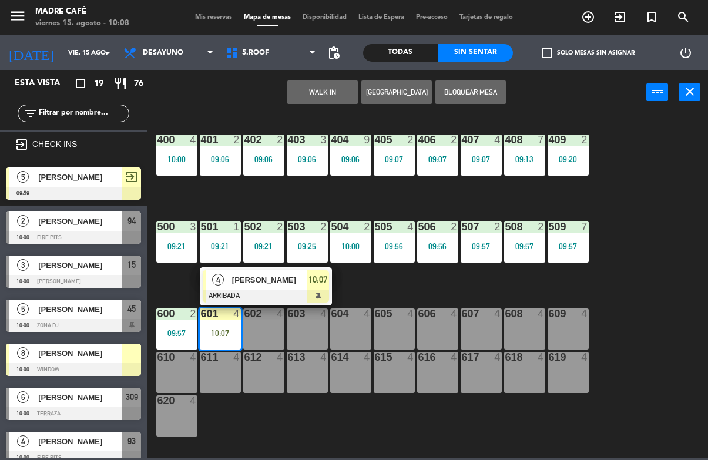
click at [311, 282] on span "10:07" at bounding box center [318, 280] width 19 height 14
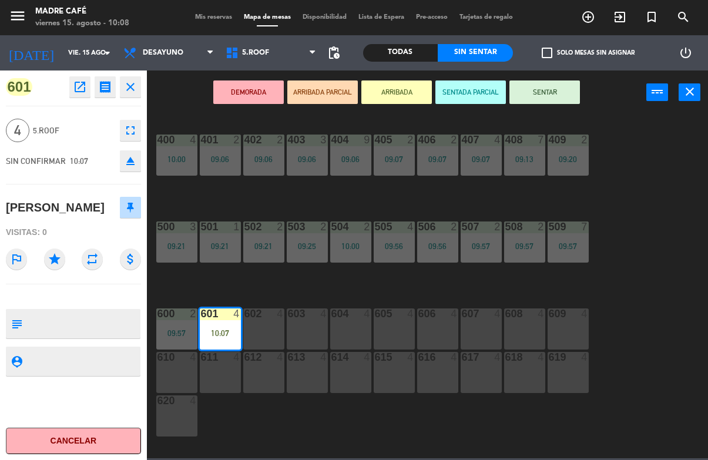
click at [557, 85] on button "SENTAR" at bounding box center [545, 93] width 71 height 24
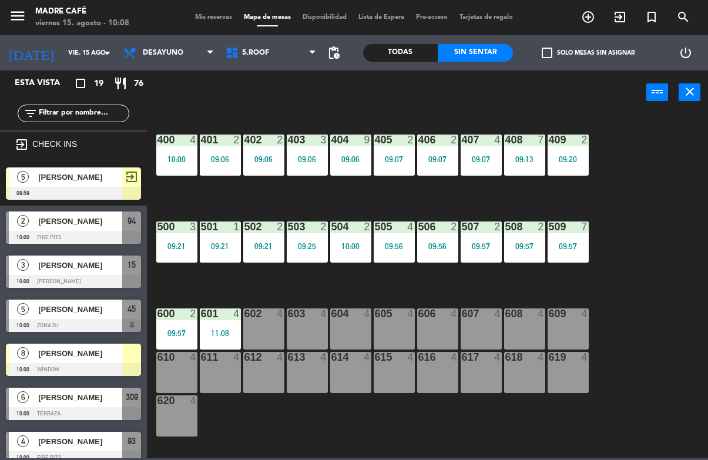
click at [668, 183] on div "400 4 10:00 401 2 09:06 402 2 09:06 403 3 09:06 404 9 09:06 405 2 09:07 406 2 0…" at bounding box center [431, 285] width 554 height 345
click at [90, 116] on input "text" at bounding box center [83, 113] width 91 height 13
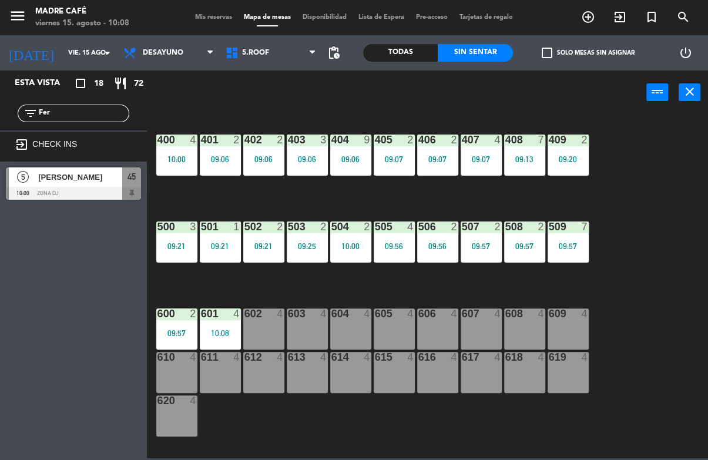
type input "Fer"
click at [650, 126] on div "400 4 10:00 401 2 09:06 402 2 09:06 403 3 09:06 404 9 09:06 405 2 09:07 406 2 0…" at bounding box center [431, 285] width 554 height 345
click at [76, 191] on div at bounding box center [73, 193] width 135 height 13
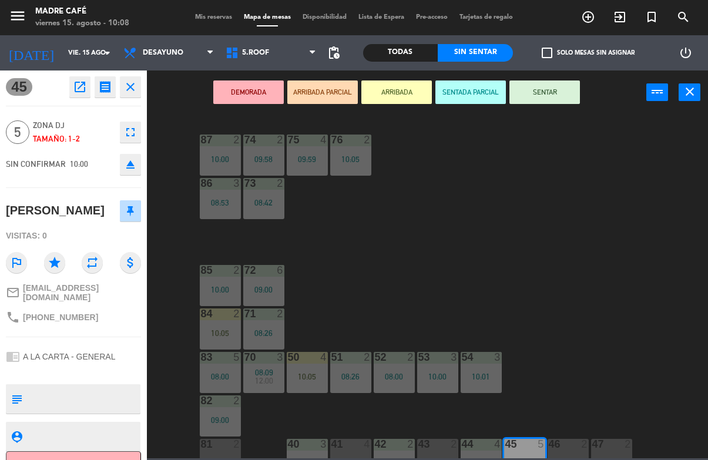
click at [248, 85] on button "DEMORADA" at bounding box center [248, 93] width 71 height 24
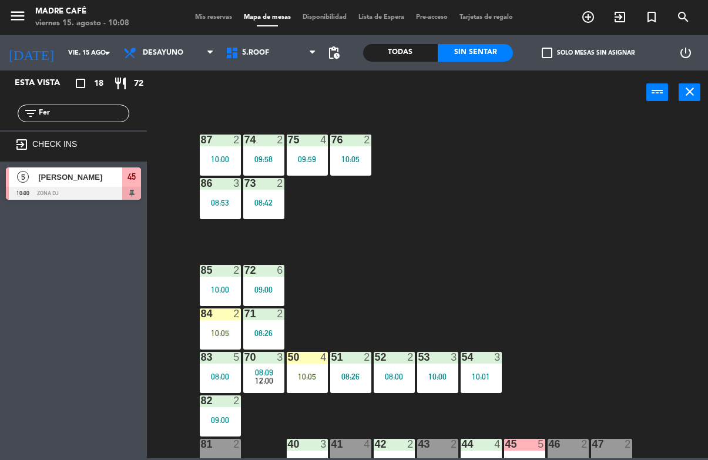
click at [507, 208] on div "87 2 10:00 74 2 09:58 75 4 09:59 76 2 10:05 86 3 08:53 73 2 08:42 72 6 09:00 85…" at bounding box center [431, 285] width 554 height 345
click at [109, 118] on input "Fer" at bounding box center [83, 113] width 91 height 13
type input "F"
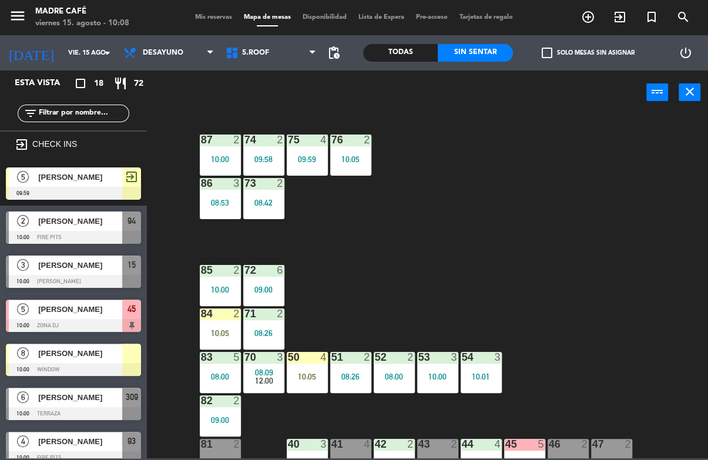
click at [632, 122] on div "87 2 10:00 74 2 09:58 75 4 09:59 76 2 10:05 86 3 08:53 73 2 08:42 72 6 09:00 85…" at bounding box center [431, 285] width 554 height 345
click at [292, 373] on div "10:05" at bounding box center [307, 377] width 41 height 8
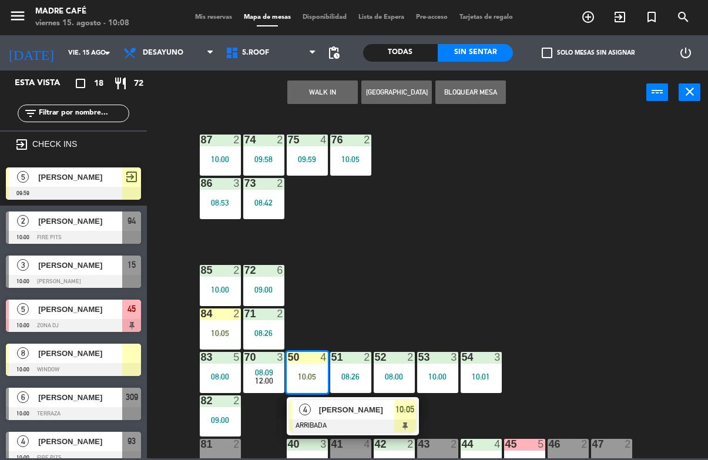
click at [373, 414] on span "[PERSON_NAME]" at bounding box center [356, 410] width 75 height 12
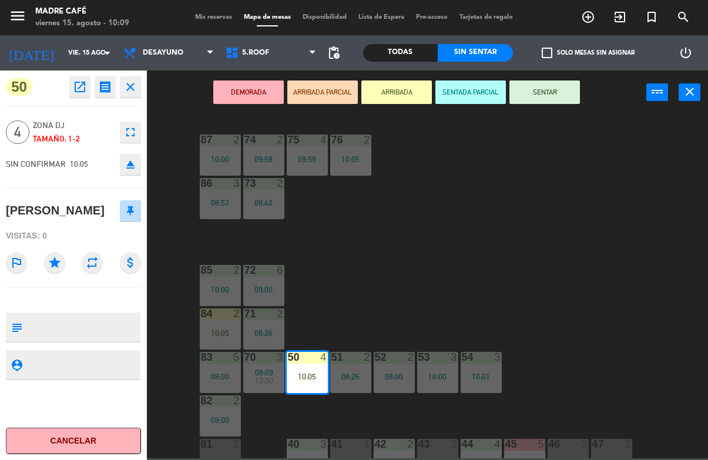
click at [559, 93] on button "SENTAR" at bounding box center [545, 93] width 71 height 24
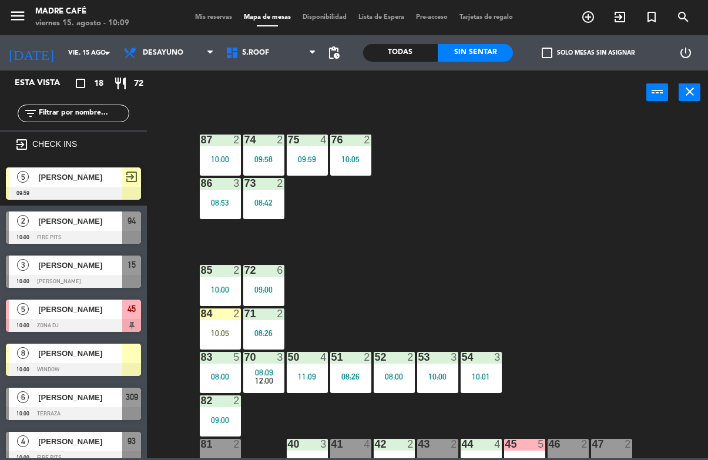
click at [586, 171] on div "87 2 10:00 74 2 09:58 75 4 09:59 76 2 10:05 86 3 08:53 73 2 08:42 72 6 09:00 85…" at bounding box center [431, 285] width 554 height 345
click at [210, 327] on div "84 2 10:05" at bounding box center [220, 329] width 41 height 41
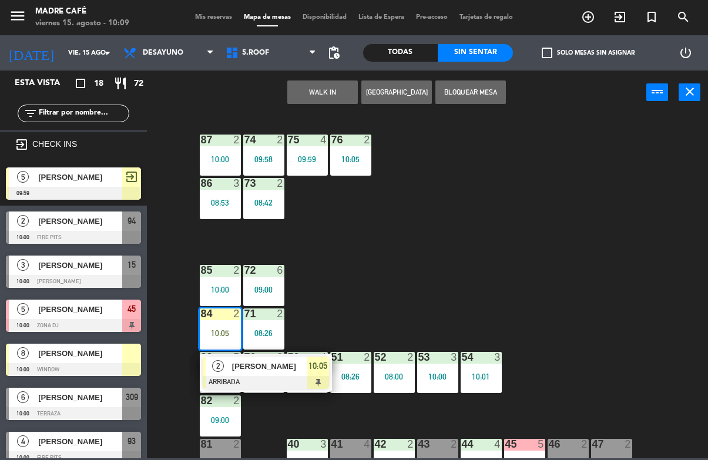
click at [303, 377] on div at bounding box center [266, 382] width 126 height 13
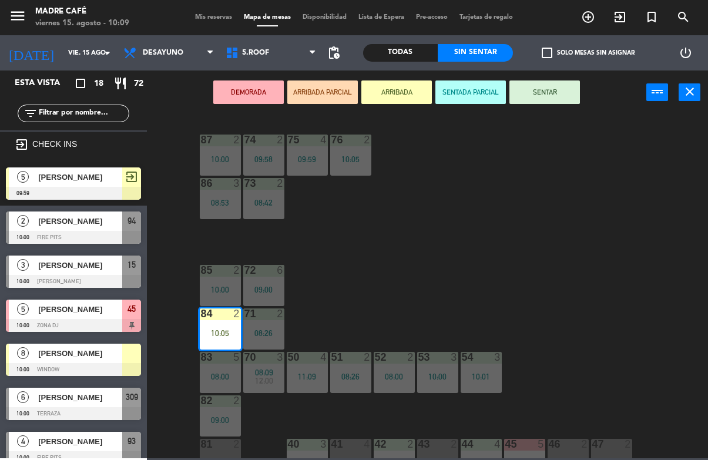
click at [546, 95] on button "SENTAR" at bounding box center [545, 93] width 71 height 24
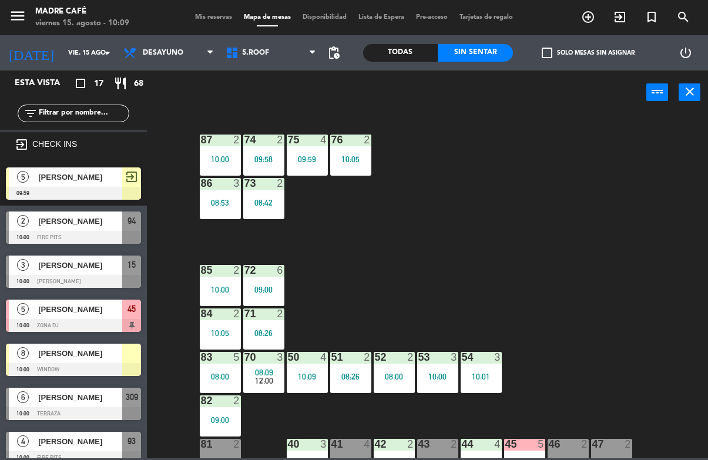
click at [583, 228] on div "87 2 10:00 74 2 09:58 75 4 09:59 76 2 10:05 86 3 08:53 73 2 08:42 72 6 09:00 85…" at bounding box center [431, 285] width 554 height 345
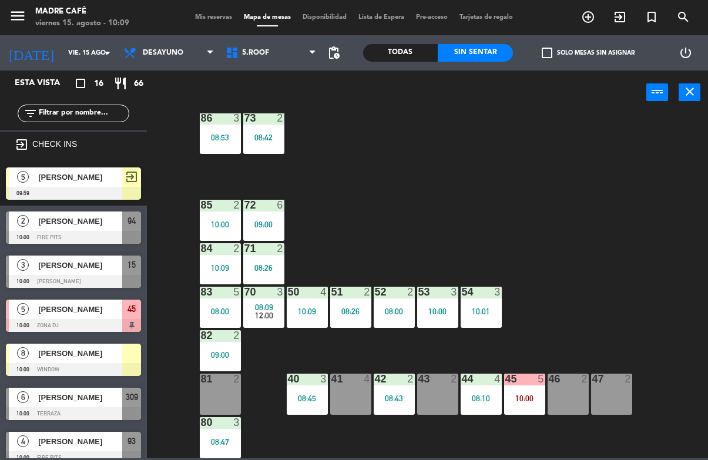
scroll to position [65, 0]
click at [355, 385] on div "41 8" at bounding box center [350, 380] width 41 height 12
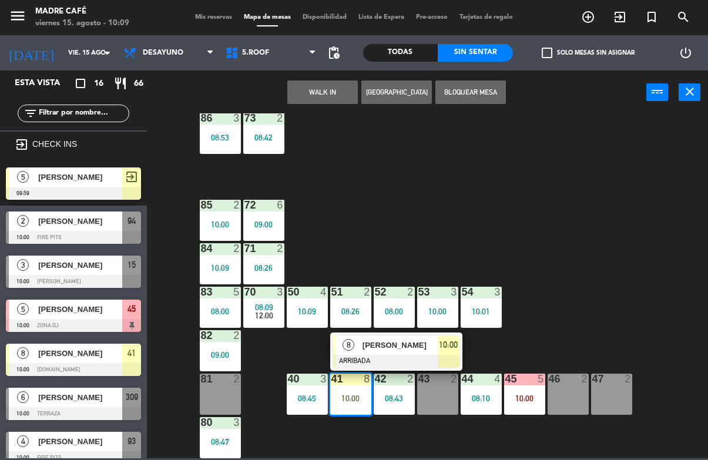
click at [425, 347] on span "[PERSON_NAME]" at bounding box center [400, 345] width 75 height 12
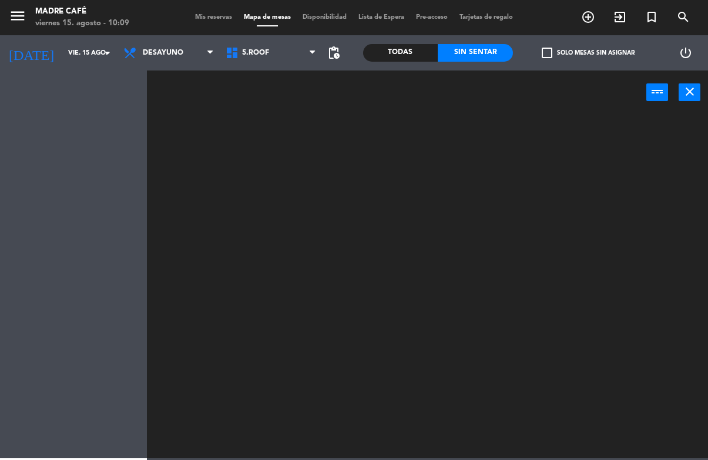
scroll to position [0, 0]
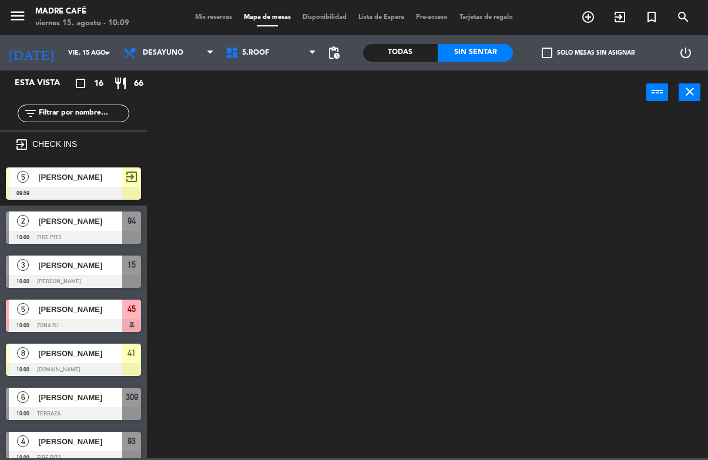
click at [615, 262] on div at bounding box center [431, 285] width 554 height 345
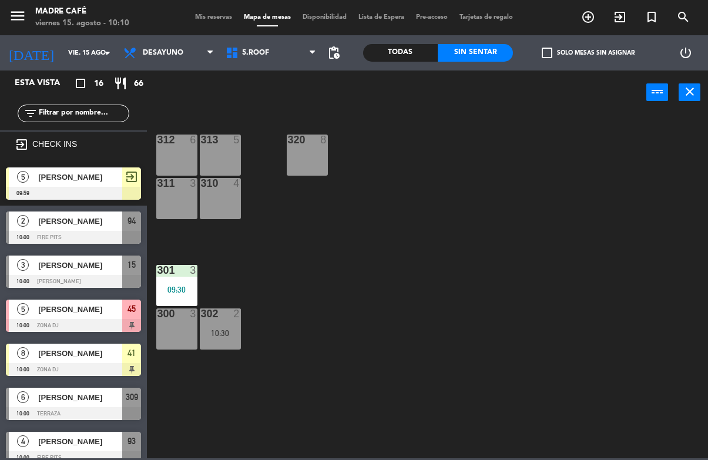
click at [223, 205] on div "310 4" at bounding box center [220, 198] width 41 height 41
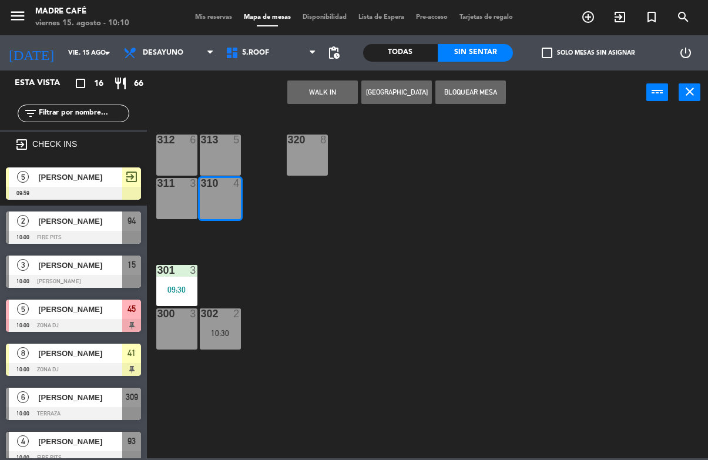
click at [319, 95] on button "WALK IN" at bounding box center [322, 93] width 71 height 24
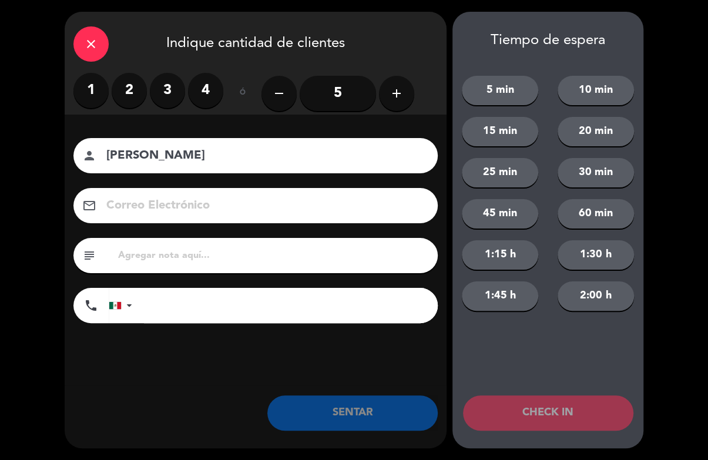
type input "[PERSON_NAME]"
click at [675, 112] on div "close Indique cantidad de clientes 1 2 3 4 ó remove 5 add Nombre del cliente pe…" at bounding box center [354, 230] width 708 height 460
click at [116, 106] on div "1 2 3 4" at bounding box center [148, 90] width 150 height 35
click at [146, 96] on label "2" at bounding box center [129, 90] width 35 height 35
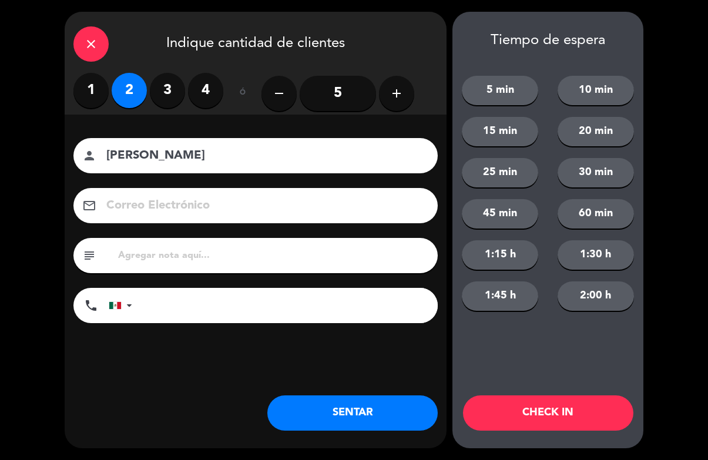
click at [124, 93] on label "2" at bounding box center [129, 90] width 35 height 35
click at [541, 397] on button "CHECK IN" at bounding box center [548, 413] width 170 height 35
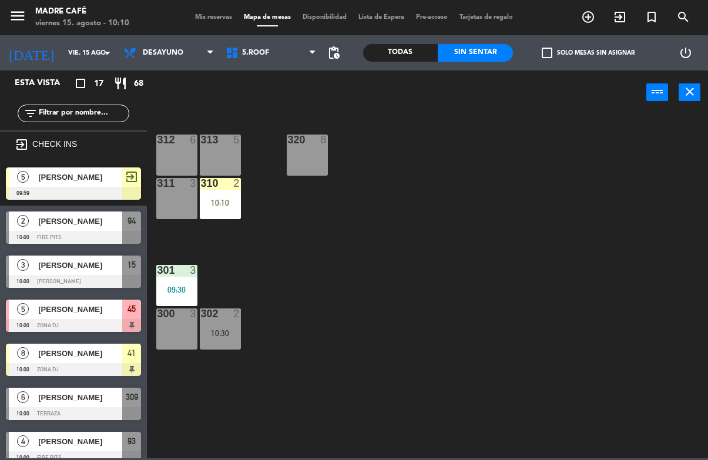
click at [202, 145] on div "313" at bounding box center [201, 140] width 1 height 11
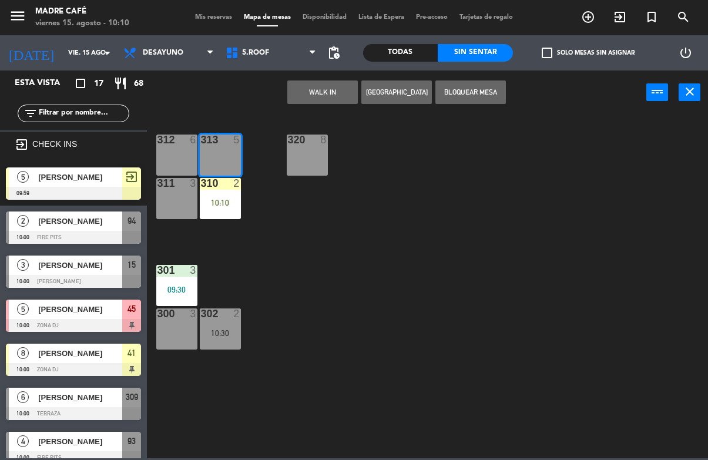
click at [319, 101] on button "WALK IN" at bounding box center [322, 93] width 71 height 24
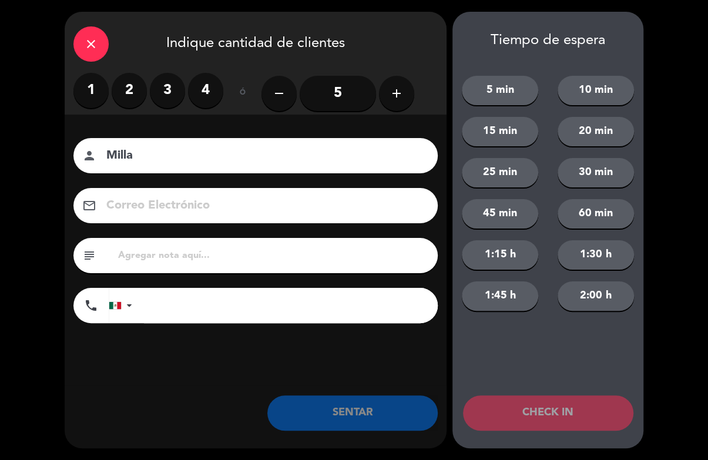
type input "Milla"
click at [658, 109] on div "close Indique cantidad de clientes 1 2 3 4 ó remove 5 add Nombre del cliente pe…" at bounding box center [354, 230] width 708 height 460
click at [133, 83] on label "2" at bounding box center [129, 90] width 35 height 35
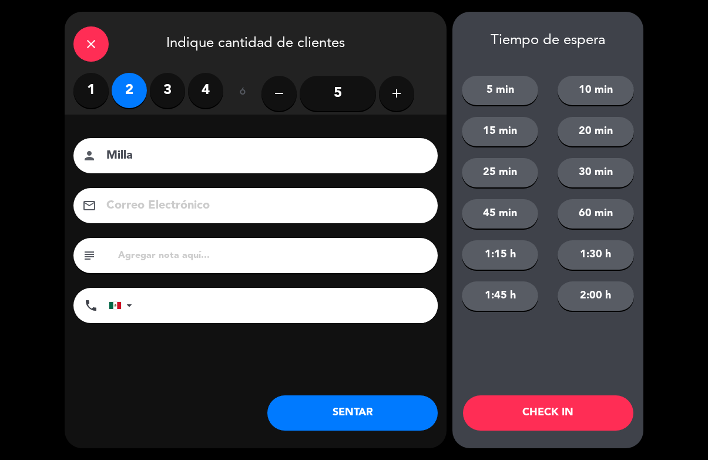
click at [550, 406] on button "CHECK IN" at bounding box center [548, 413] width 170 height 35
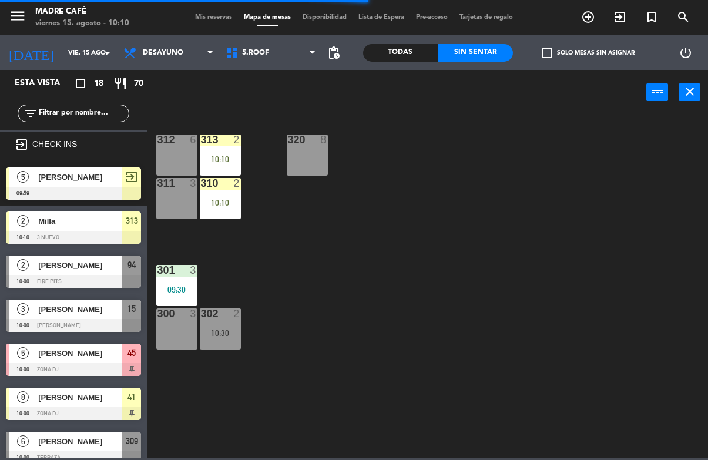
click at [235, 208] on div "310 2 10:10" at bounding box center [220, 198] width 41 height 41
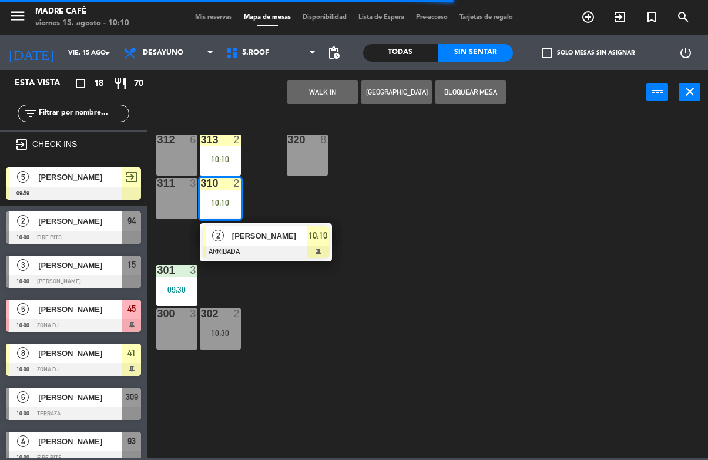
click at [298, 246] on div at bounding box center [266, 252] width 126 height 13
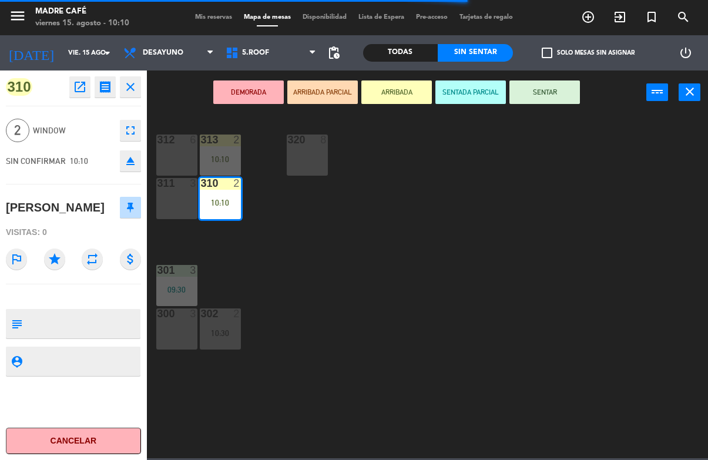
click at [558, 91] on button "SENTAR" at bounding box center [545, 93] width 71 height 24
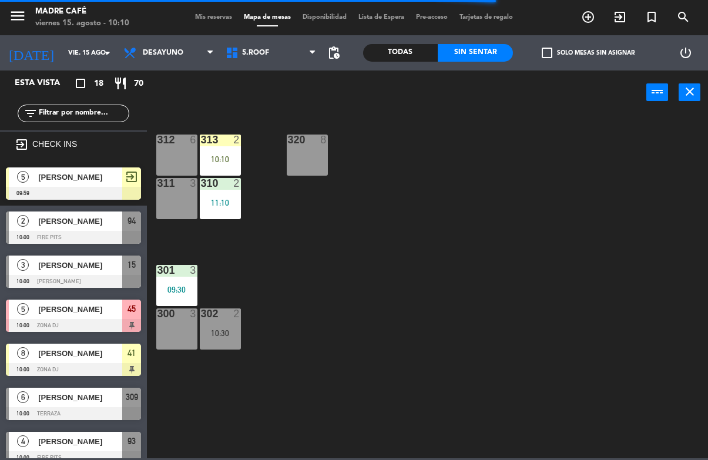
click at [615, 187] on div "312 6 313 2 10:10 320 8 311 3 310 2 11:10 301 3 09:30 300 3 302 2 10:30" at bounding box center [431, 285] width 554 height 345
click at [228, 158] on div "10:10" at bounding box center [220, 159] width 41 height 8
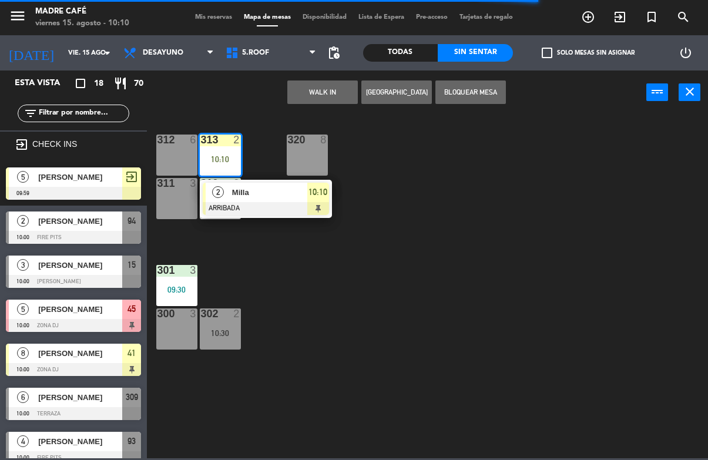
click at [309, 190] on span "10:10" at bounding box center [318, 192] width 19 height 14
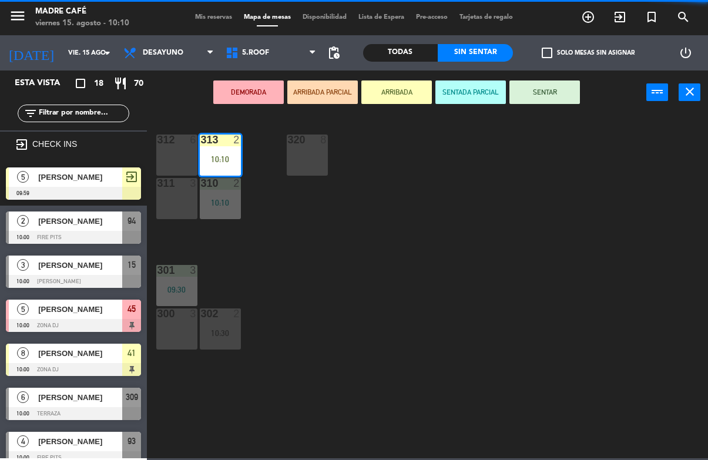
click at [552, 92] on button "SENTAR" at bounding box center [545, 93] width 71 height 24
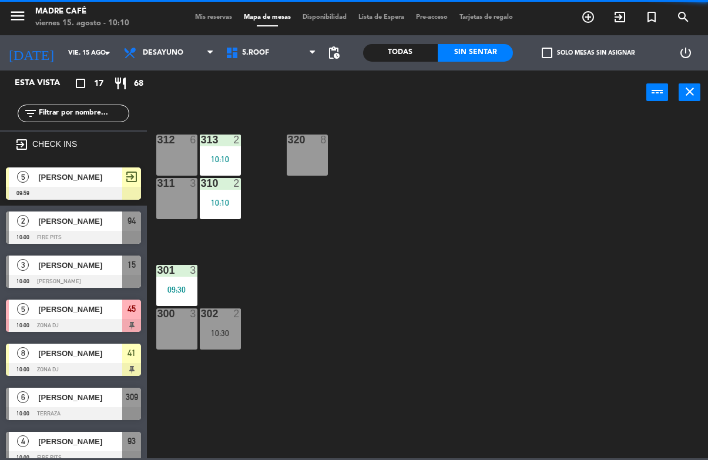
click at [595, 156] on div "312 6 313 2 10:10 320 8 311 3 310 2 10:10 301 3 09:30 300 3 302 2 10:30" at bounding box center [431, 285] width 554 height 345
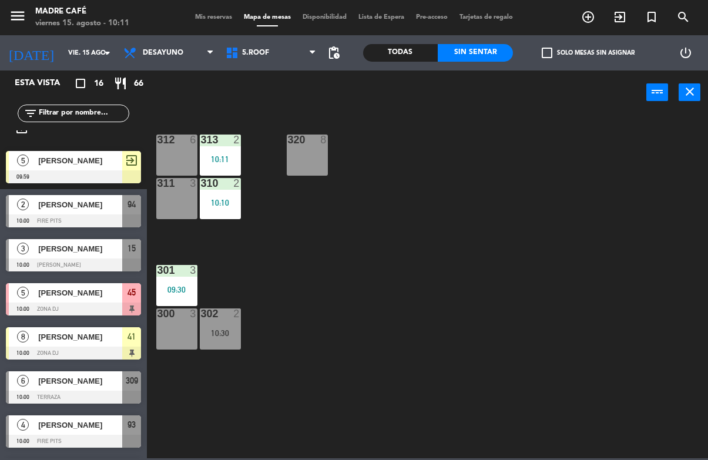
scroll to position [15, 0]
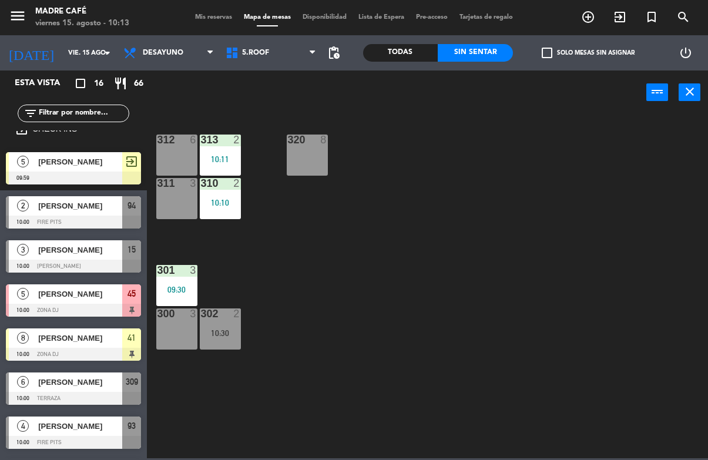
click at [163, 154] on div "312 6" at bounding box center [176, 155] width 41 height 41
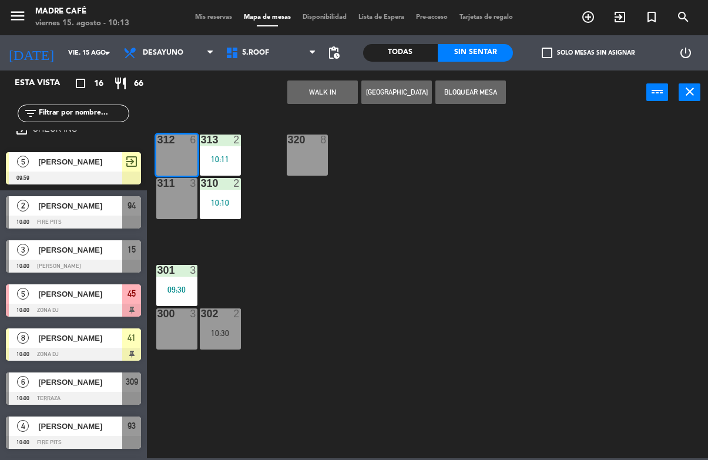
click at [319, 93] on button "WALK IN" at bounding box center [322, 93] width 71 height 24
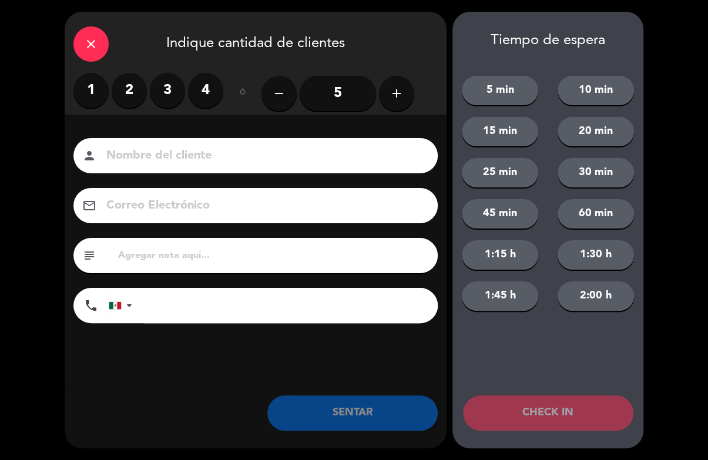
click at [183, 88] on label "3" at bounding box center [167, 90] width 35 height 35
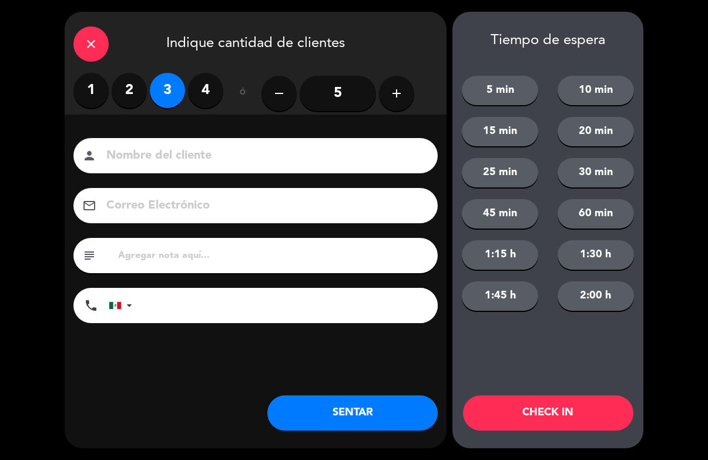
click at [196, 91] on label "4" at bounding box center [205, 90] width 35 height 35
click at [524, 412] on button "CHECK IN" at bounding box center [548, 413] width 170 height 35
click at [547, 446] on div "Tiempo de espera 5 min 10 min 15 min 20 min 25 min 30 min 45 min 60 min 1:15 h …" at bounding box center [548, 230] width 191 height 437
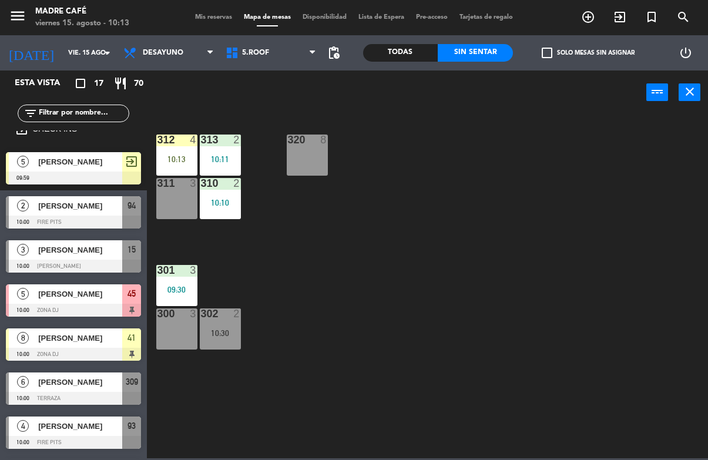
click at [180, 197] on div "311 3" at bounding box center [176, 198] width 41 height 41
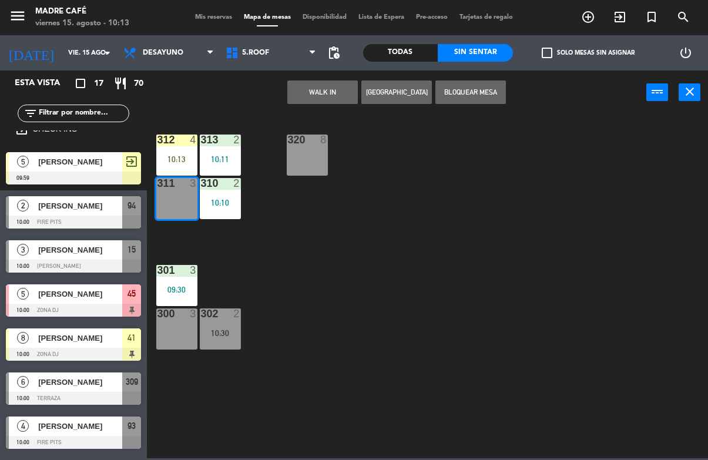
click at [333, 87] on button "WALK IN" at bounding box center [322, 93] width 71 height 24
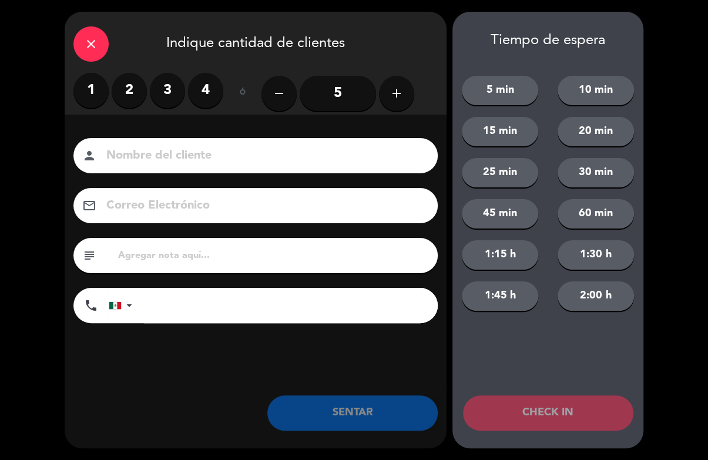
click at [353, 99] on input "5" at bounding box center [338, 93] width 76 height 35
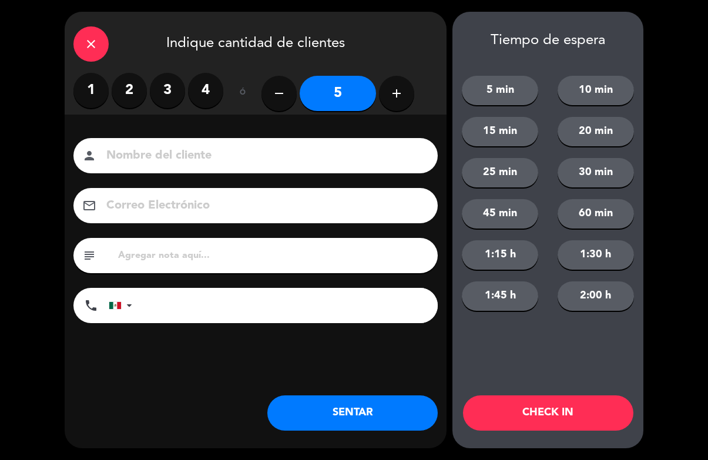
click at [354, 166] on input at bounding box center [263, 156] width 317 height 21
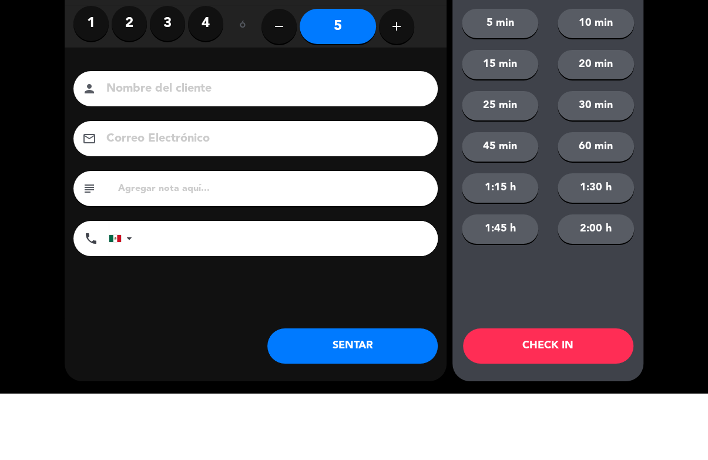
click at [380, 146] on input at bounding box center [263, 156] width 317 height 21
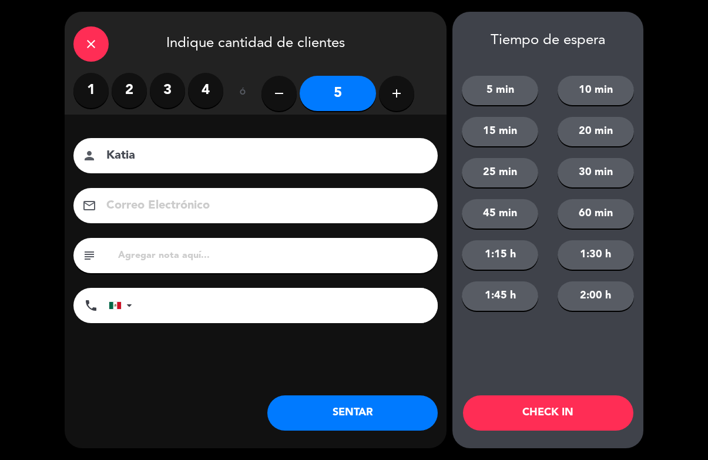
type input "Katia"
click at [555, 397] on button "CHECK IN" at bounding box center [548, 413] width 170 height 35
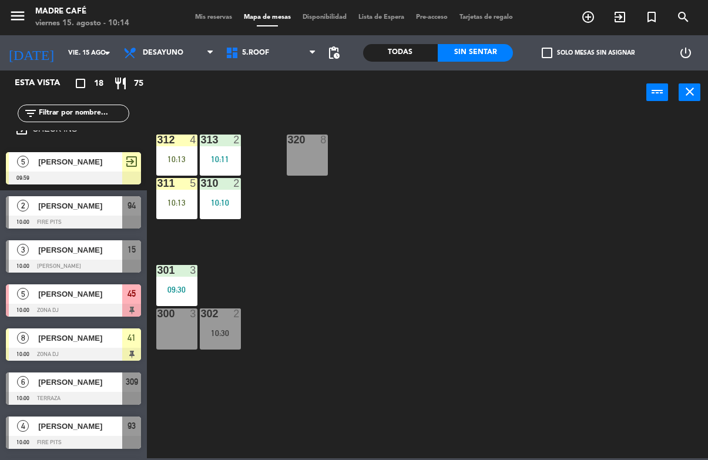
click at [596, 16] on icon "exit_to_app" at bounding box center [588, 17] width 14 height 14
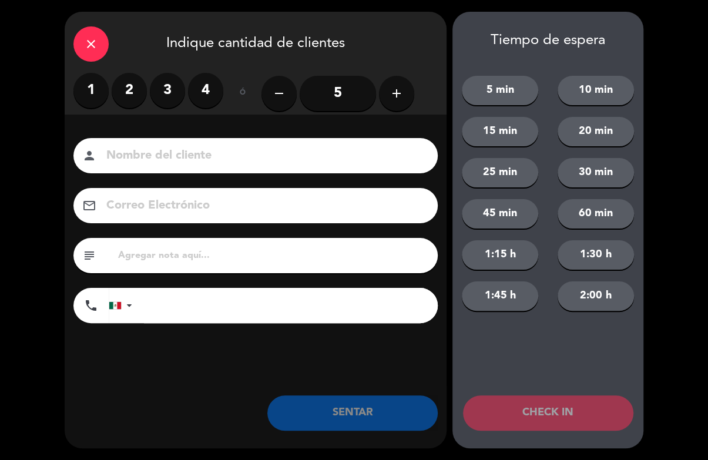
click at [198, 91] on label "4" at bounding box center [205, 90] width 35 height 35
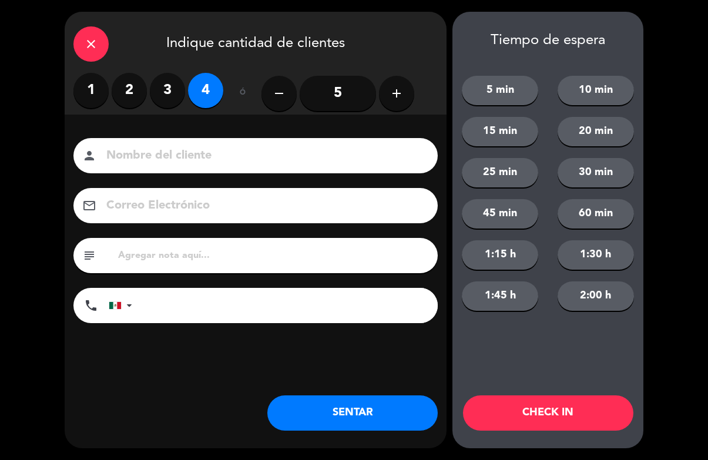
click at [274, 161] on input at bounding box center [263, 156] width 317 height 21
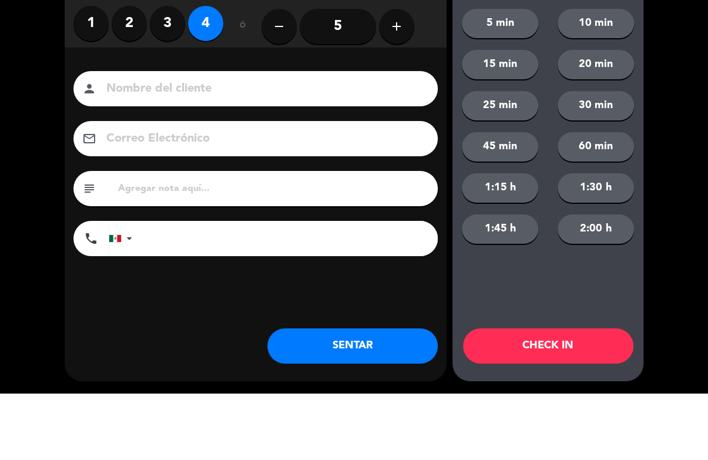
click at [165, 73] on label "3" at bounding box center [167, 90] width 35 height 35
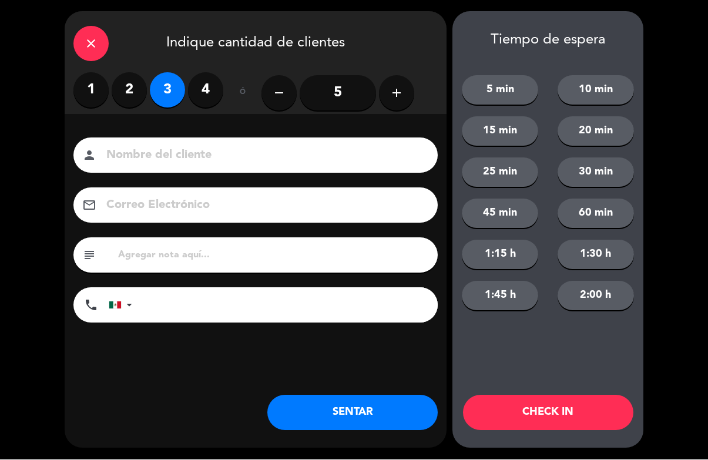
click at [359, 156] on input at bounding box center [263, 156] width 317 height 21
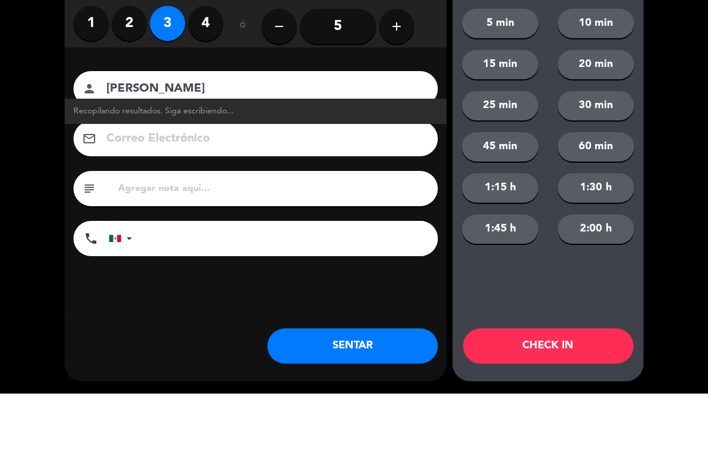
type input "[PERSON_NAME]"
click at [676, 62] on div "close Indique cantidad de clientes 1 2 3 4 ó remove 5 add Nombre del cliente pe…" at bounding box center [354, 230] width 708 height 460
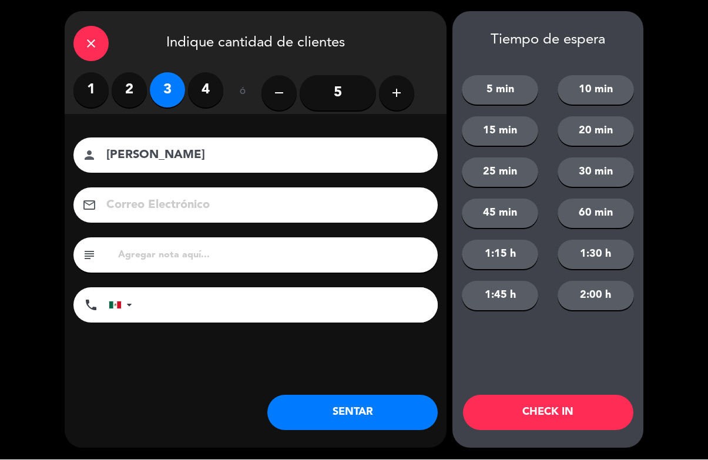
click at [573, 404] on button "CHECK IN" at bounding box center [548, 413] width 170 height 35
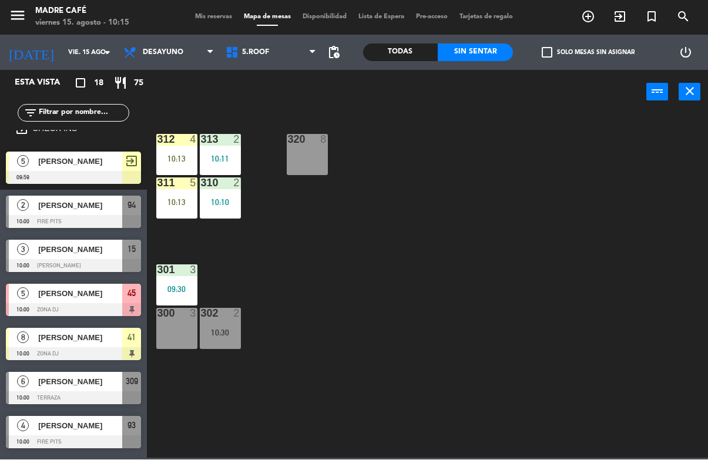
click at [109, 115] on input "text" at bounding box center [83, 113] width 91 height 13
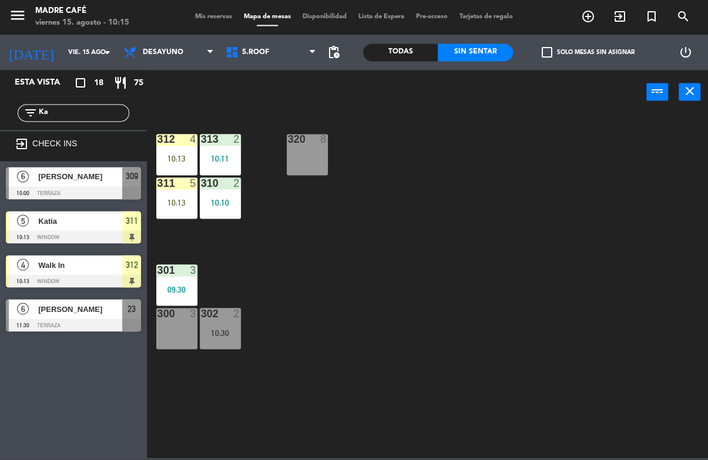
scroll to position [0, 0]
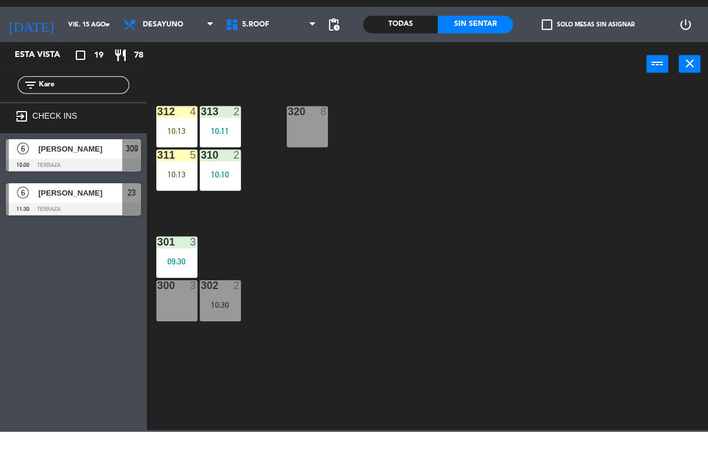
type input "Kare"
click at [93, 171] on span "[PERSON_NAME]" at bounding box center [80, 177] width 84 height 12
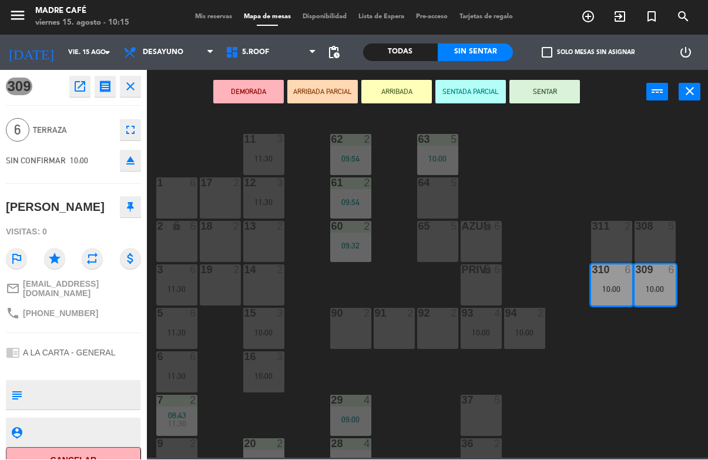
click at [391, 98] on button "ARRIBADA" at bounding box center [397, 93] width 71 height 24
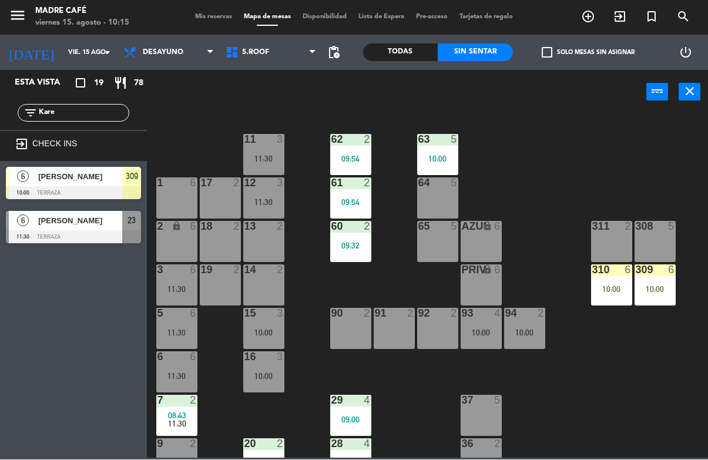
click at [484, 118] on div "11 3 11:30 63 5 10:00 62 2 09:54 12 3 11:30 1 6 61 2 09:54 64 5 17 2 13 2 2 loc…" at bounding box center [431, 285] width 554 height 345
click at [88, 109] on input "Kare" at bounding box center [83, 113] width 91 height 13
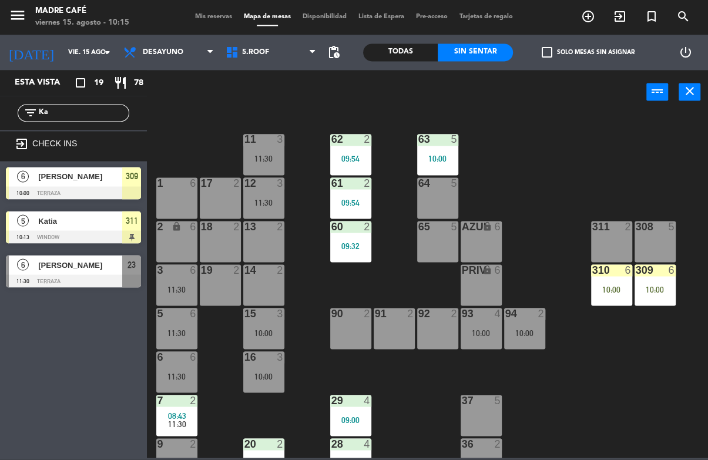
type input "K"
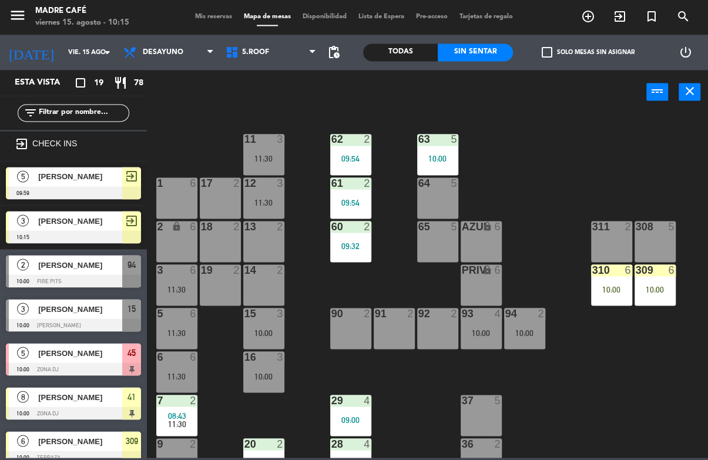
click at [623, 125] on div "11 3 11:30 63 5 10:00 62 2 09:54 12 3 11:30 1 6 61 2 09:54 64 5 17 2 13 2 2 loc…" at bounding box center [431, 285] width 554 height 345
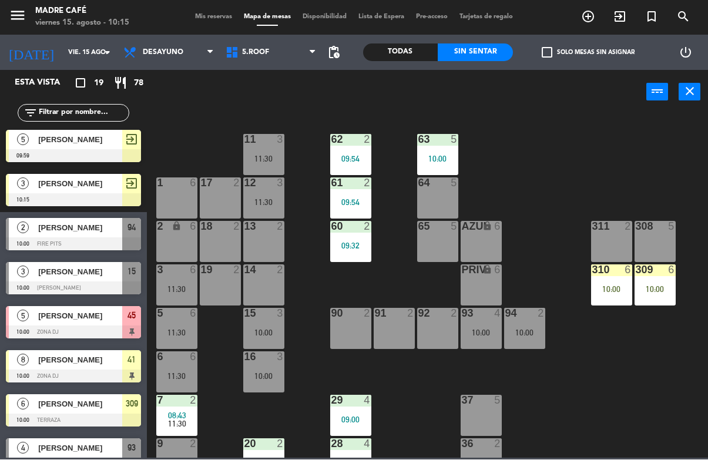
scroll to position [39, 0]
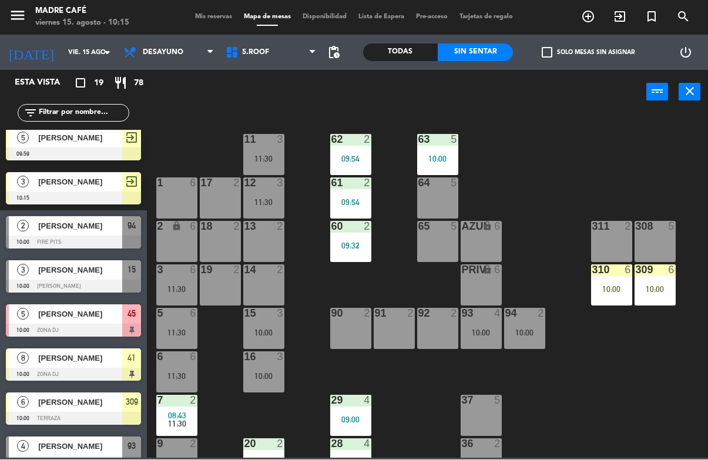
click at [84, 217] on div "[PERSON_NAME]" at bounding box center [79, 226] width 85 height 19
